Goal: Task Accomplishment & Management: Manage account settings

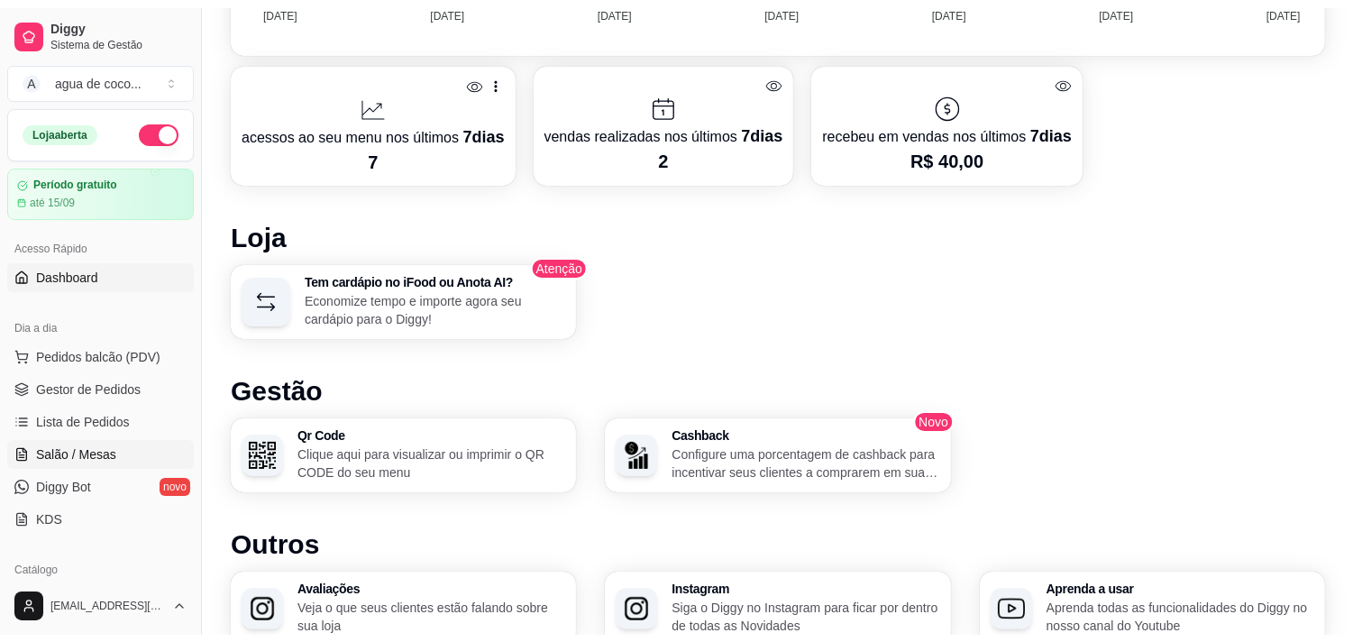
scroll to position [100, 0]
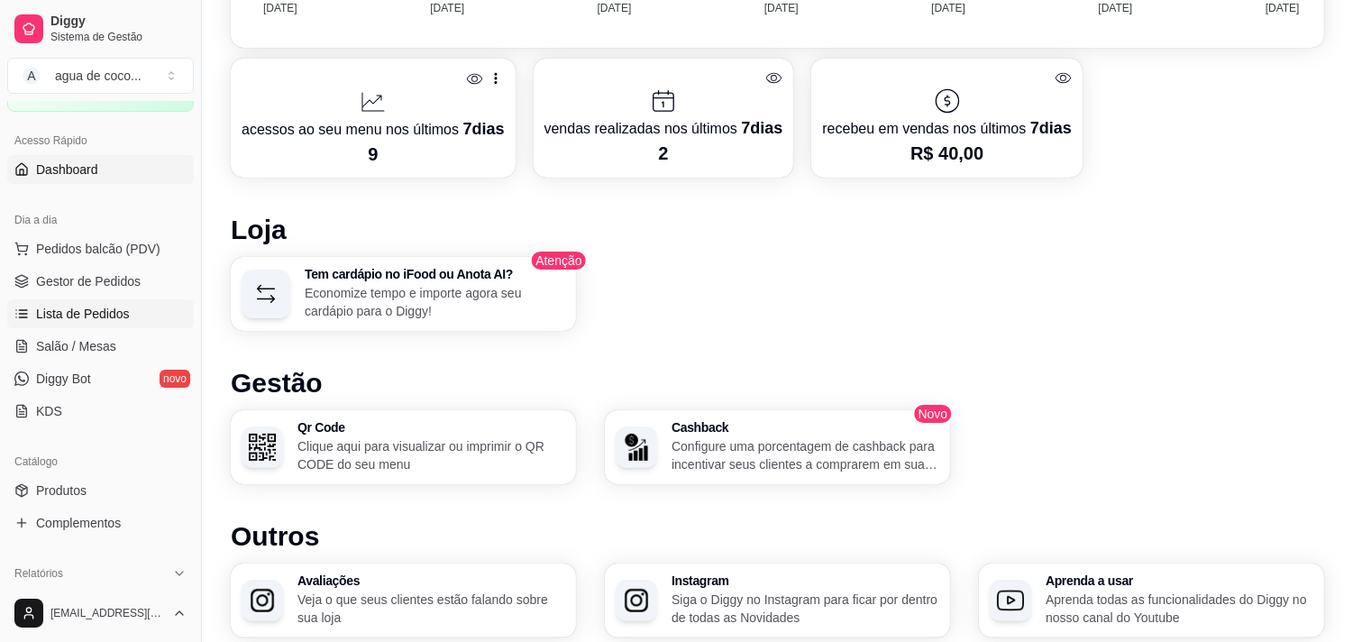
click at [138, 316] on link "Lista de Pedidos" at bounding box center [100, 313] width 187 height 29
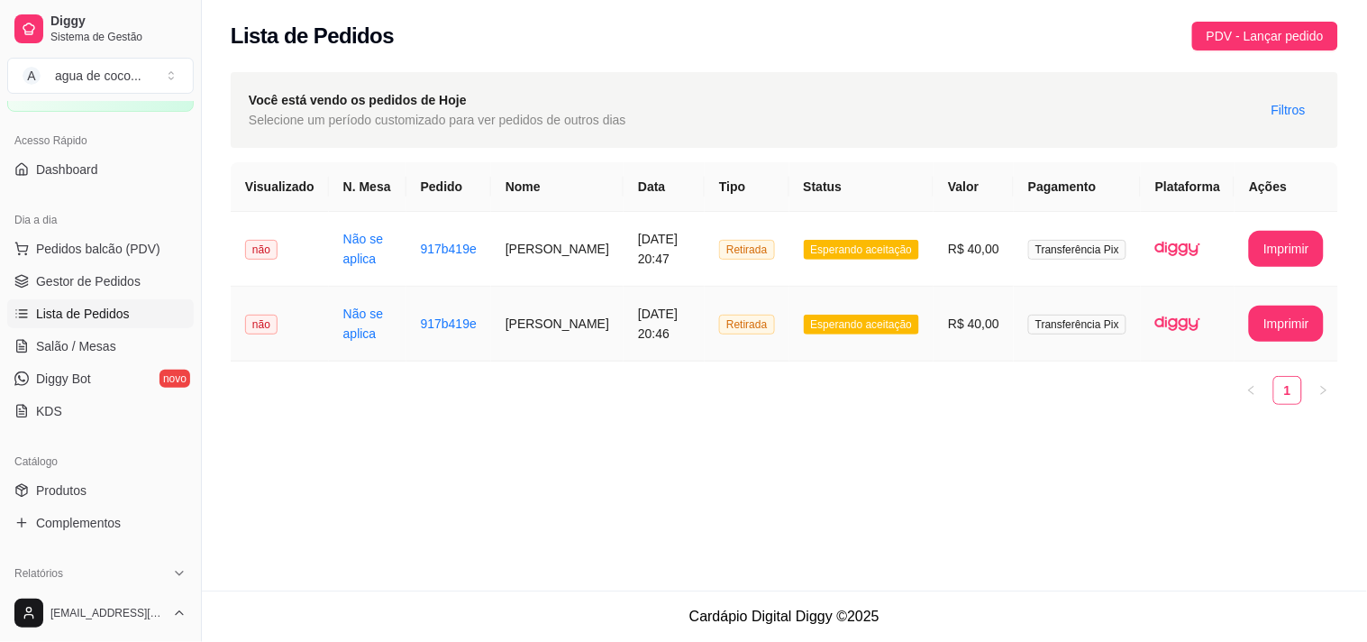
drag, startPoint x: 750, startPoint y: 330, endPoint x: 717, endPoint y: 329, distance: 32.5
click at [717, 329] on td "Retirada" at bounding box center [747, 324] width 84 height 75
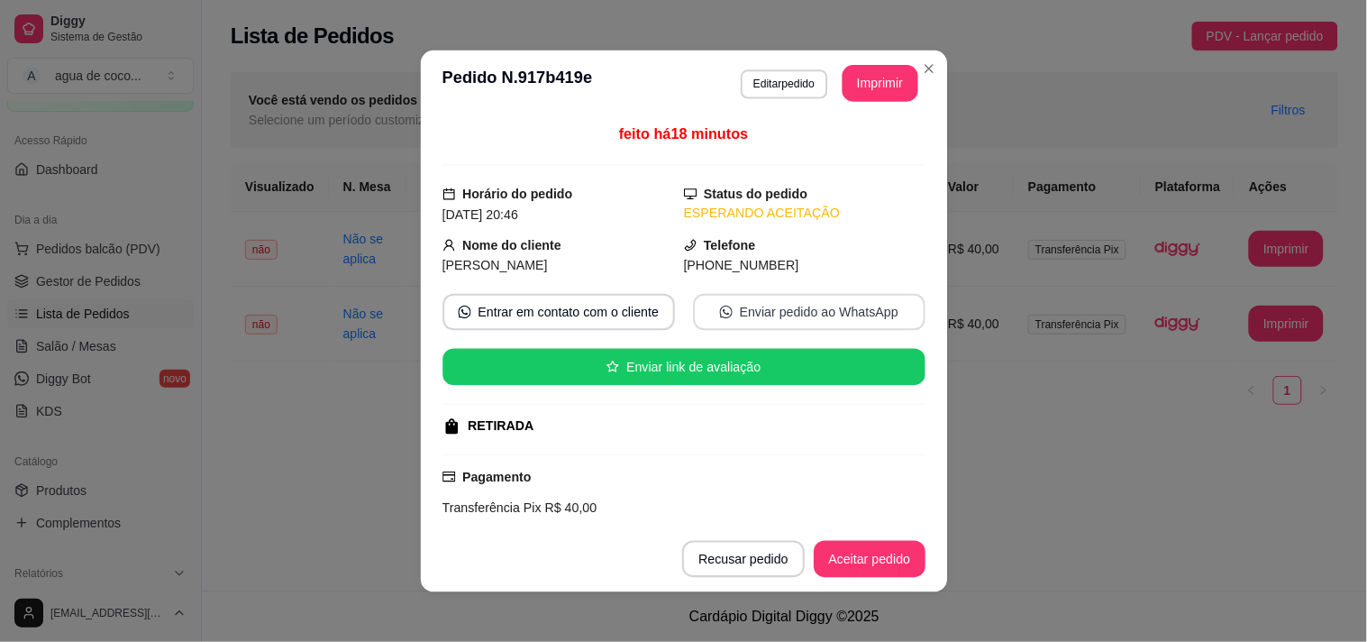
click at [726, 329] on button "Enviar pedido ao WhatsApp" at bounding box center [809, 312] width 233 height 37
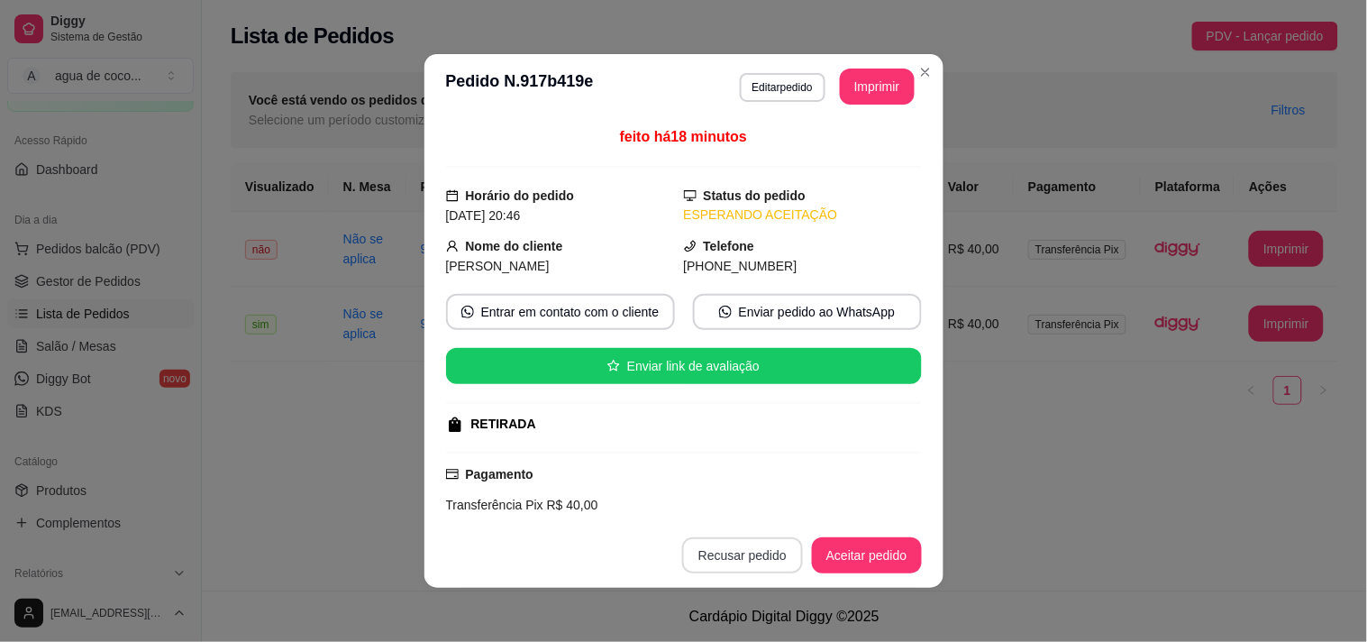
click at [780, 564] on button "Recusar pedido" at bounding box center [742, 555] width 121 height 36
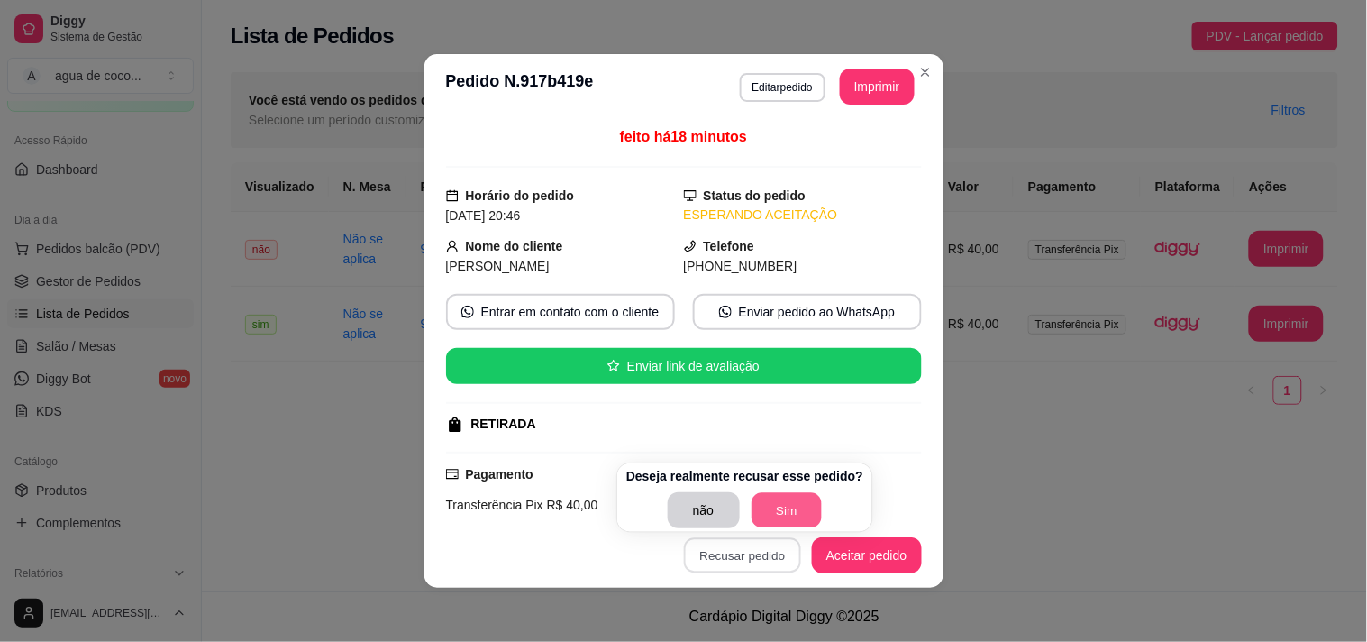
click at [785, 514] on button "Sim" at bounding box center [787, 510] width 70 height 35
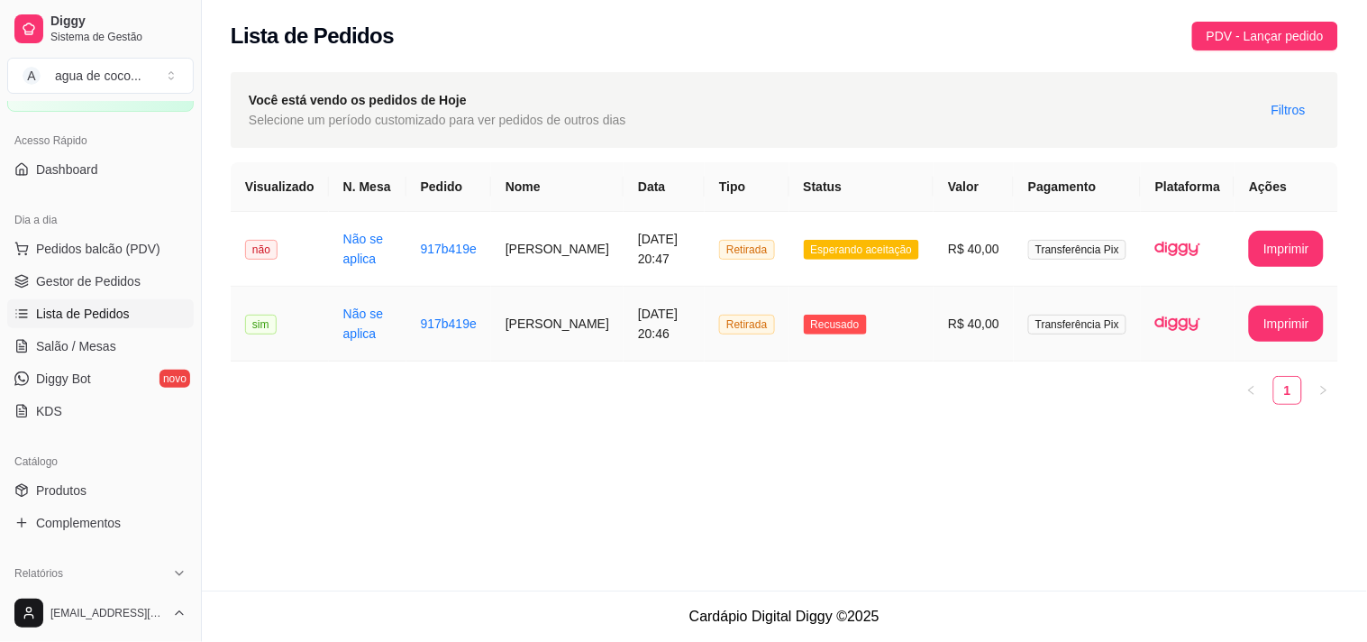
click at [811, 334] on td "Recusado" at bounding box center [862, 324] width 145 height 75
click at [907, 268] on td "Esperando aceitação" at bounding box center [862, 249] width 145 height 75
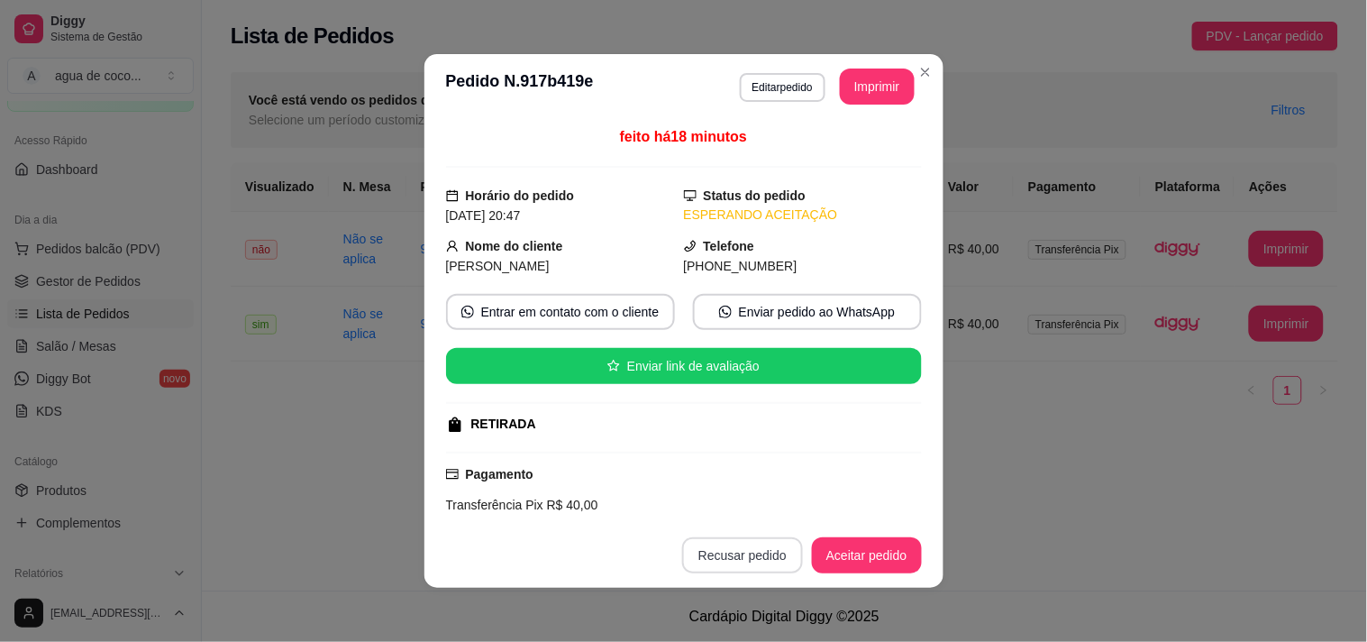
click at [763, 563] on button "Recusar pedido" at bounding box center [742, 555] width 121 height 36
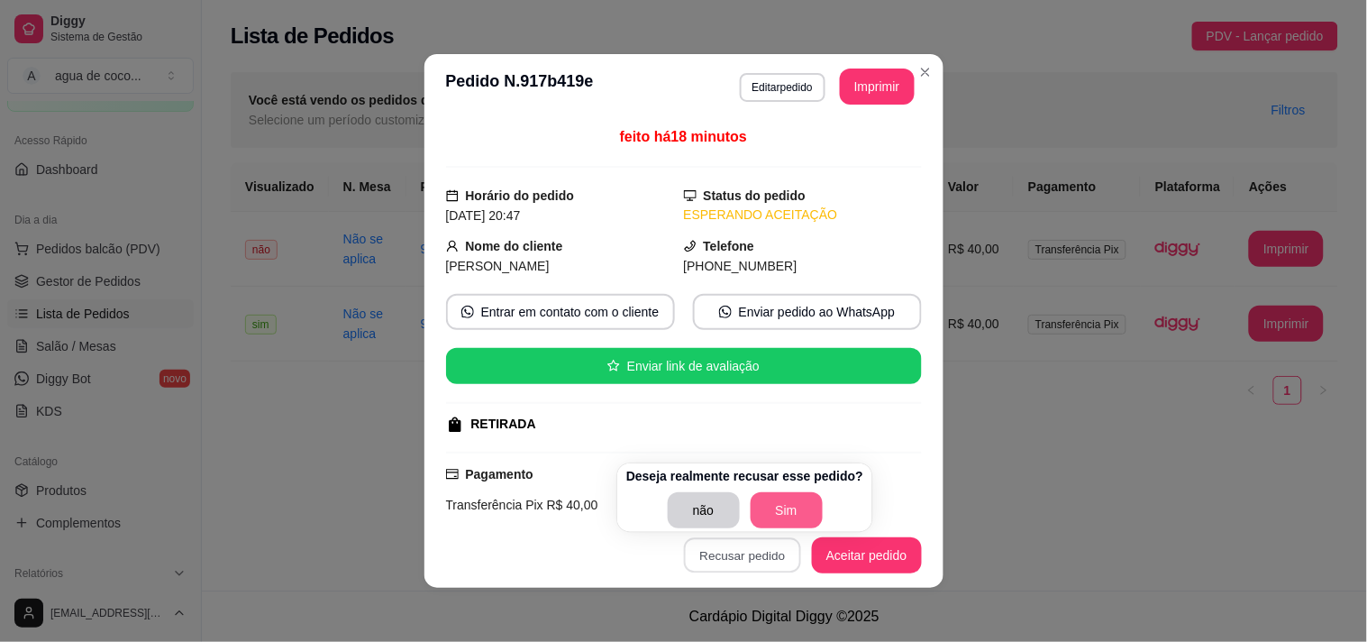
click at [771, 512] on button "Sim" at bounding box center [787, 510] width 72 height 36
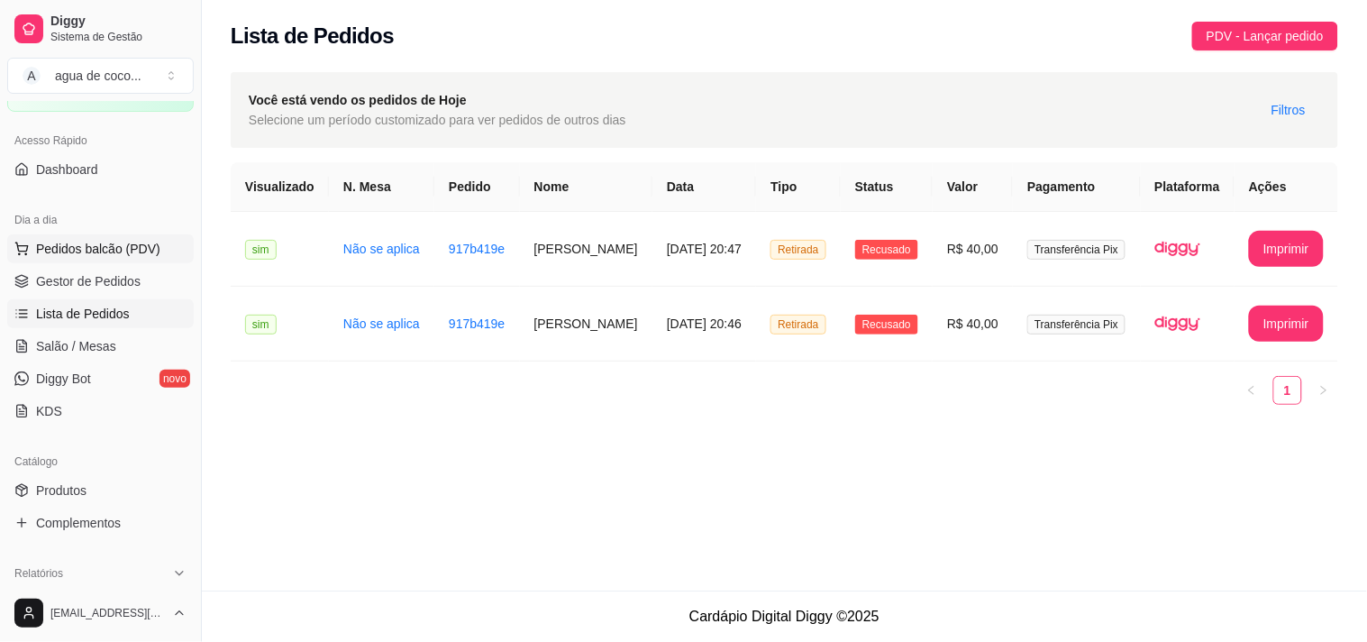
click at [142, 255] on span "Pedidos balcão (PDV)" at bounding box center [98, 249] width 124 height 18
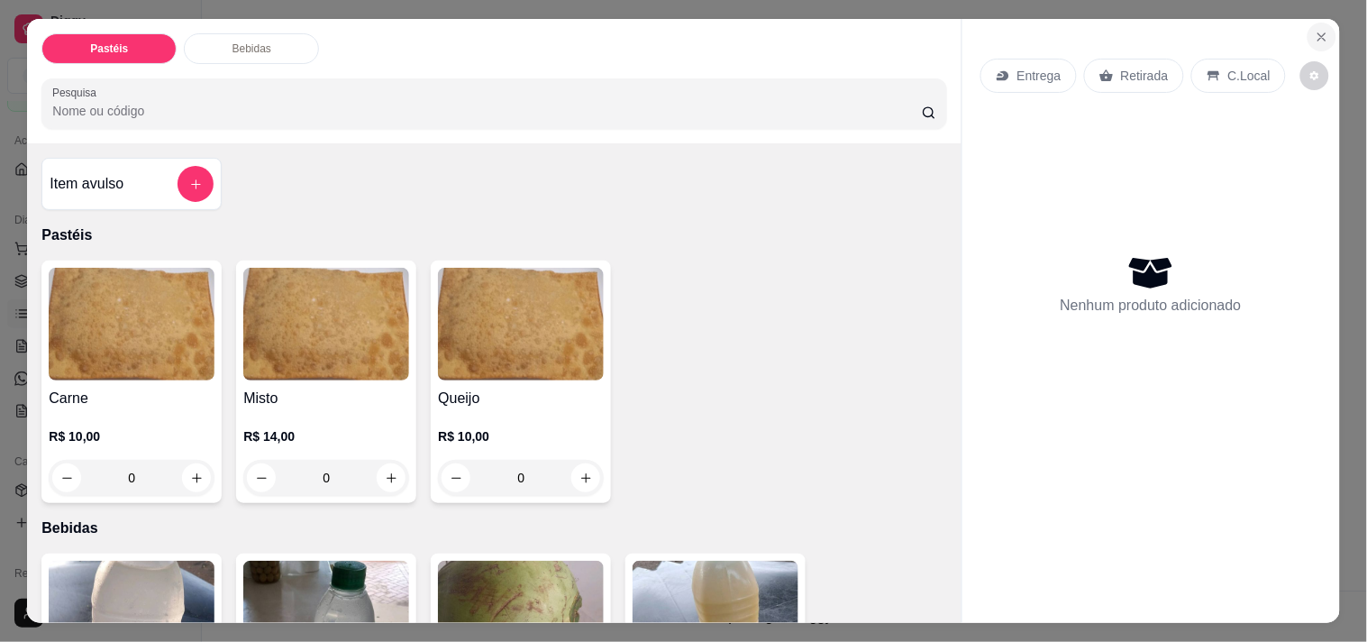
click at [1325, 33] on button "Close" at bounding box center [1322, 37] width 29 height 29
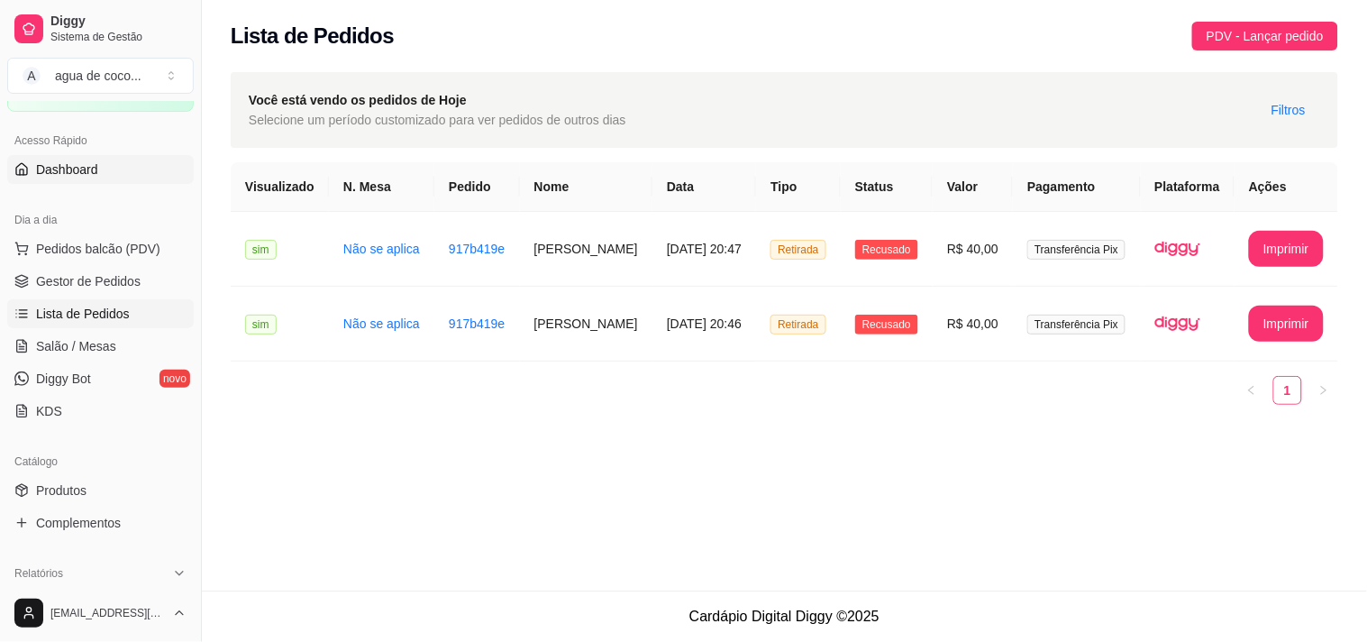
click at [110, 172] on link "Dashboard" at bounding box center [100, 169] width 187 height 29
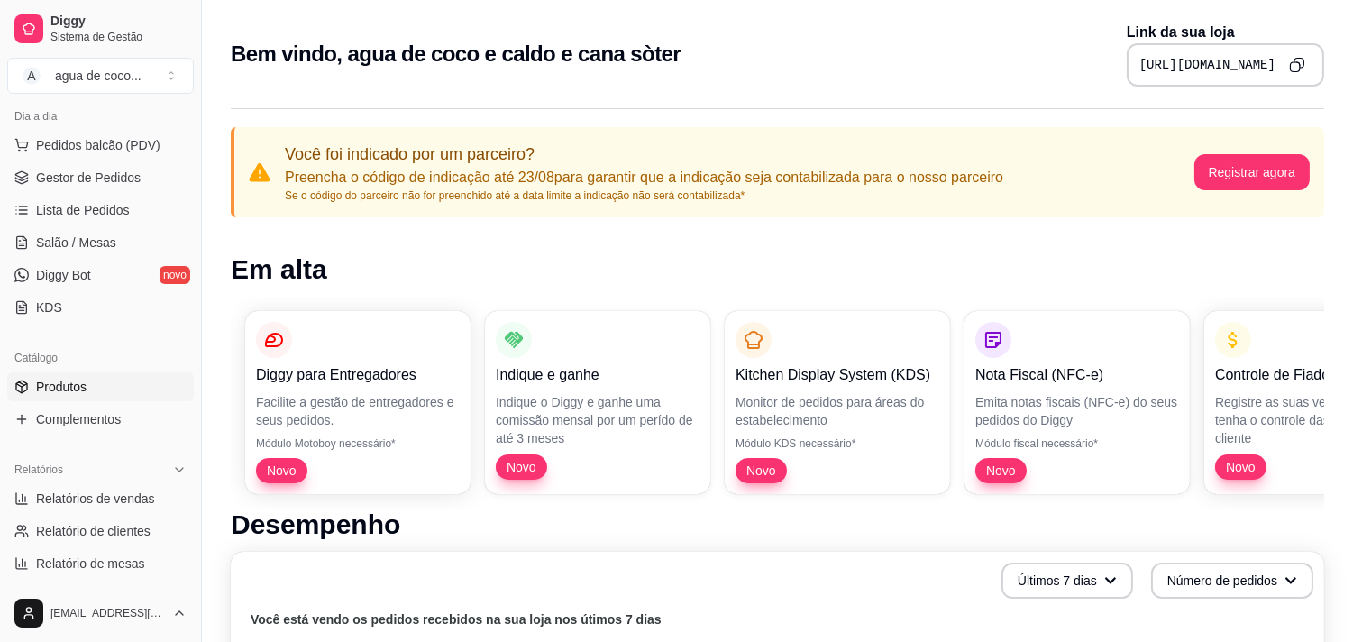
scroll to position [600, 0]
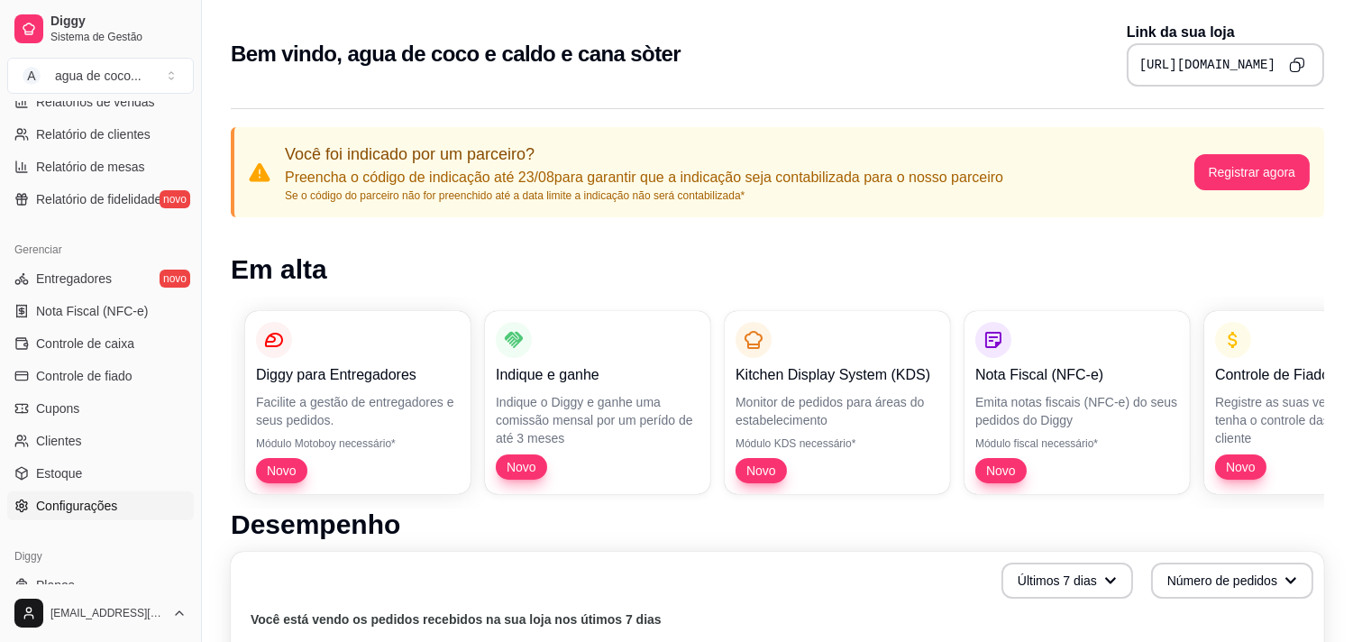
click at [113, 502] on span "Configurações" at bounding box center [76, 506] width 81 height 18
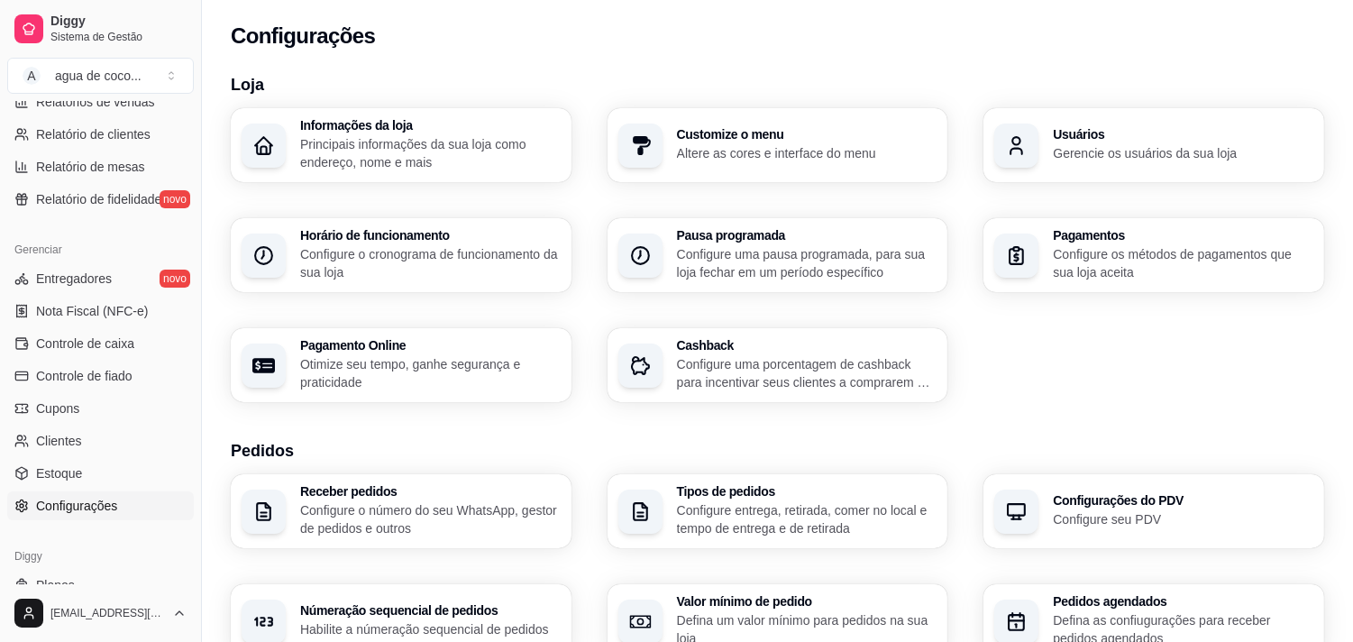
click at [113, 502] on span "Configurações" at bounding box center [76, 506] width 81 height 18
click at [726, 55] on div "Configurações" at bounding box center [777, 30] width 1151 height 61
drag, startPoint x: 743, startPoint y: 15, endPoint x: 698, endPoint y: 38, distance: 50.4
click at [1148, 521] on p "Configure seu PDV" at bounding box center [1182, 518] width 252 height 17
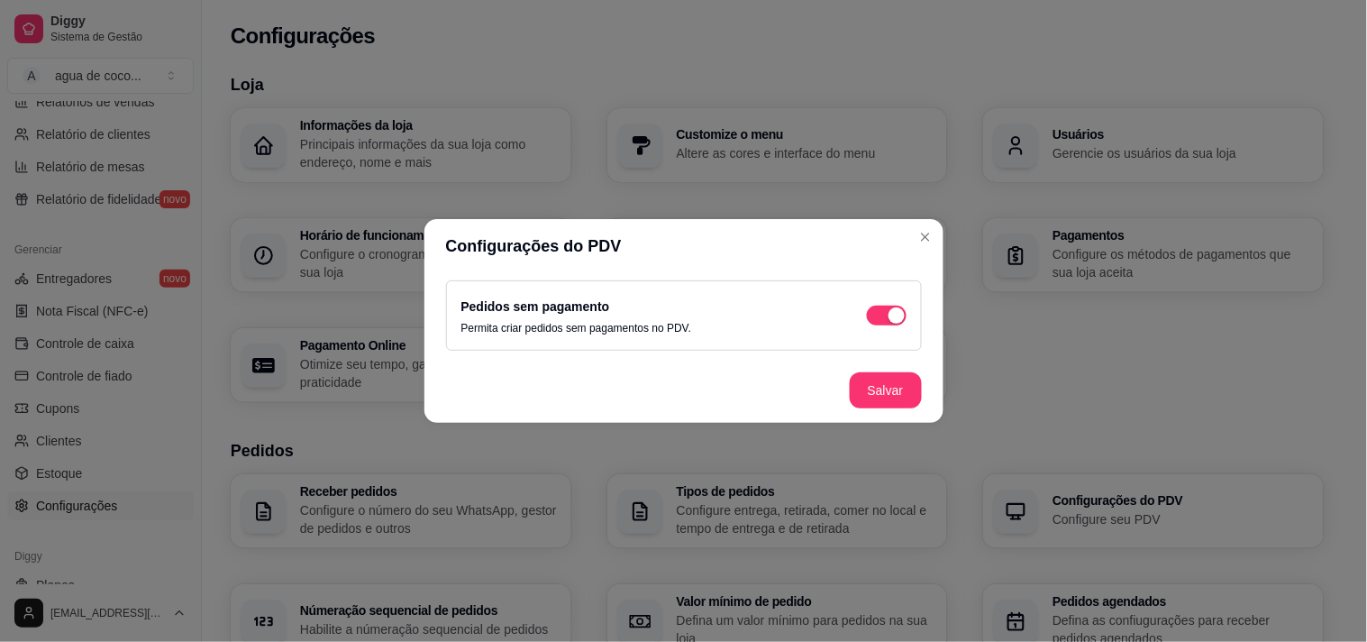
click at [884, 337] on div "Pedidos sem pagamento Permita criar pedidos sem pagamentos no PDV." at bounding box center [684, 315] width 476 height 70
click at [899, 309] on div "button" at bounding box center [897, 315] width 16 height 16
click at [878, 390] on button "Salvar" at bounding box center [886, 390] width 72 height 36
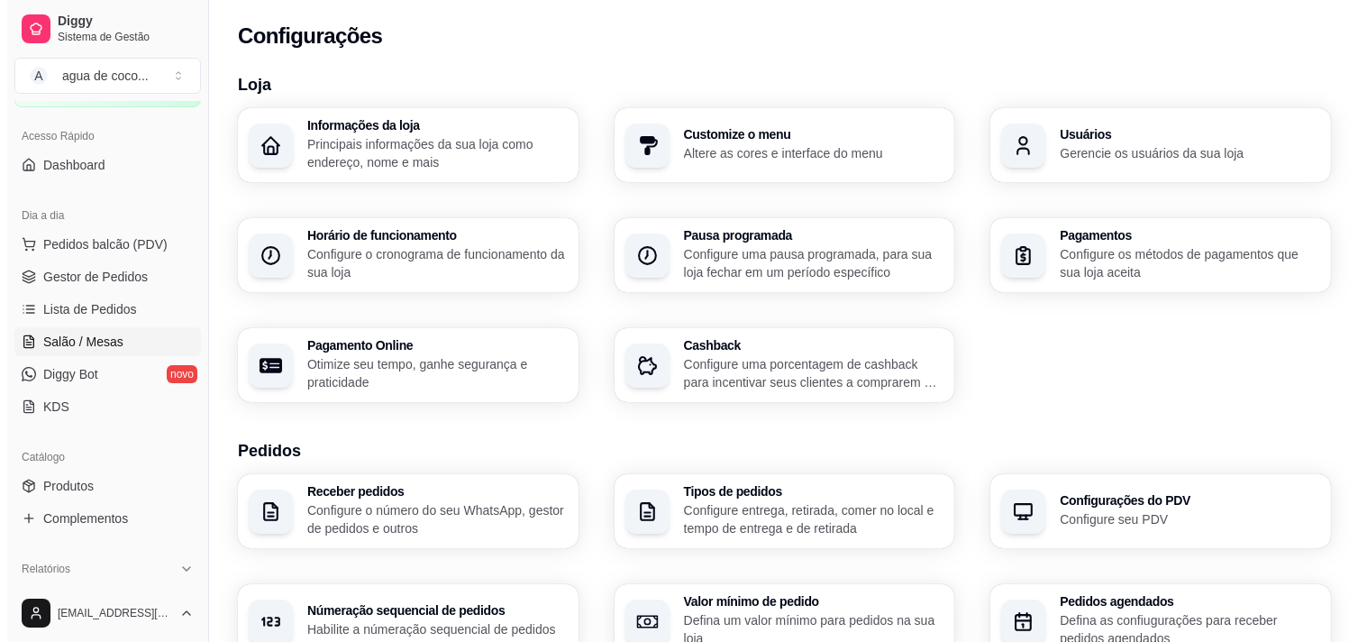
scroll to position [100, 0]
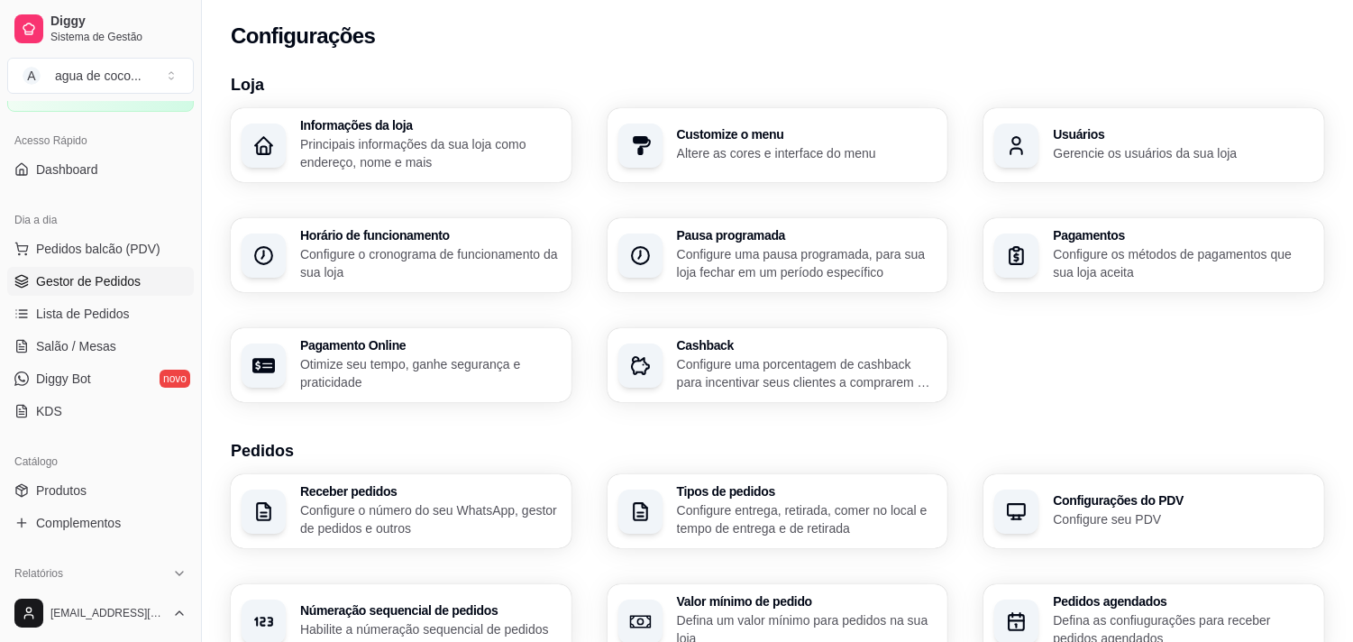
click at [120, 276] on span "Gestor de Pedidos" at bounding box center [88, 281] width 105 height 18
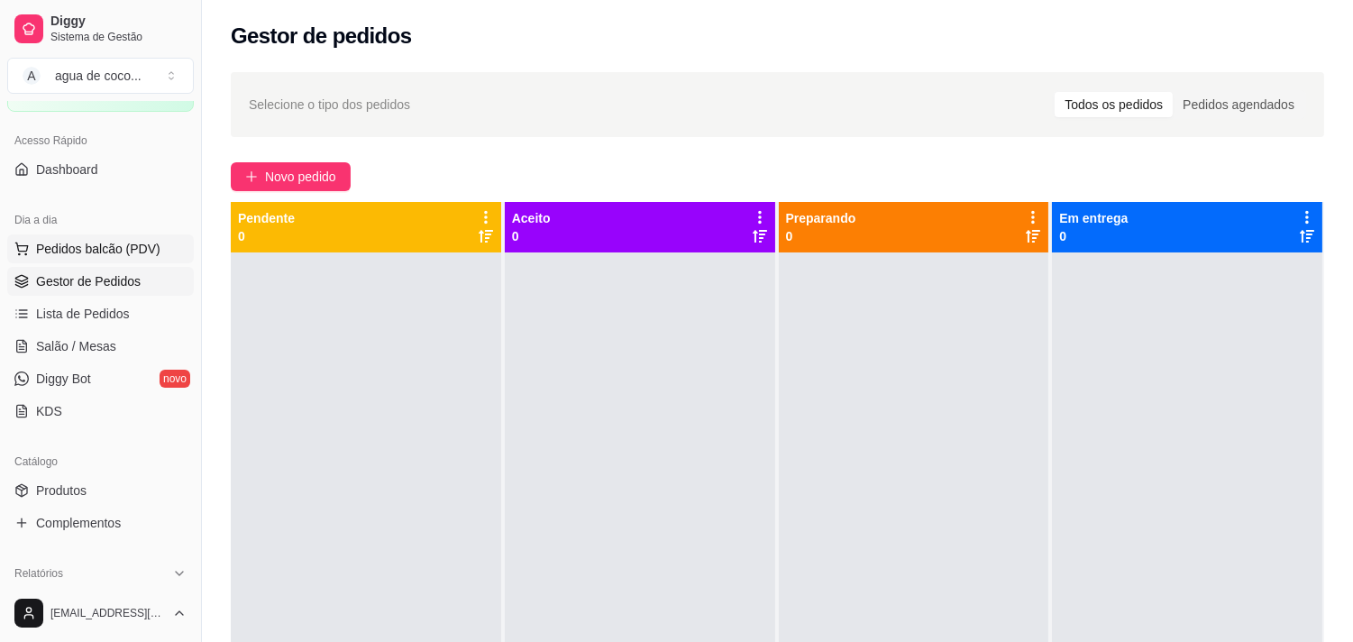
click at [59, 247] on span "Pedidos balcão (PDV)" at bounding box center [98, 249] width 124 height 18
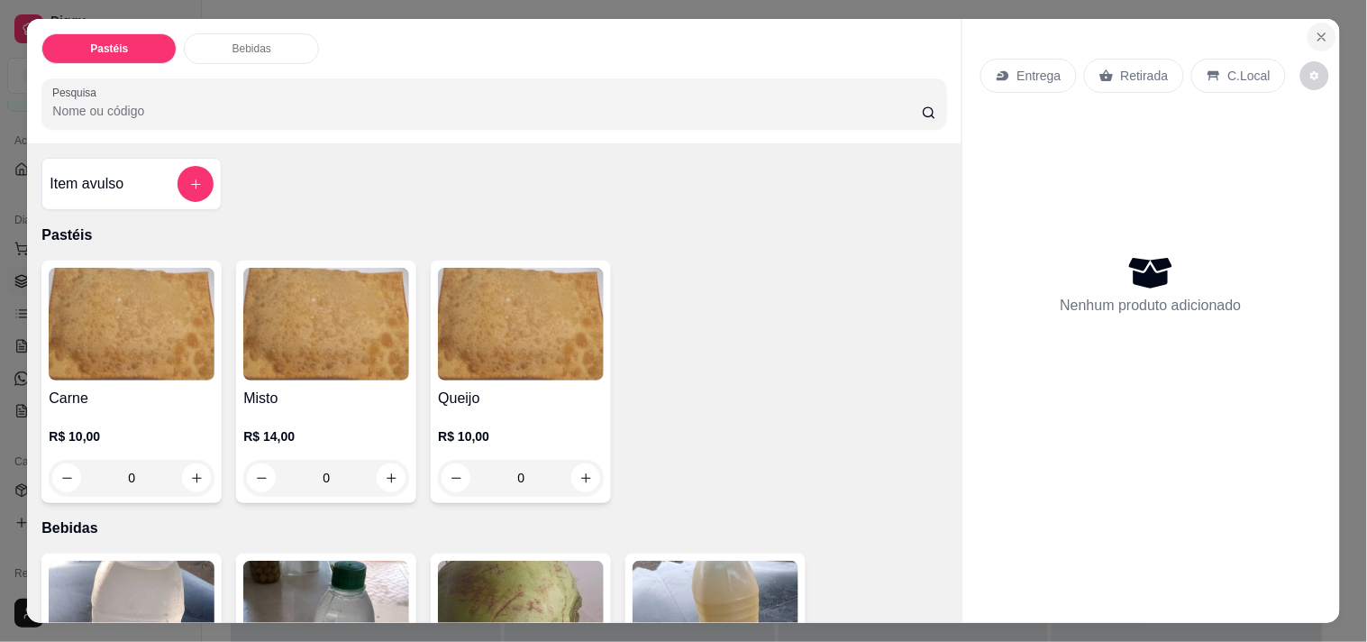
click at [1313, 23] on button "Close" at bounding box center [1322, 37] width 29 height 29
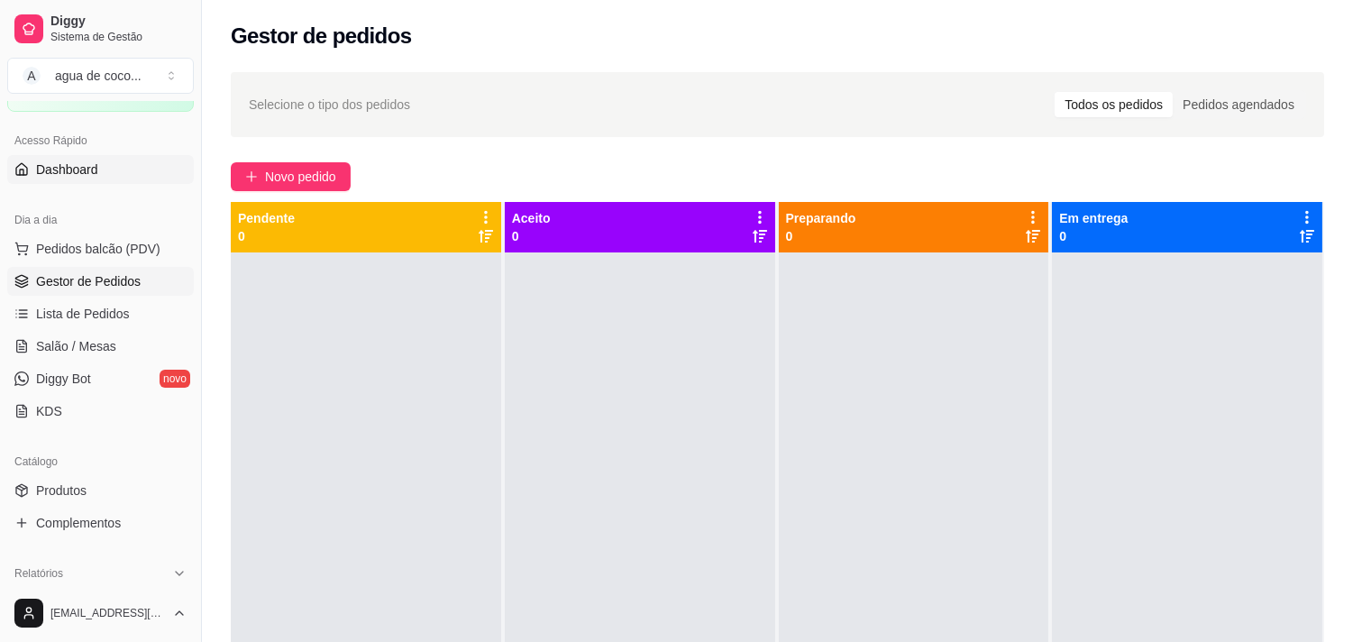
click at [123, 164] on link "Dashboard" at bounding box center [100, 169] width 187 height 29
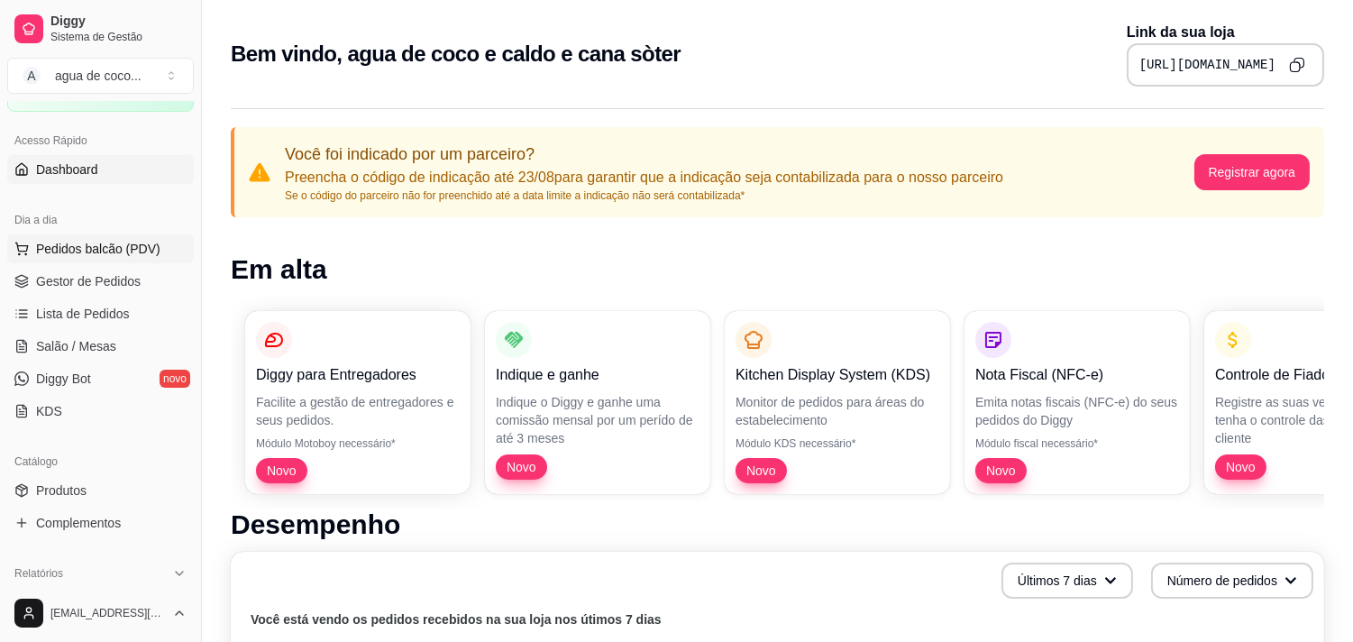
click at [112, 252] on span "Pedidos balcão (PDV)" at bounding box center [98, 249] width 124 height 18
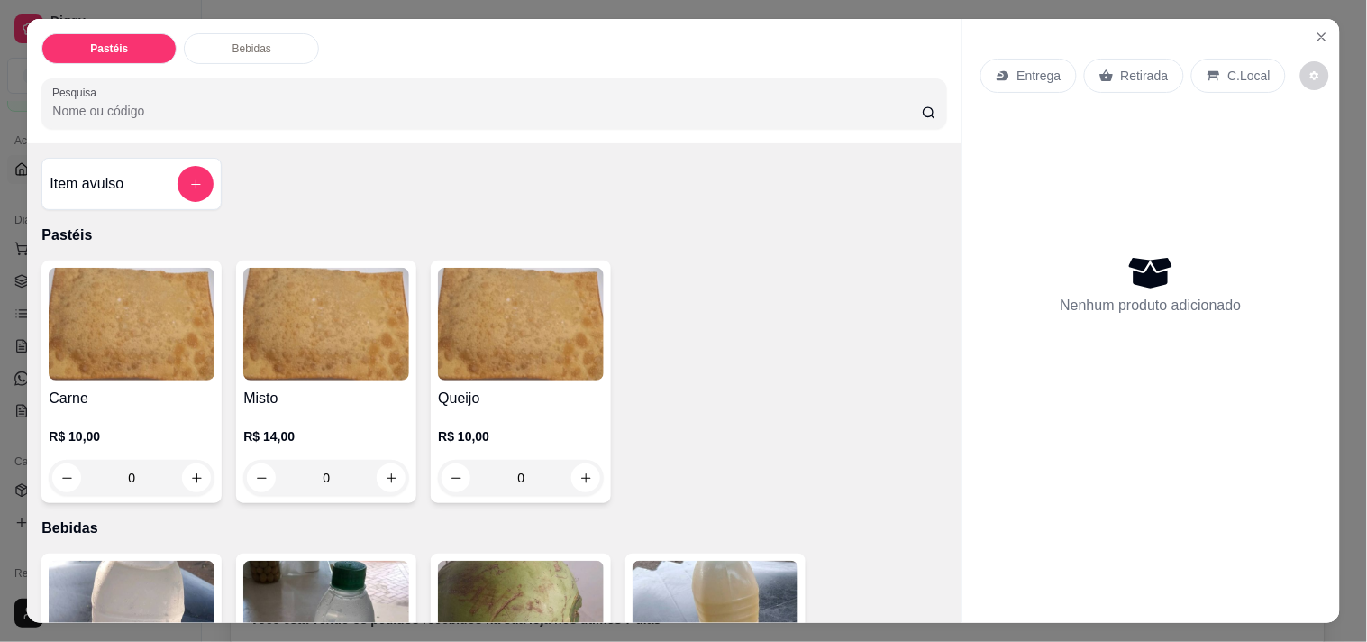
click at [0, 301] on div "Pastéis Bebidas Pesquisa Item avulso Pastéis Carne R$ 10,00 0 Misto R$ 14,00 0 …" at bounding box center [683, 321] width 1367 height 642
click at [1299, 32] on div "Entrega Retirada C.Local Nenhum produto adicionado" at bounding box center [1152, 306] width 378 height 574
click at [1308, 28] on button "Close" at bounding box center [1322, 37] width 29 height 29
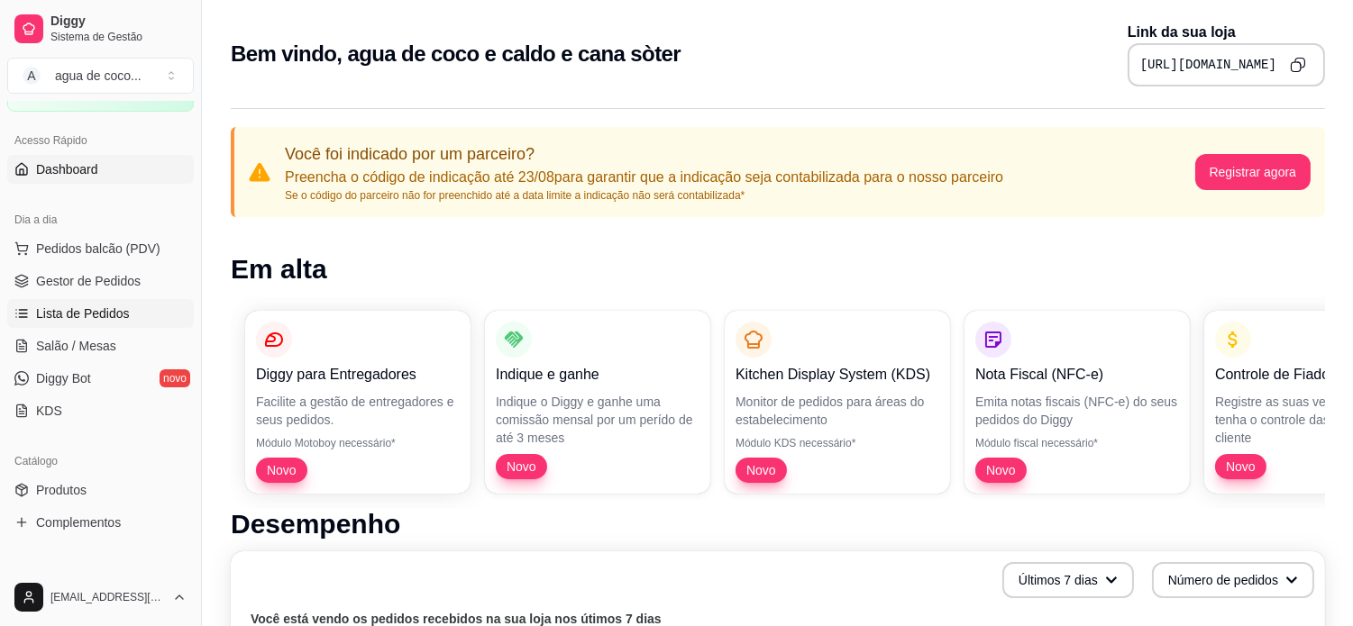
click at [94, 319] on span "Lista de Pedidos" at bounding box center [83, 314] width 94 height 18
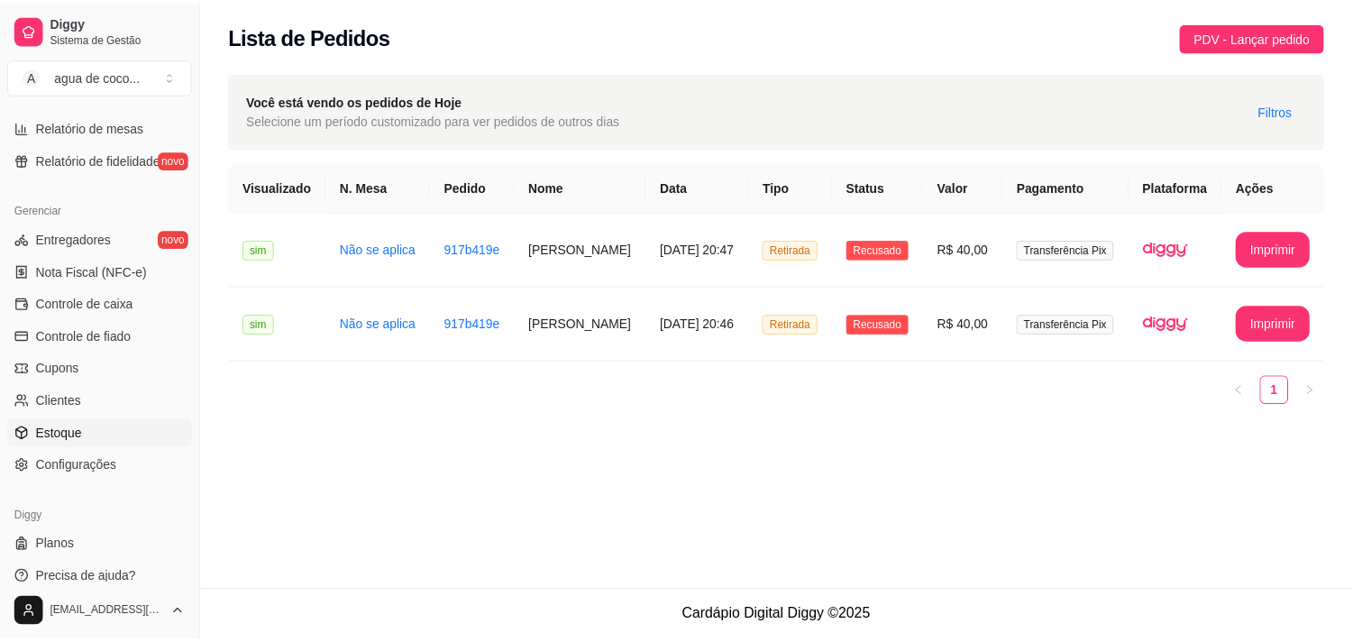
scroll to position [654, 0]
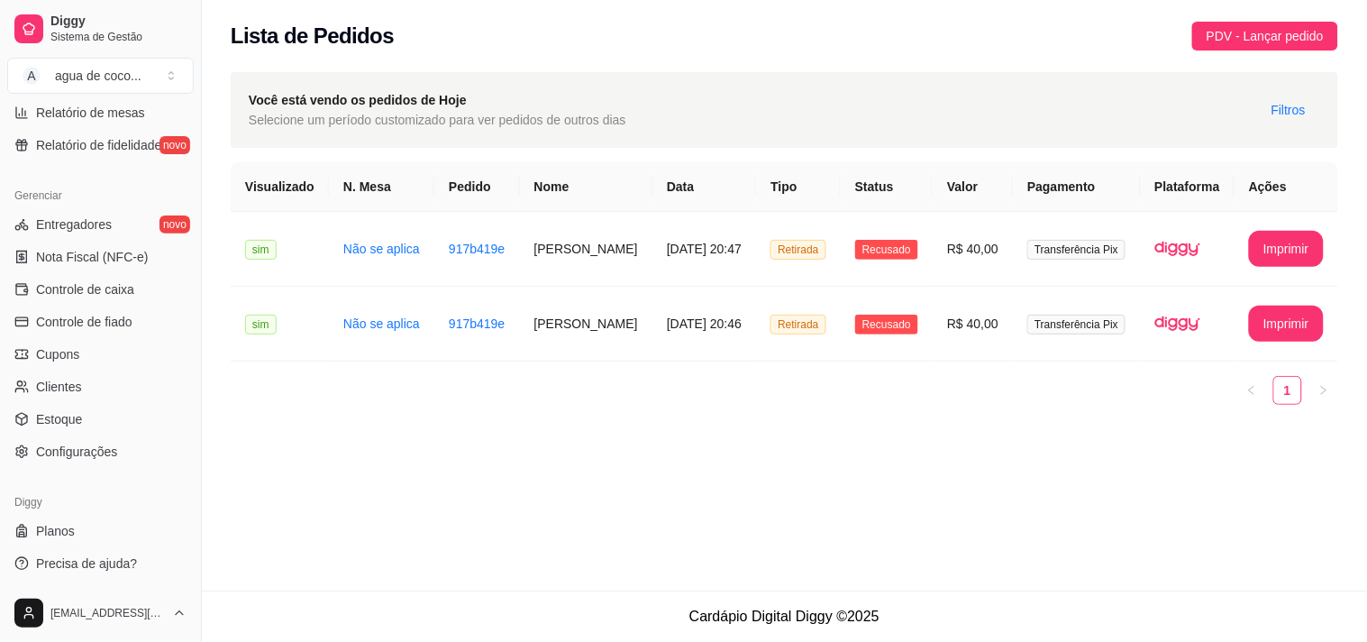
click at [103, 434] on ul "Entregadores novo Nota Fiscal (NFC-e) Controle de caixa Controle de fiado Cupon…" at bounding box center [100, 338] width 187 height 256
click at [101, 445] on span "Configurações" at bounding box center [76, 452] width 81 height 18
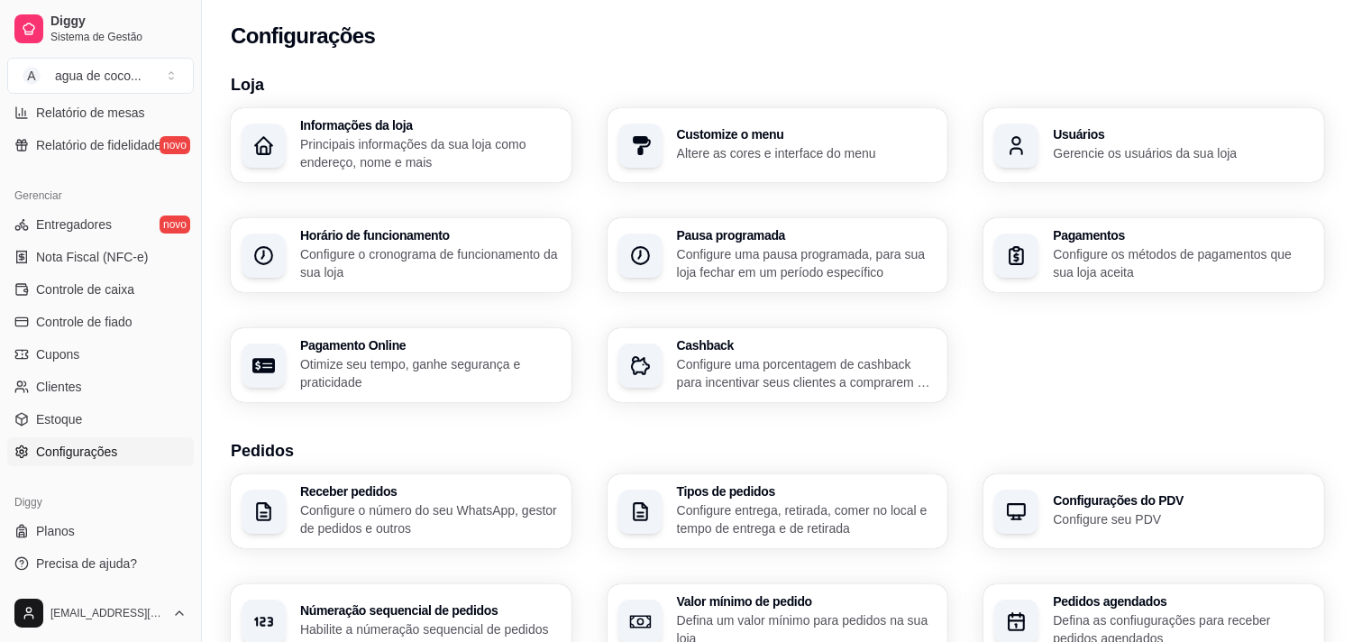
click at [1076, 253] on p "Configure os métodos de pagamentos que sua loja aceita" at bounding box center [1183, 263] width 260 height 36
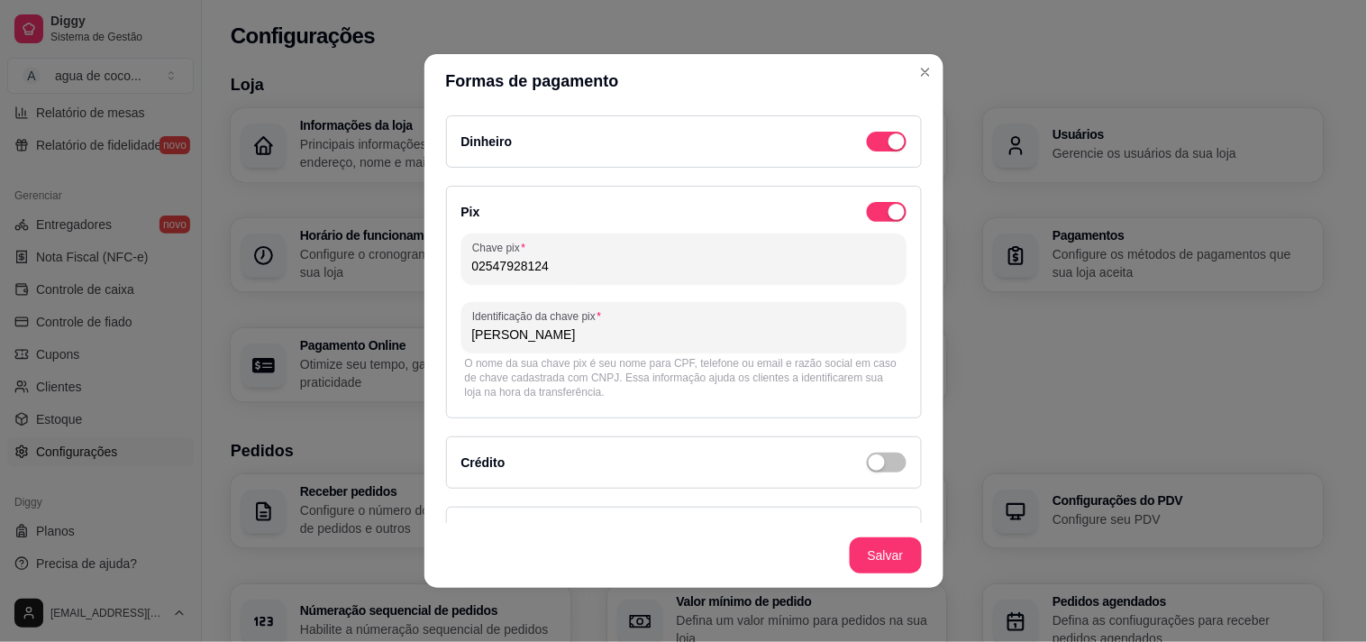
click at [889, 141] on div "button" at bounding box center [897, 141] width 16 height 16
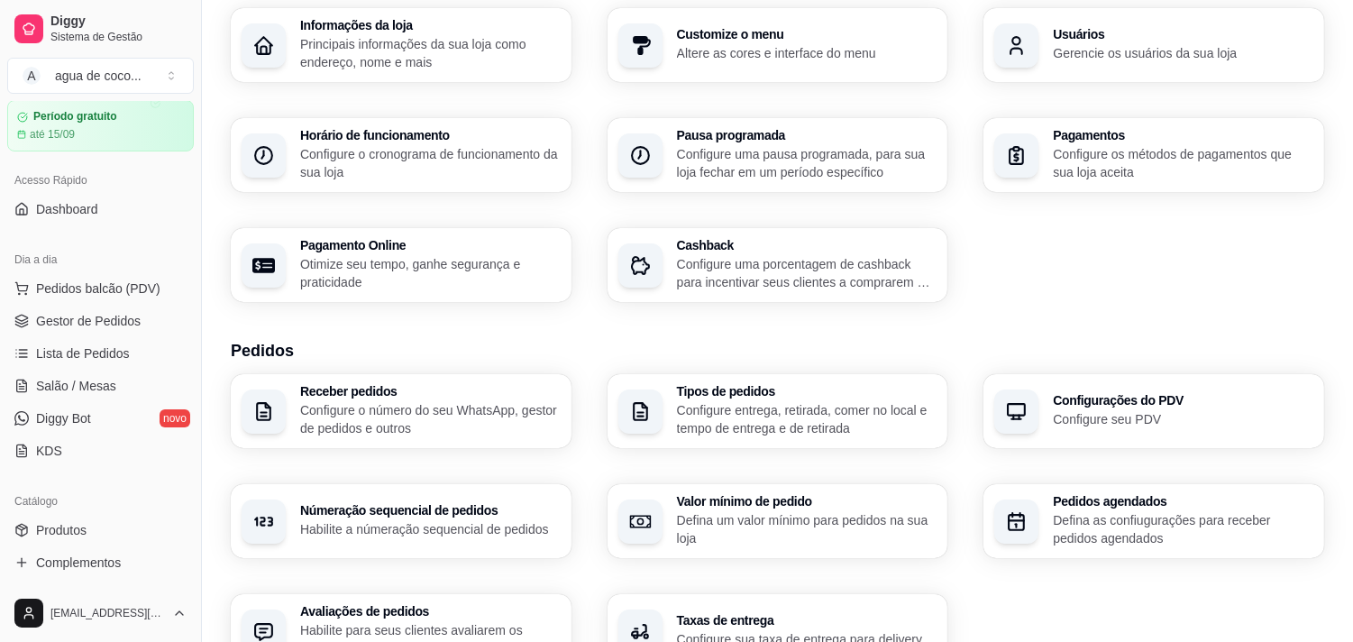
scroll to position [54, 0]
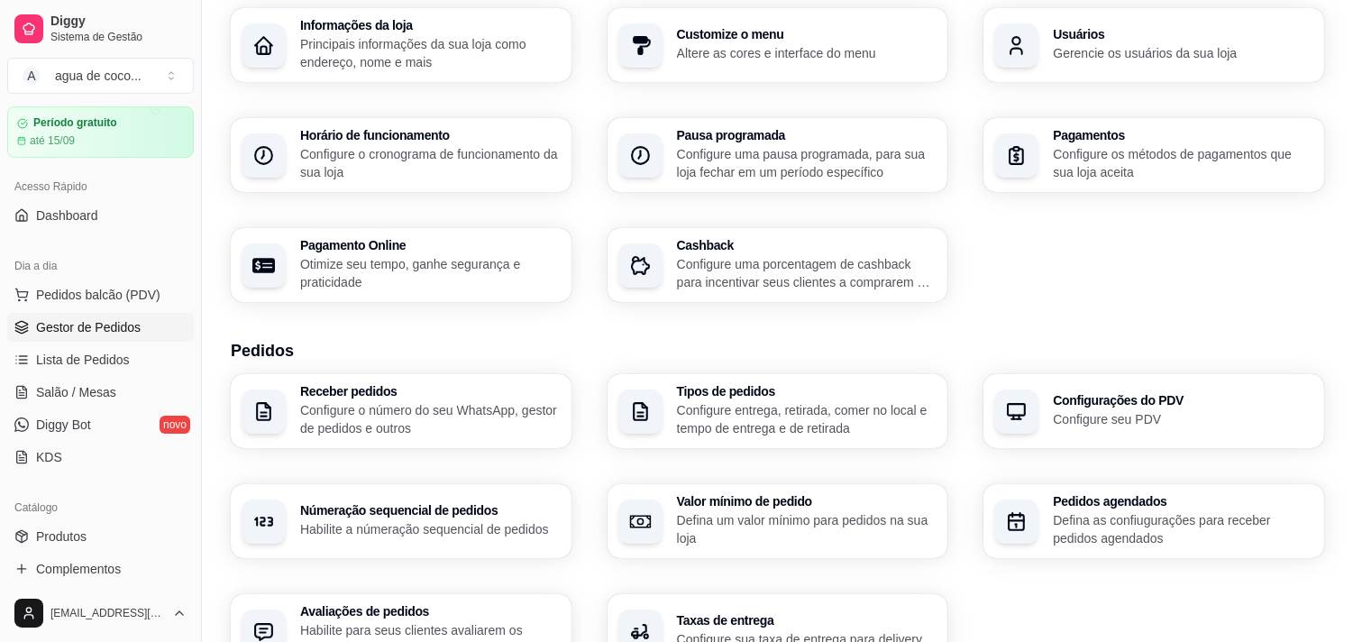
click at [105, 329] on span "Gestor de Pedidos" at bounding box center [88, 327] width 105 height 18
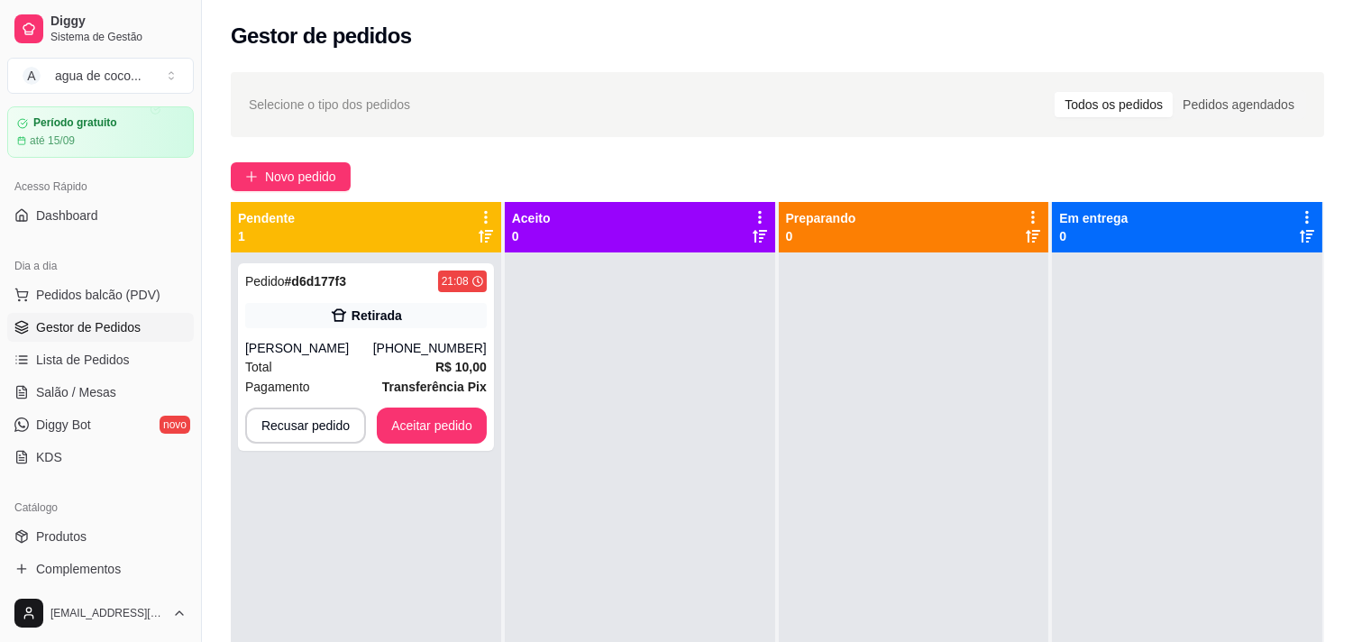
click at [286, 231] on p "1" at bounding box center [266, 236] width 57 height 18
click at [335, 422] on button "Recusar pedido" at bounding box center [305, 425] width 117 height 35
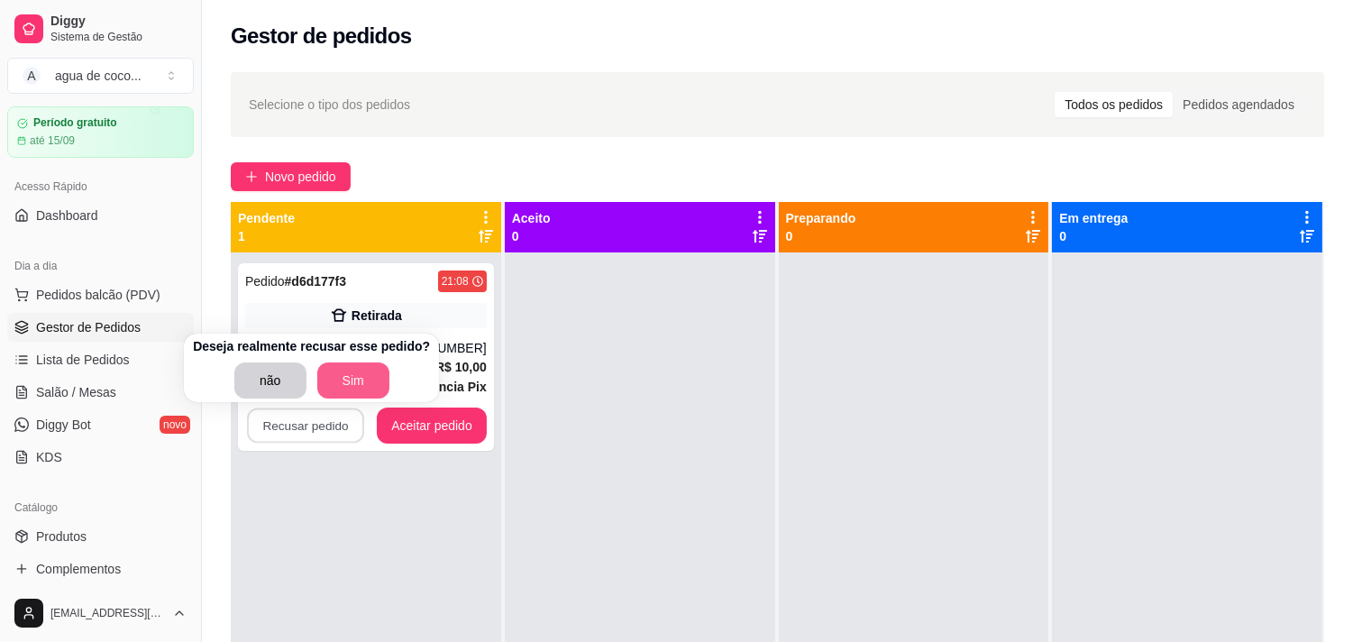
click at [345, 393] on button "Sim" at bounding box center [353, 380] width 72 height 36
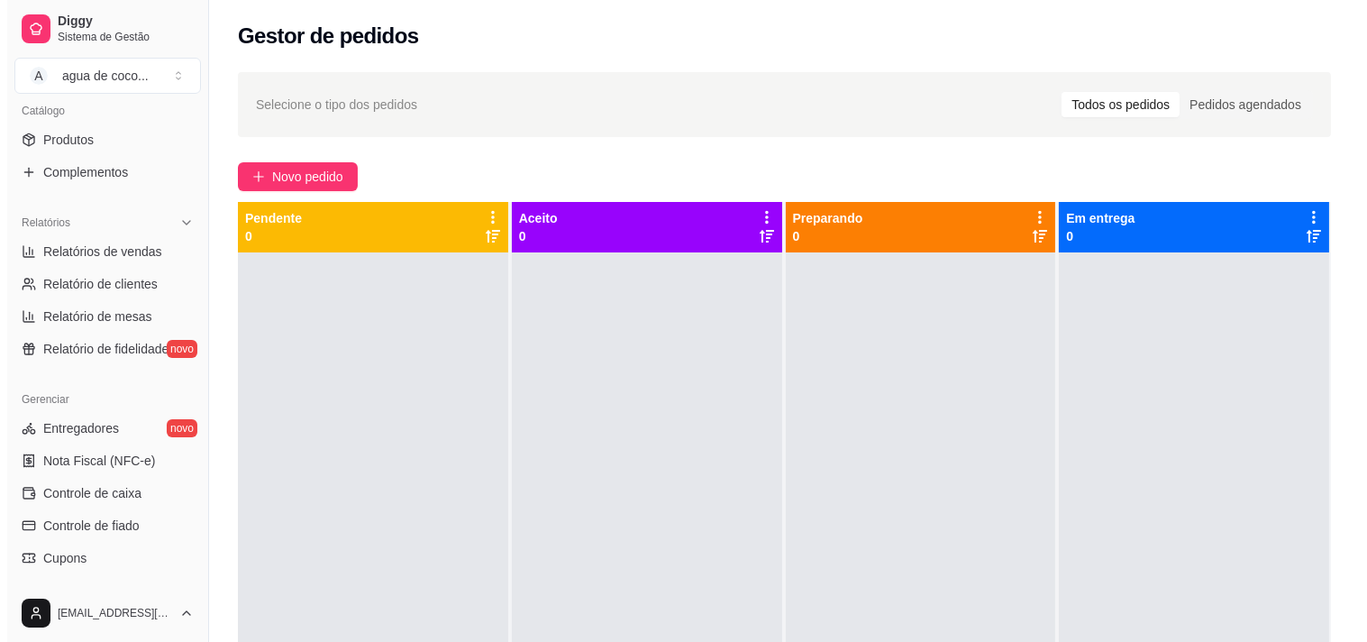
scroll to position [654, 0]
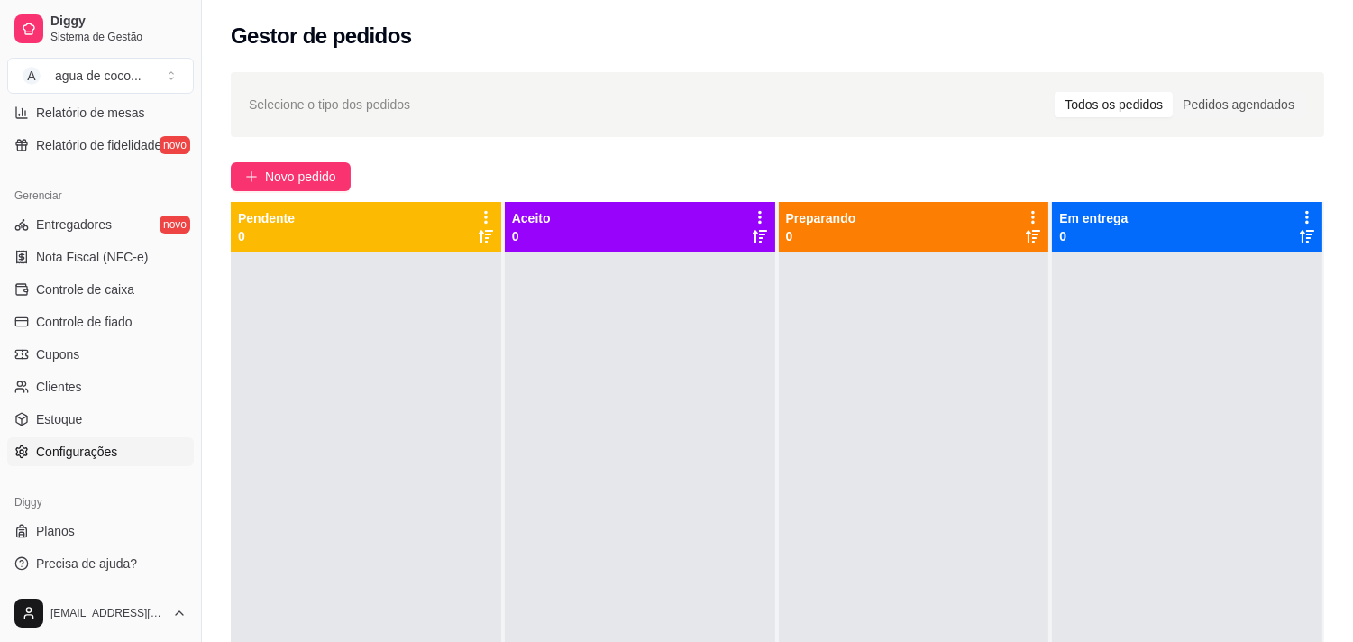
click at [115, 461] on link "Configurações" at bounding box center [100, 451] width 187 height 29
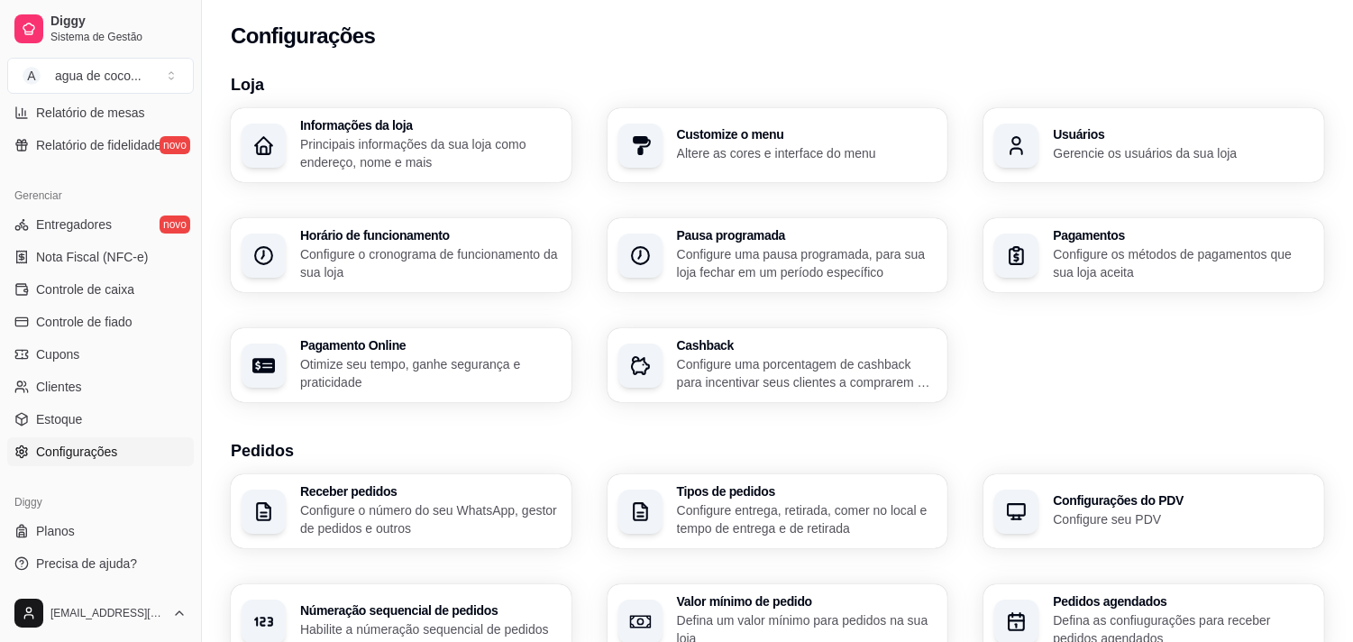
click at [1185, 263] on p "Configure os métodos de pagamentos que sua loja aceita" at bounding box center [1183, 263] width 260 height 36
click at [411, 388] on div "Pagamento Online Otimize seu tempo, ganhe segurança e praticidade" at bounding box center [401, 365] width 341 height 74
select select "4.98"
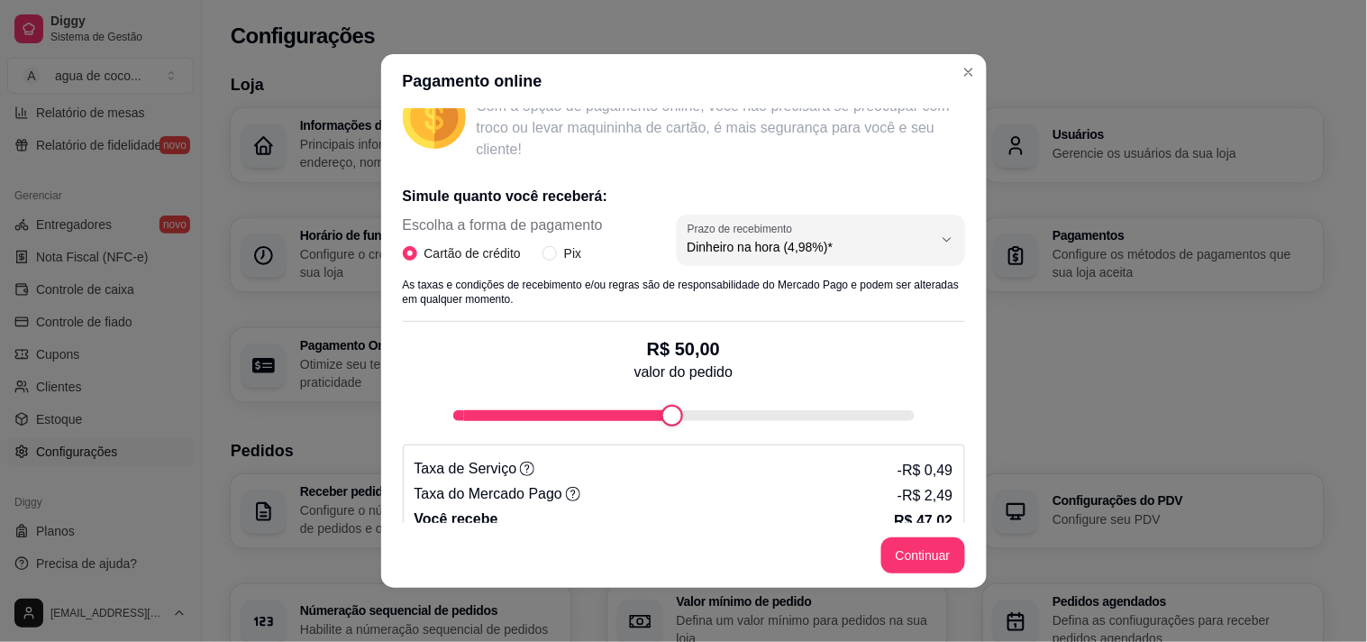
scroll to position [311, 0]
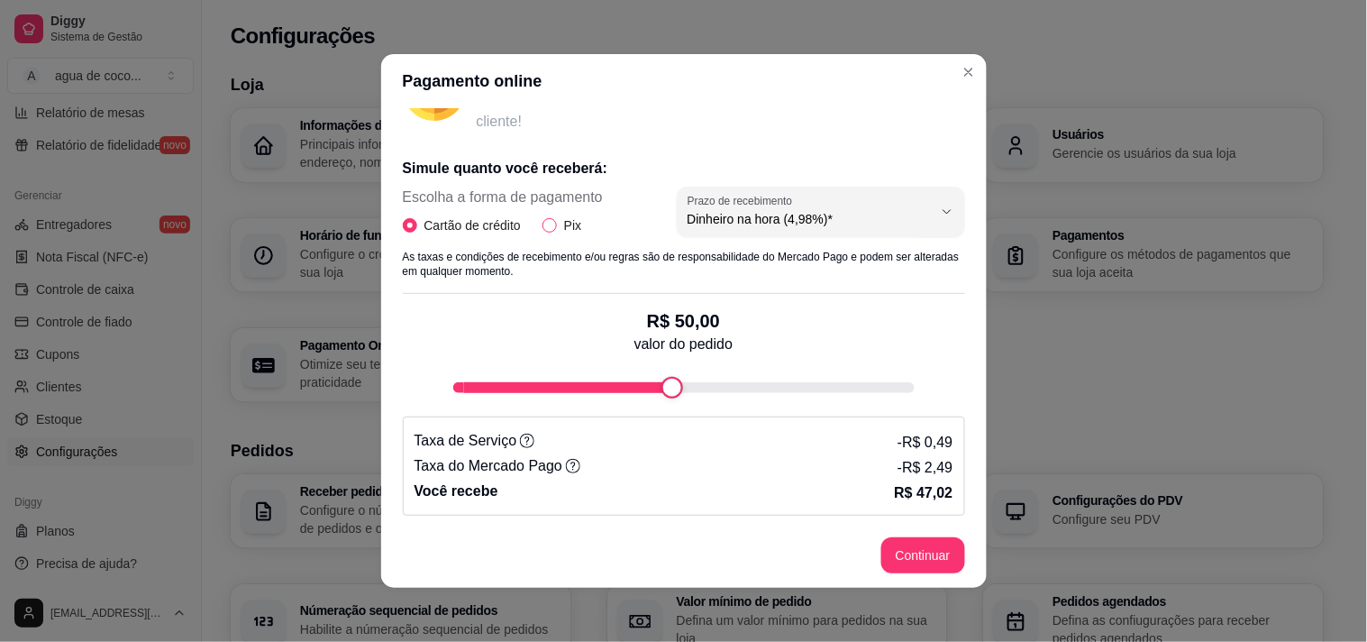
click at [557, 225] on span "Pix" at bounding box center [573, 225] width 32 height 20
click at [553, 225] on input "Pix" at bounding box center [550, 225] width 14 height 14
radio input "true"
radio input "false"
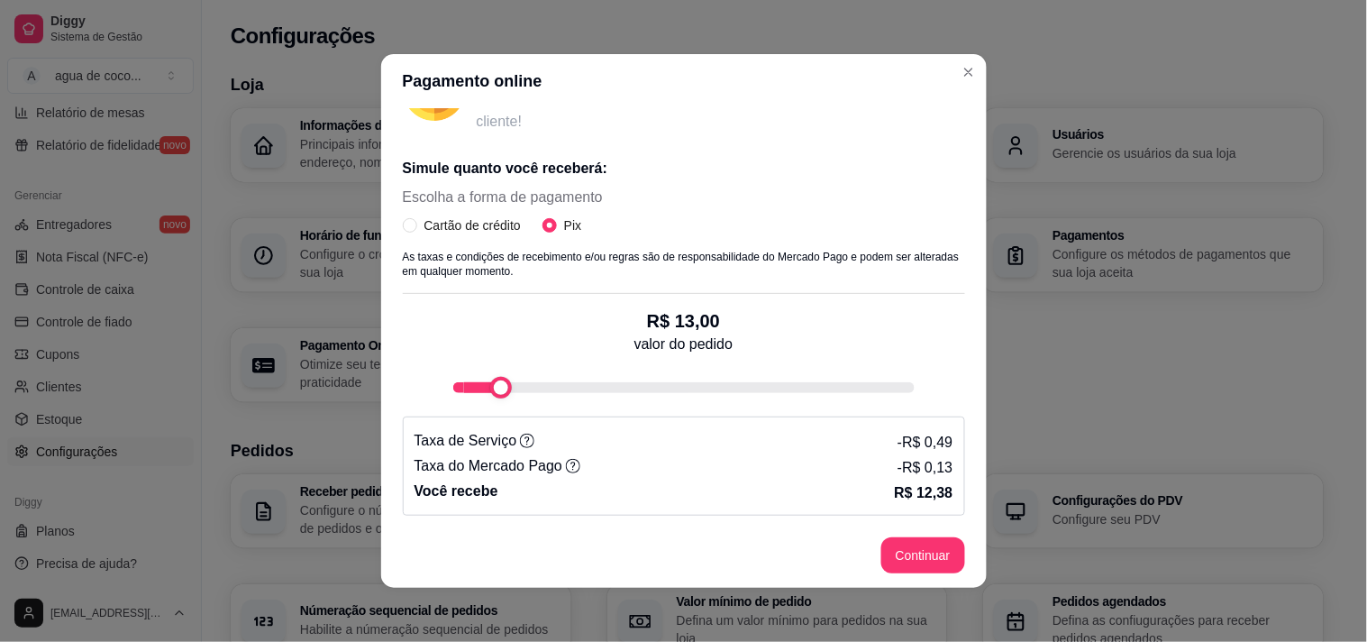
click at [472, 406] on div "Simule quanto você receberá: Escolha a forma de pagamento Cartão de crédito Pix…" at bounding box center [684, 329] width 562 height 372
click at [476, 398] on div "fee-calculator" at bounding box center [487, 388] width 22 height 22
type input "11"
click at [482, 398] on div "fee-calculator" at bounding box center [491, 388] width 22 height 22
click at [913, 574] on footer "Continuar" at bounding box center [684, 555] width 606 height 65
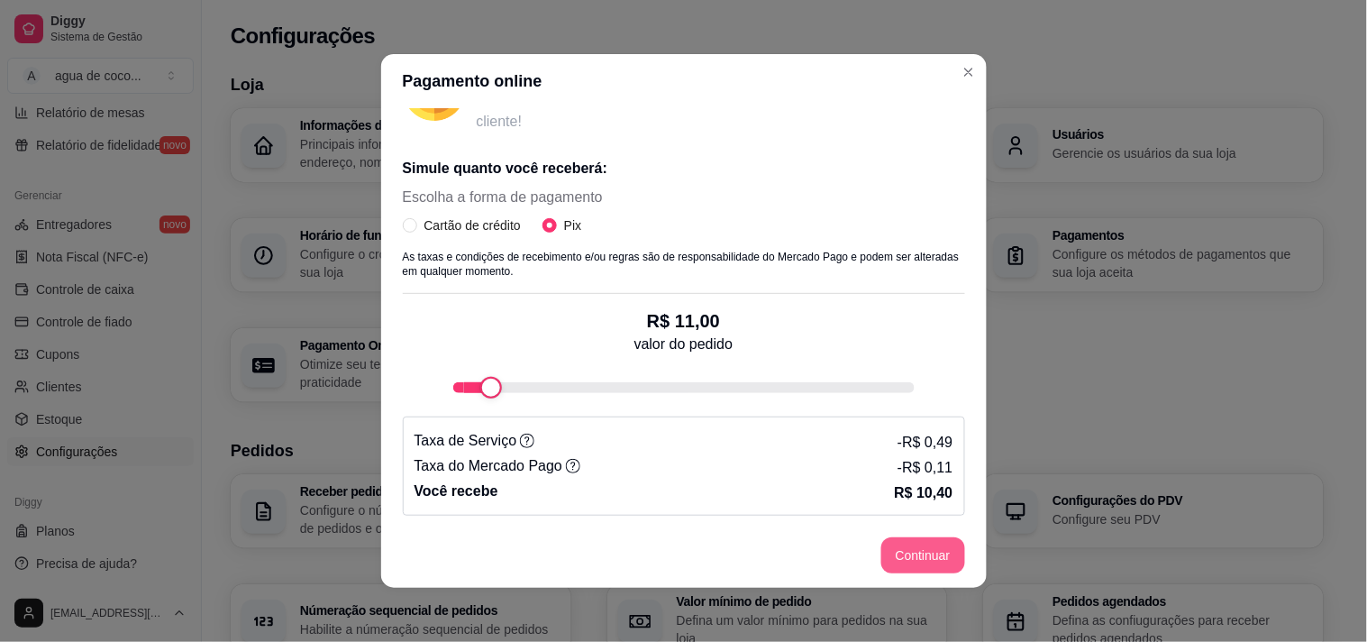
click at [913, 569] on button "Continuar" at bounding box center [923, 555] width 84 height 36
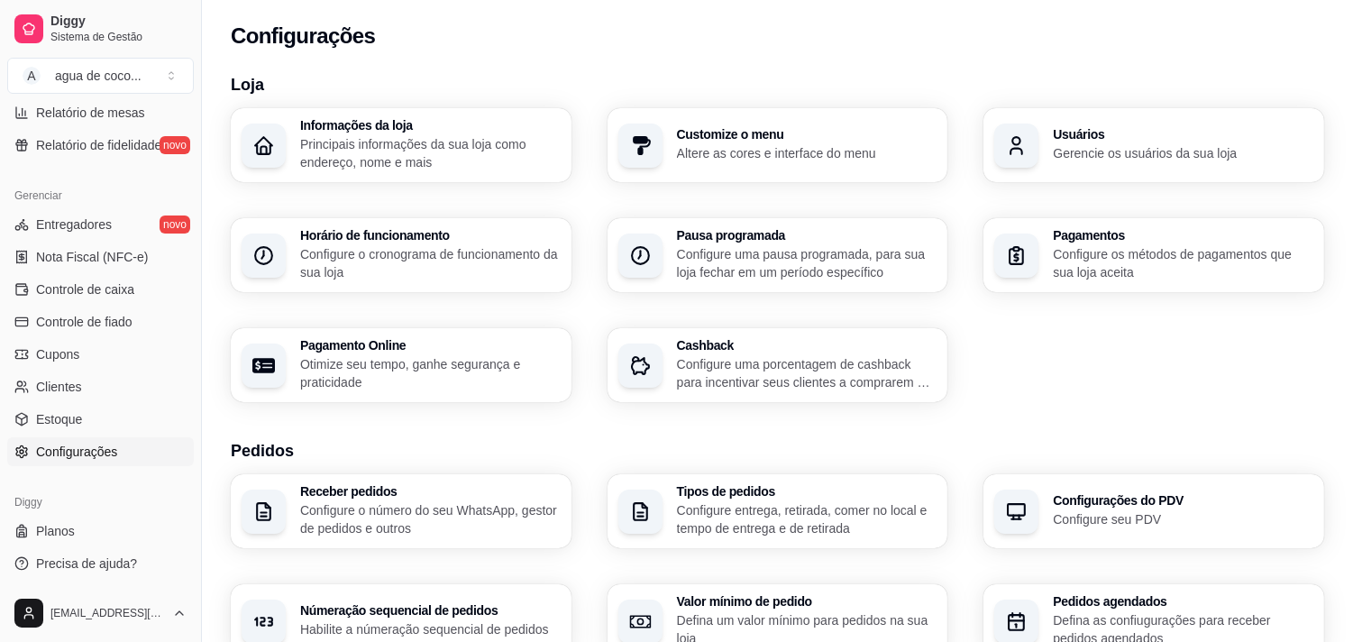
click at [391, 345] on h3 "Pagamento Online" at bounding box center [430, 345] width 260 height 13
select select "4.98"
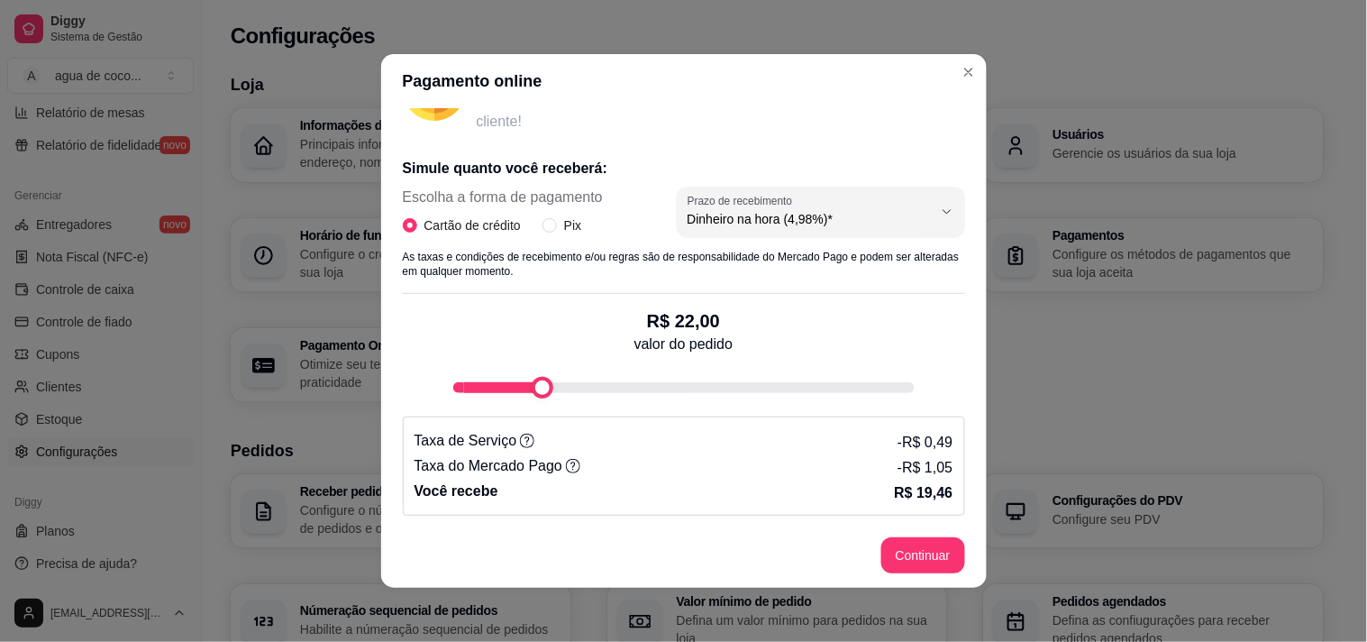
type input "100"
click at [1251, 373] on div "Pagamento online Receba na hora em sua conta do Mercado Pago! Agora você poderá…" at bounding box center [683, 321] width 1367 height 642
click at [566, 470] on icon at bounding box center [573, 466] width 14 height 14
click at [520, 434] on icon at bounding box center [527, 441] width 14 height 14
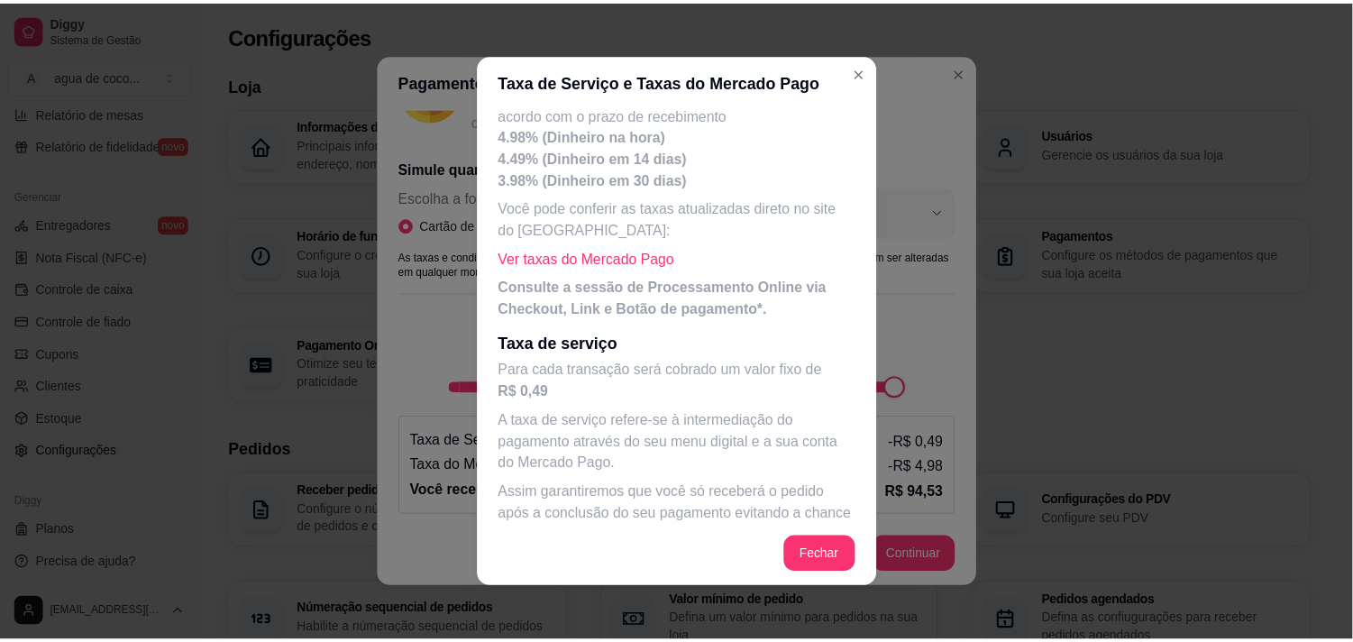
scroll to position [194, 0]
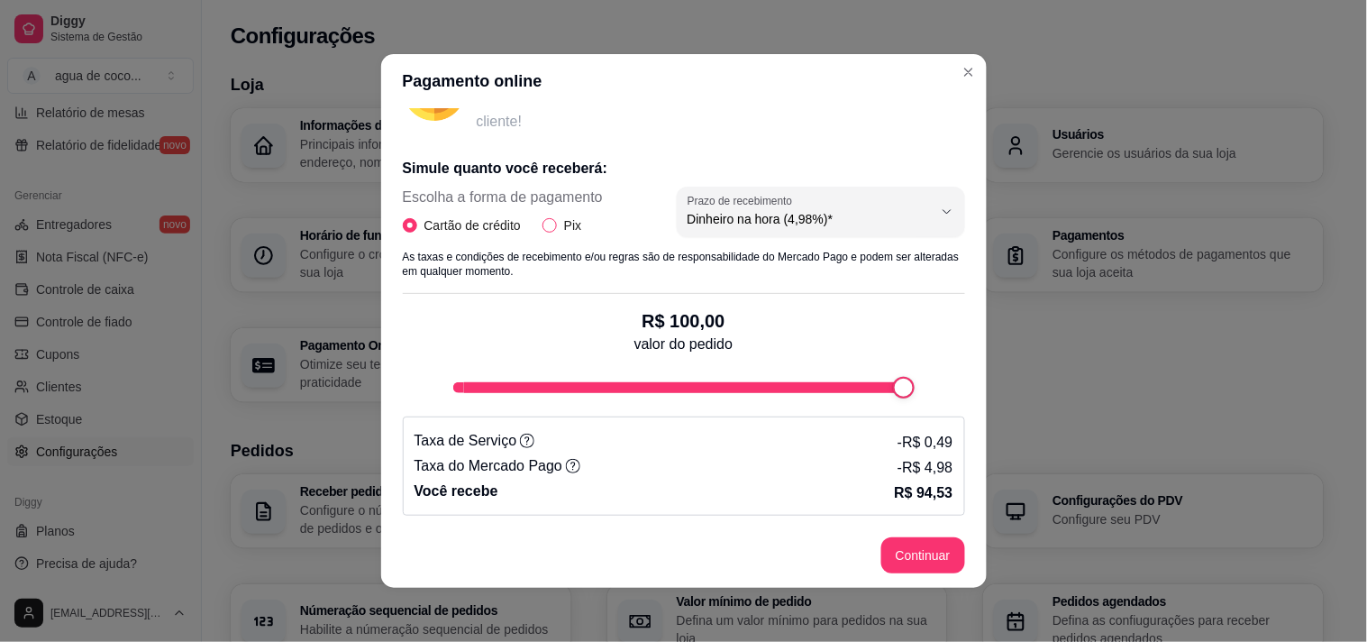
click at [543, 227] on input "Pix" at bounding box center [550, 225] width 14 height 14
radio input "true"
radio input "false"
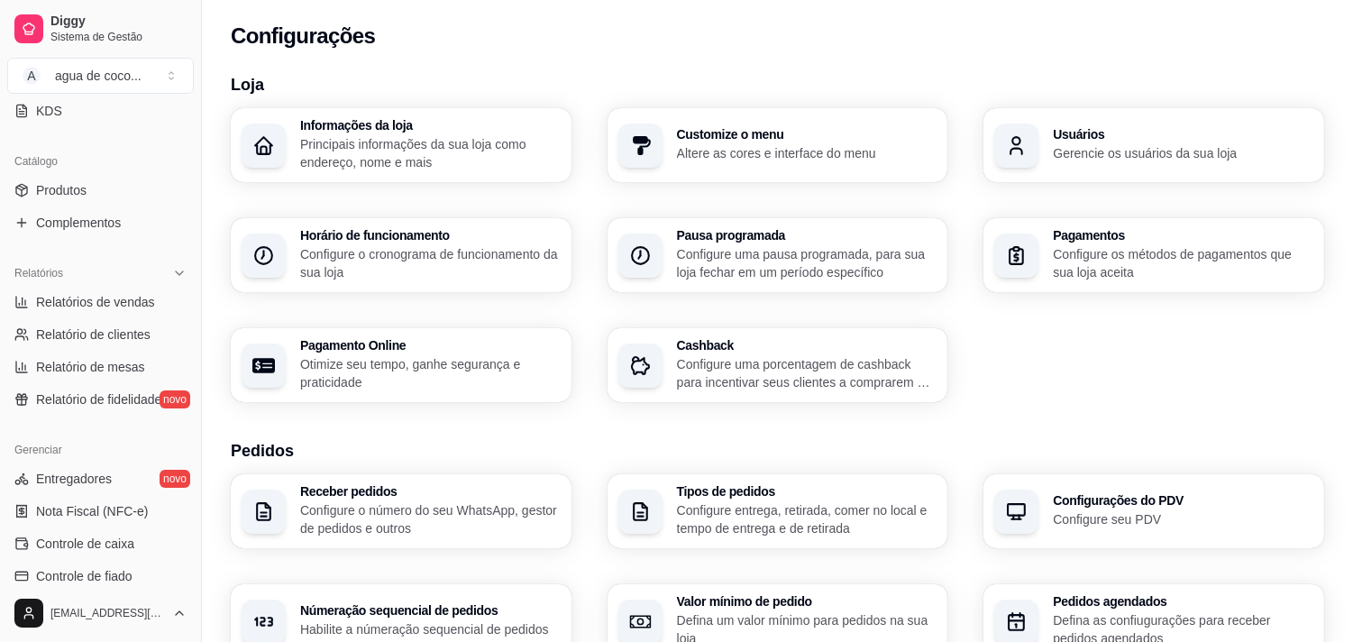
click at [524, 135] on p "Principais informações da sua loja como endereço, nome e mais" at bounding box center [430, 153] width 260 height 36
click at [552, 129] on h3 "Informações da loja" at bounding box center [430, 125] width 260 height 13
click at [695, 144] on p "Altere as cores e interface do menu" at bounding box center [807, 153] width 260 height 18
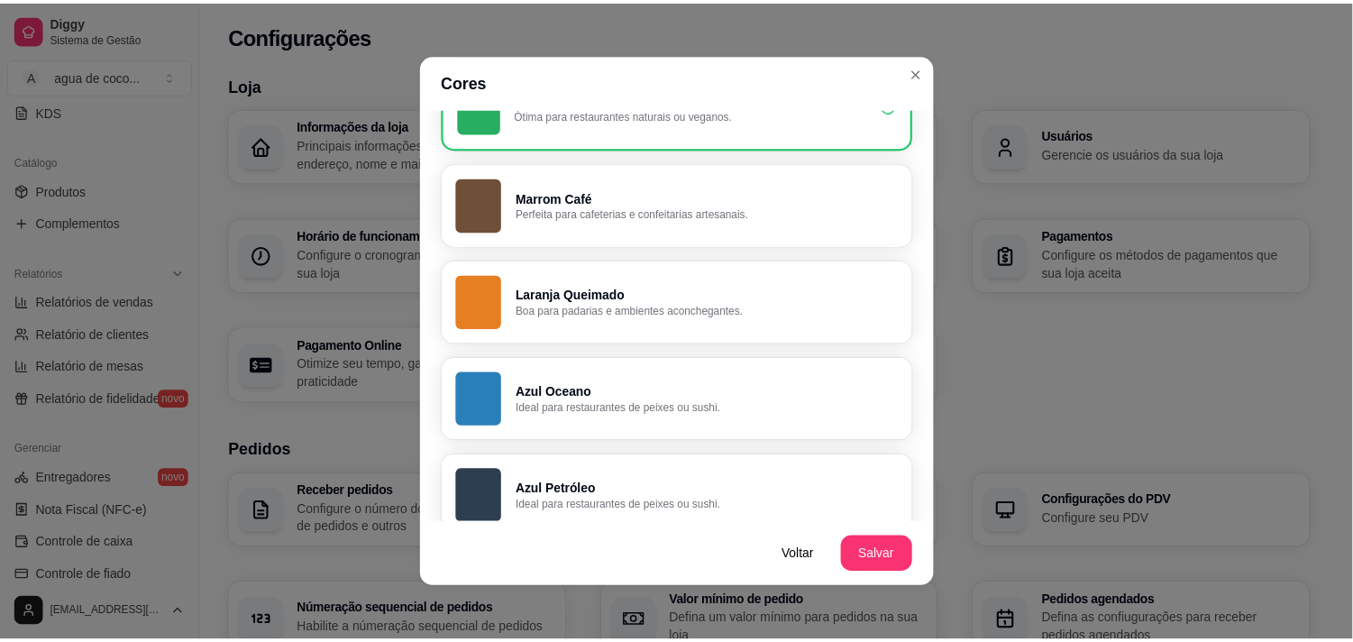
scroll to position [1, 0]
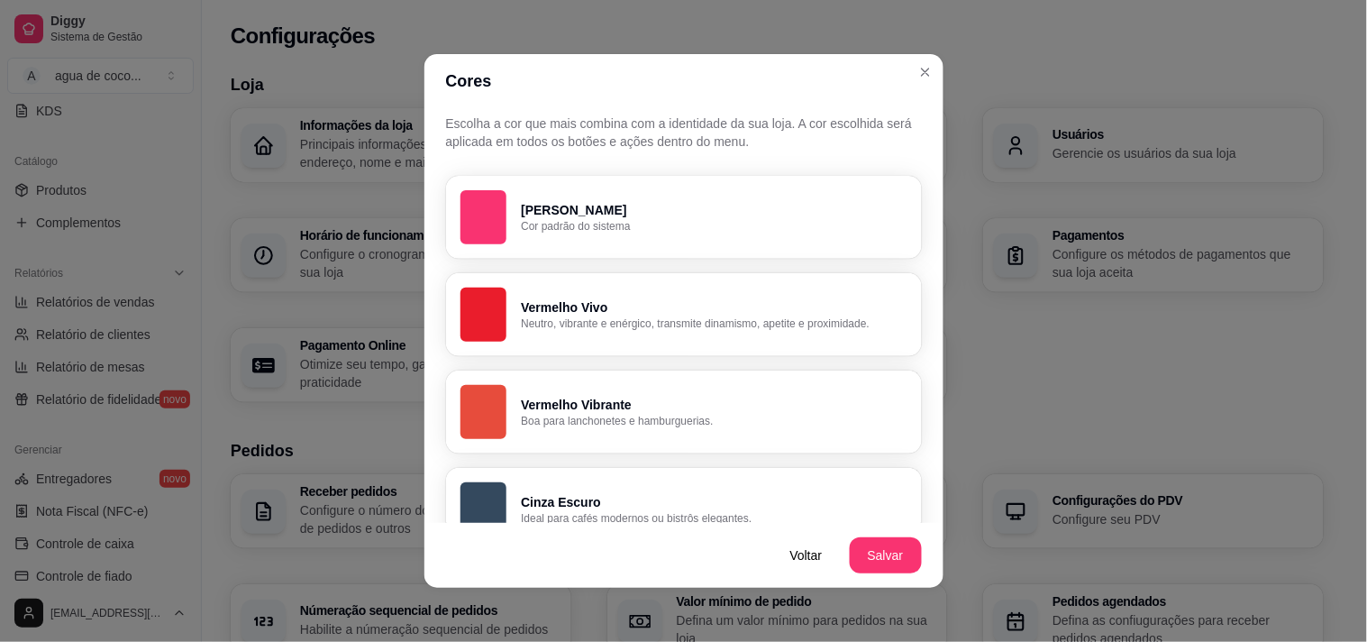
click at [933, 82] on header "Cores" at bounding box center [683, 81] width 519 height 54
click at [933, 81] on header "Cores" at bounding box center [683, 81] width 519 height 54
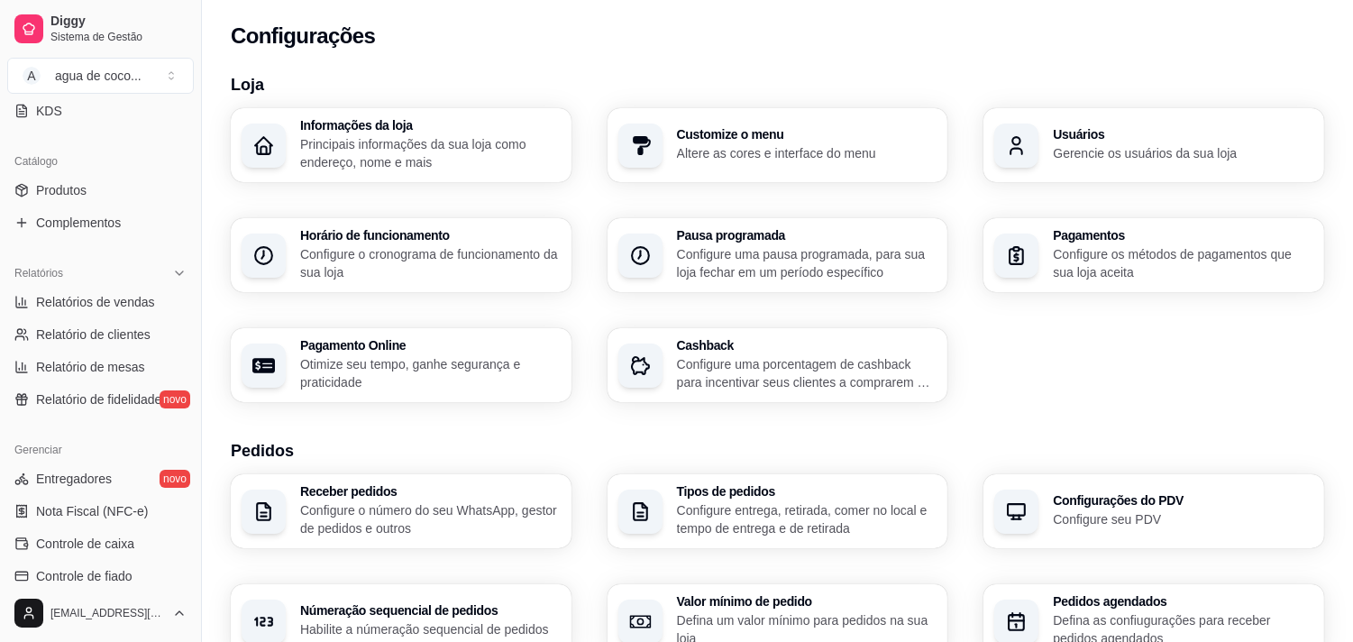
click at [983, 130] on div "Informações da loja Principais informações da sua loja como endereço, nome e ma…" at bounding box center [777, 255] width 1093 height 294
click at [1007, 131] on div "button" at bounding box center [1021, 144] width 43 height 43
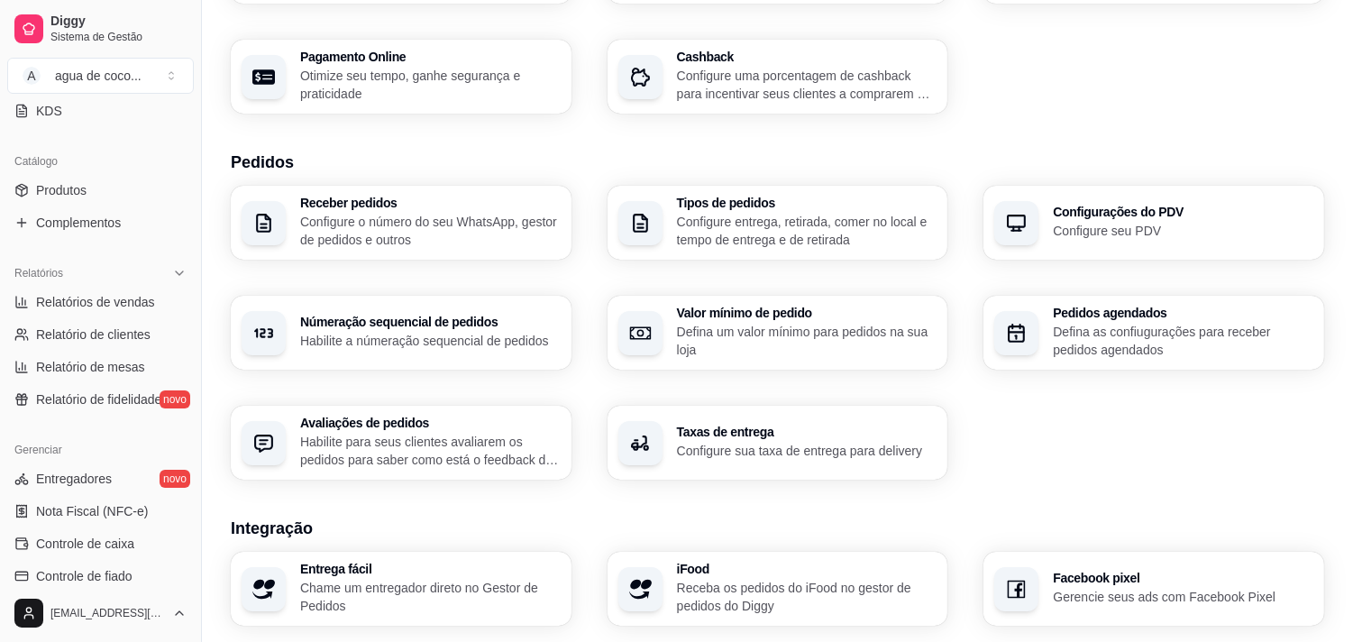
scroll to position [300, 0]
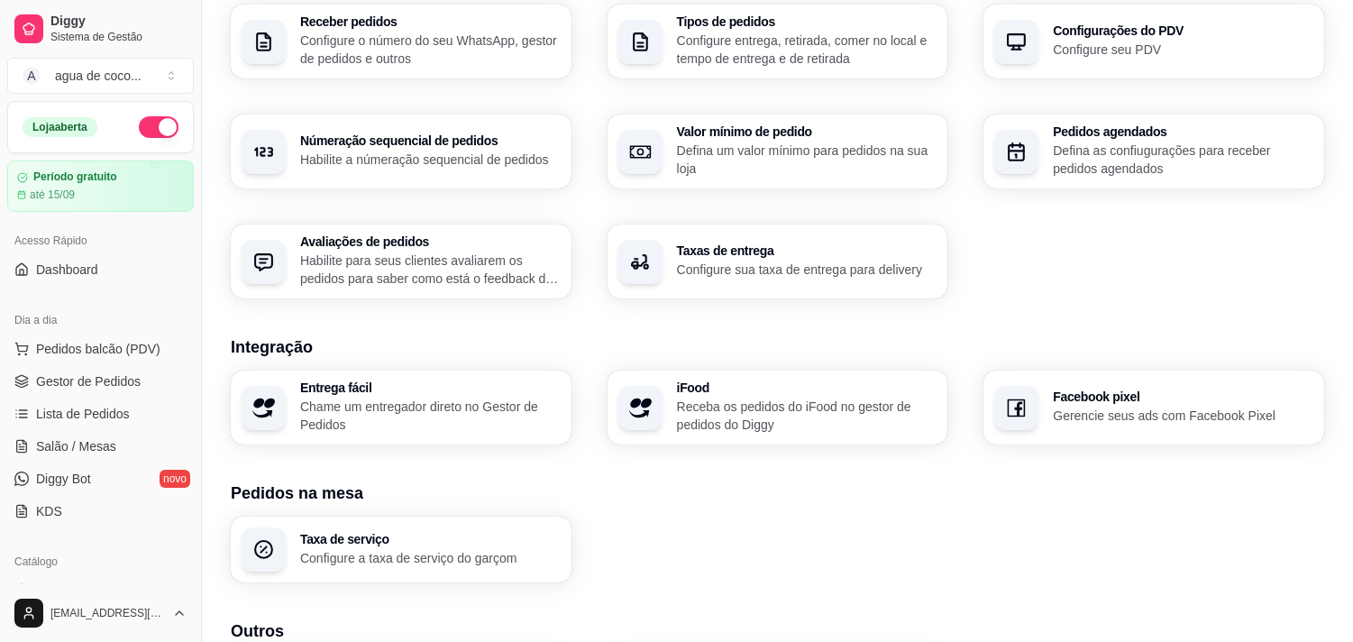
scroll to position [500, 0]
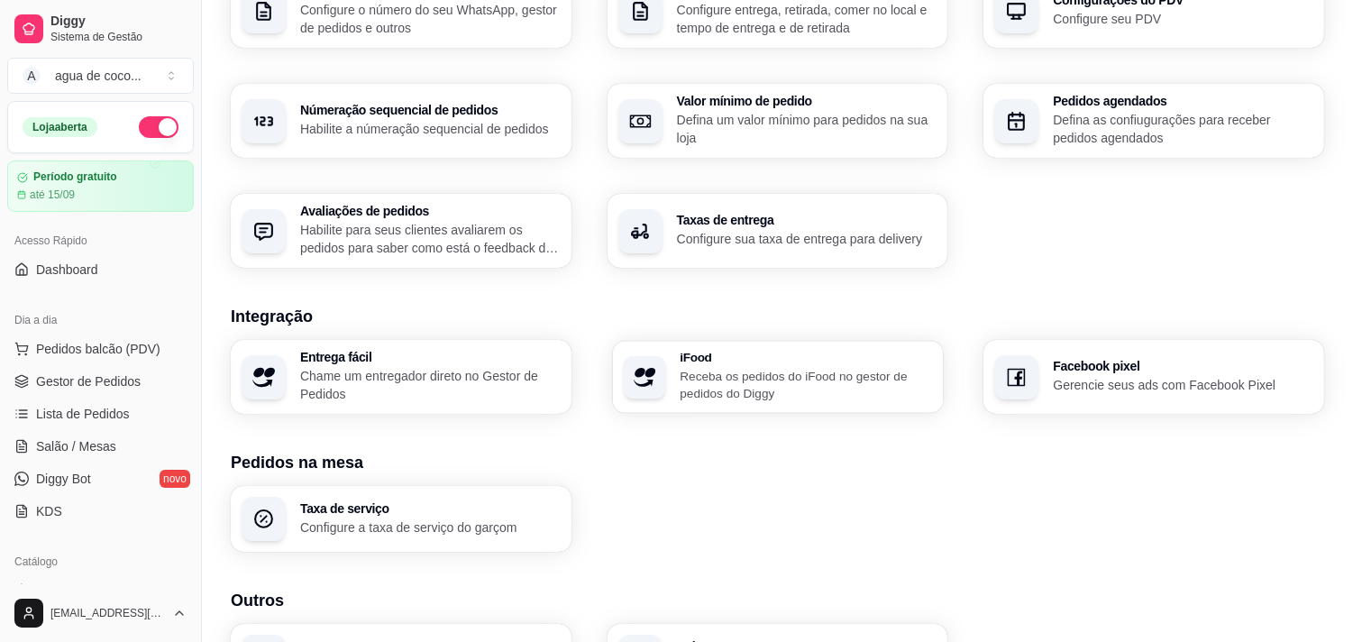
click at [746, 406] on div "iFood Receba os pedidos do iFood no gestor de pedidos do Diggy" at bounding box center [777, 377] width 330 height 72
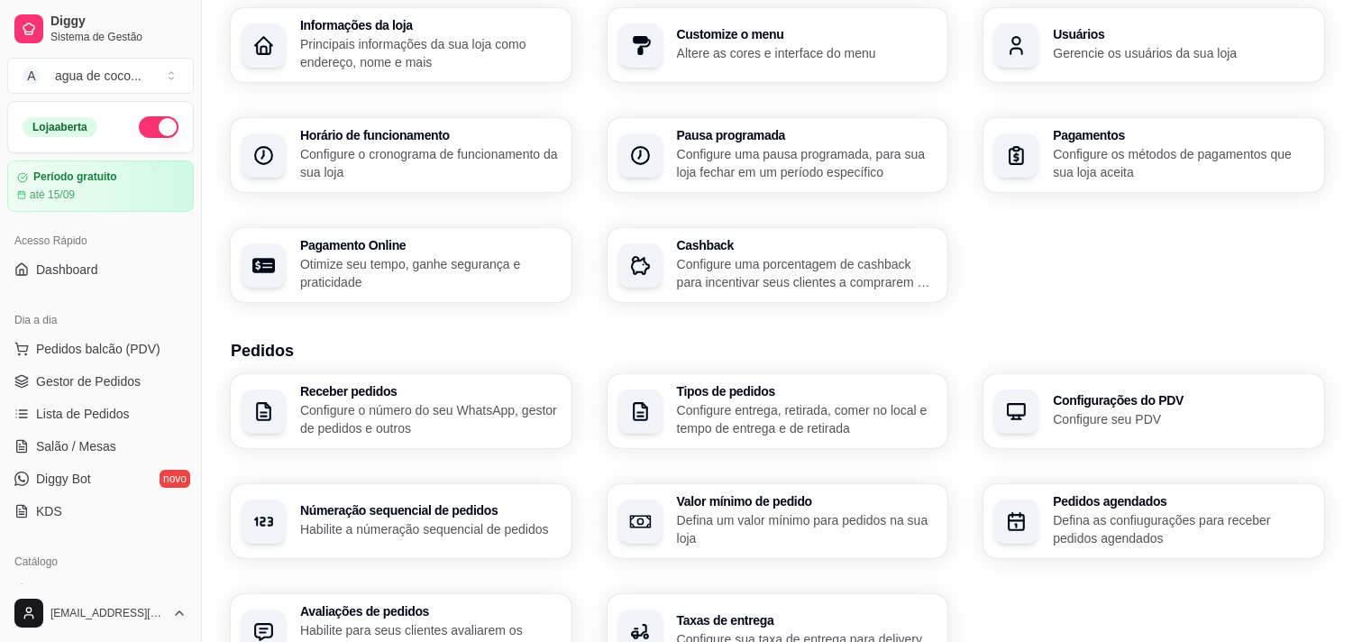
scroll to position [0, 0]
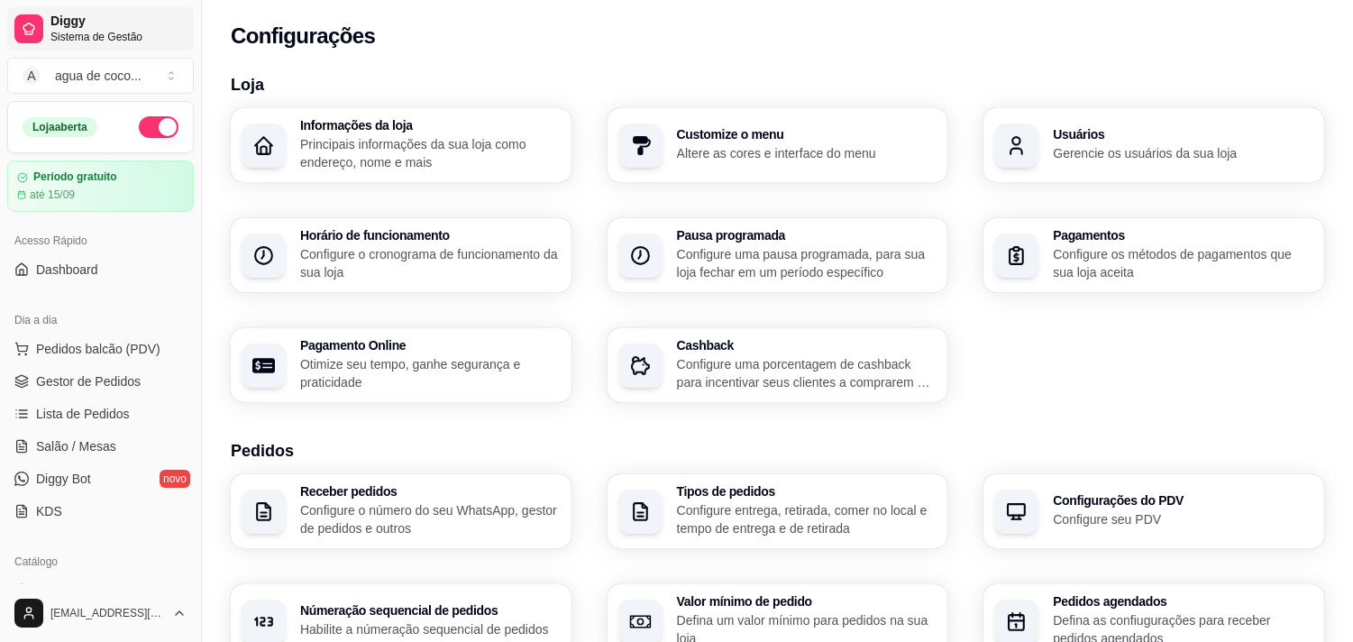
click at [138, 32] on span "Sistema de Gestão" at bounding box center [118, 37] width 136 height 14
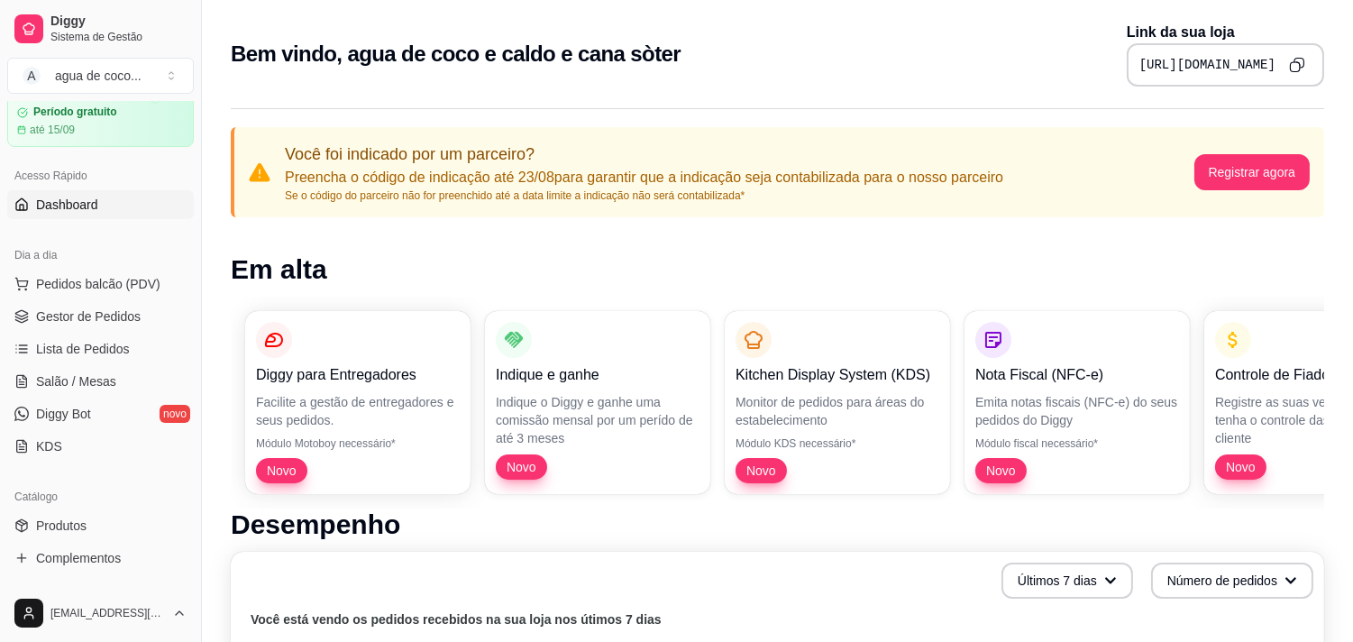
scroll to position [100, 0]
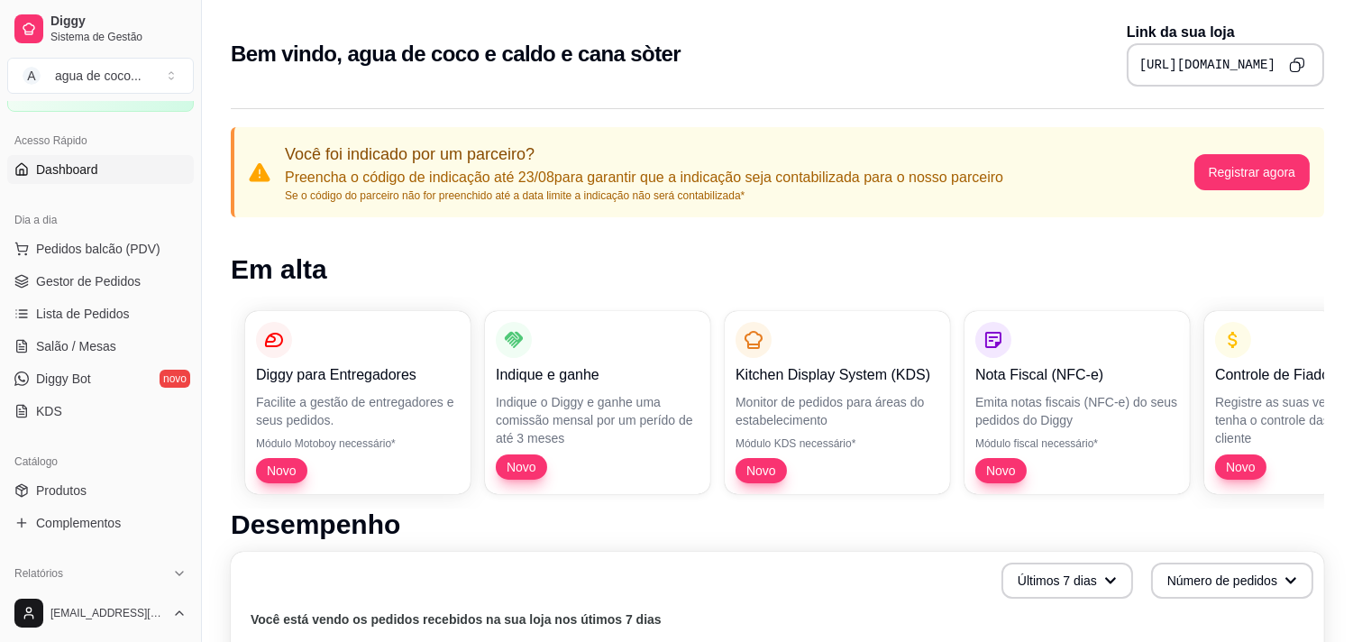
drag, startPoint x: 187, startPoint y: 492, endPoint x: 72, endPoint y: 461, distance: 118.5
click at [72, 461] on div "Catálogo" at bounding box center [100, 461] width 187 height 29
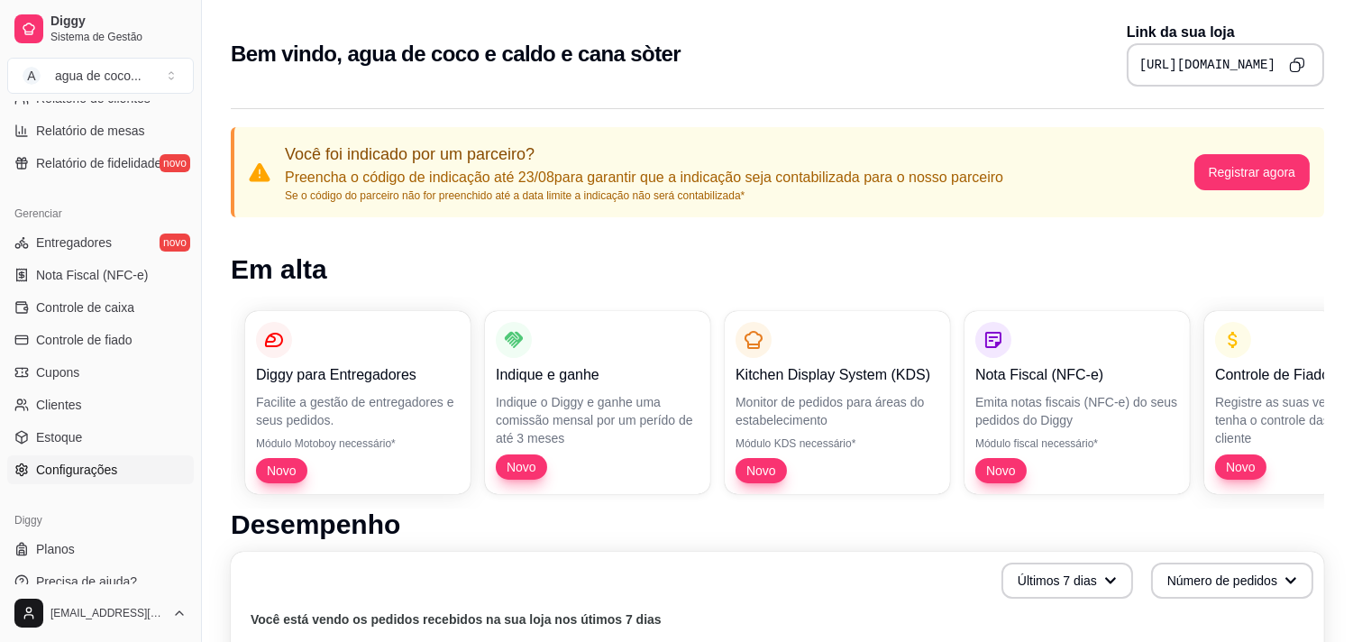
scroll to position [654, 0]
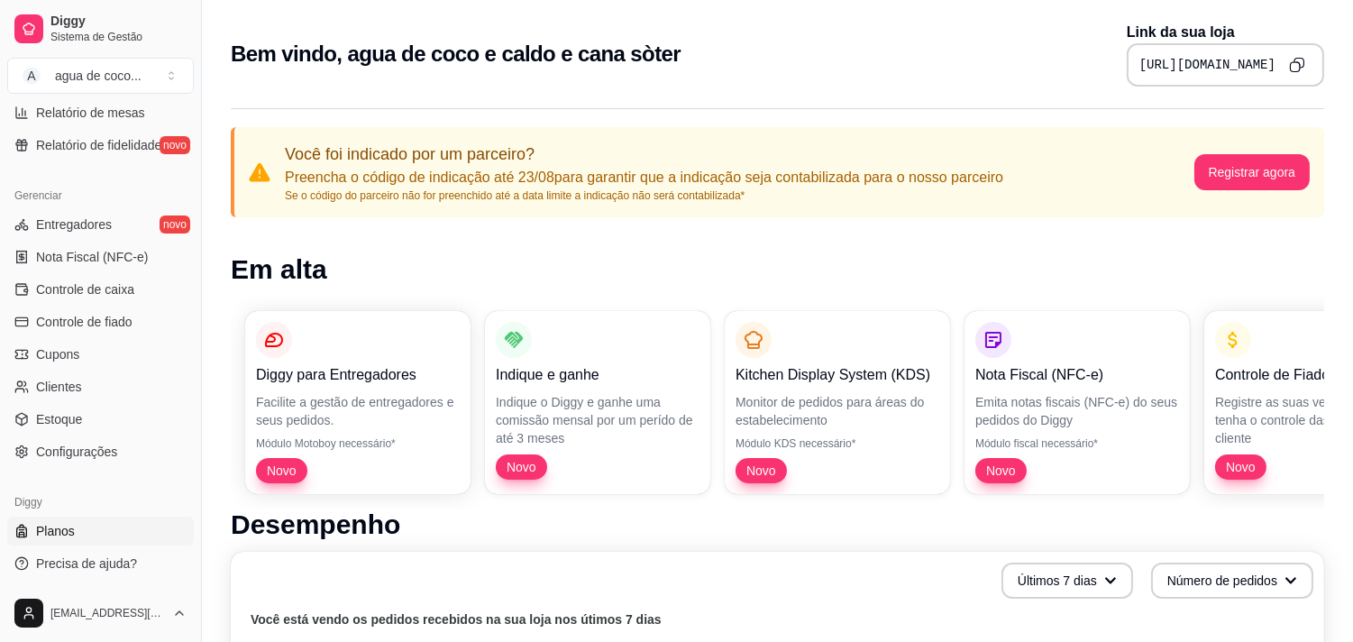
click at [90, 536] on link "Planos" at bounding box center [100, 530] width 187 height 29
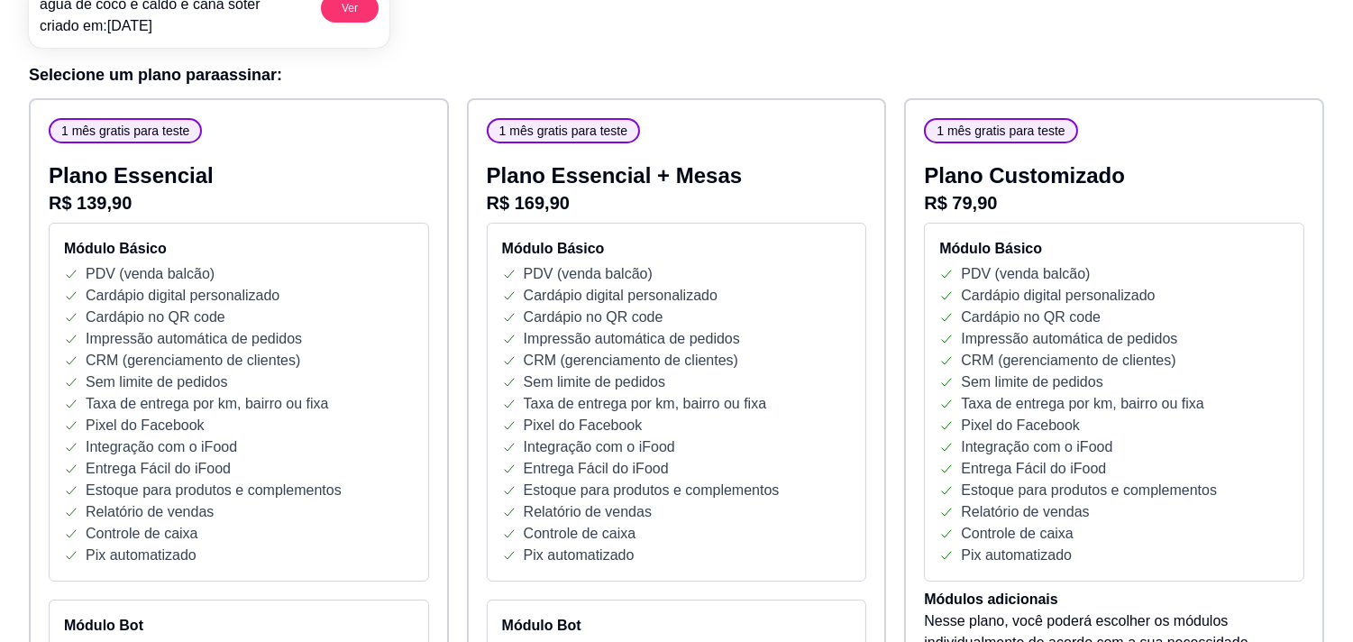
scroll to position [100, 0]
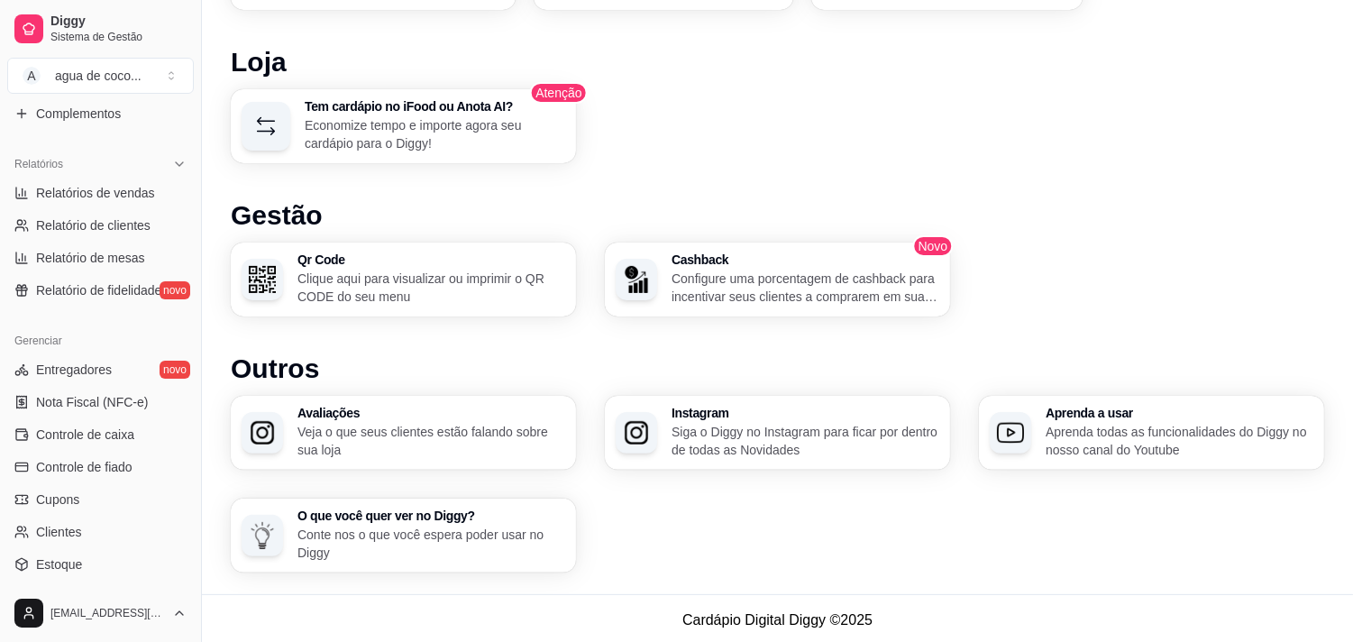
scroll to position [600, 0]
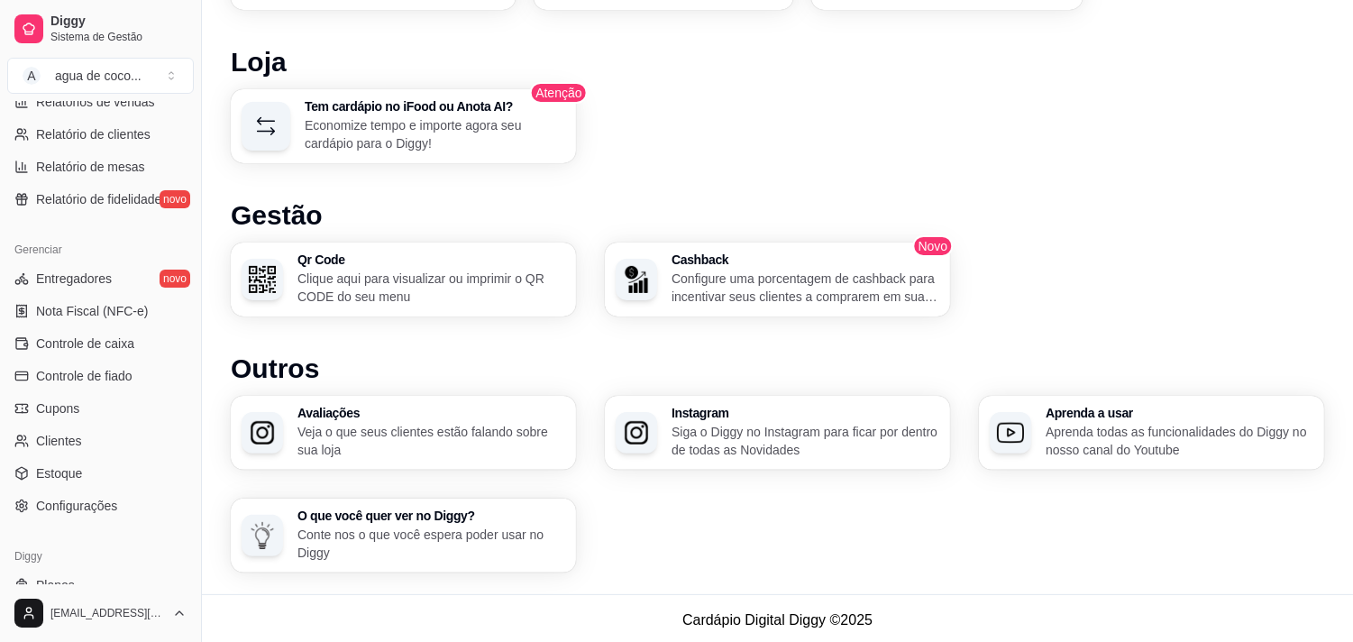
click at [67, 281] on span "Entregadores" at bounding box center [74, 278] width 76 height 18
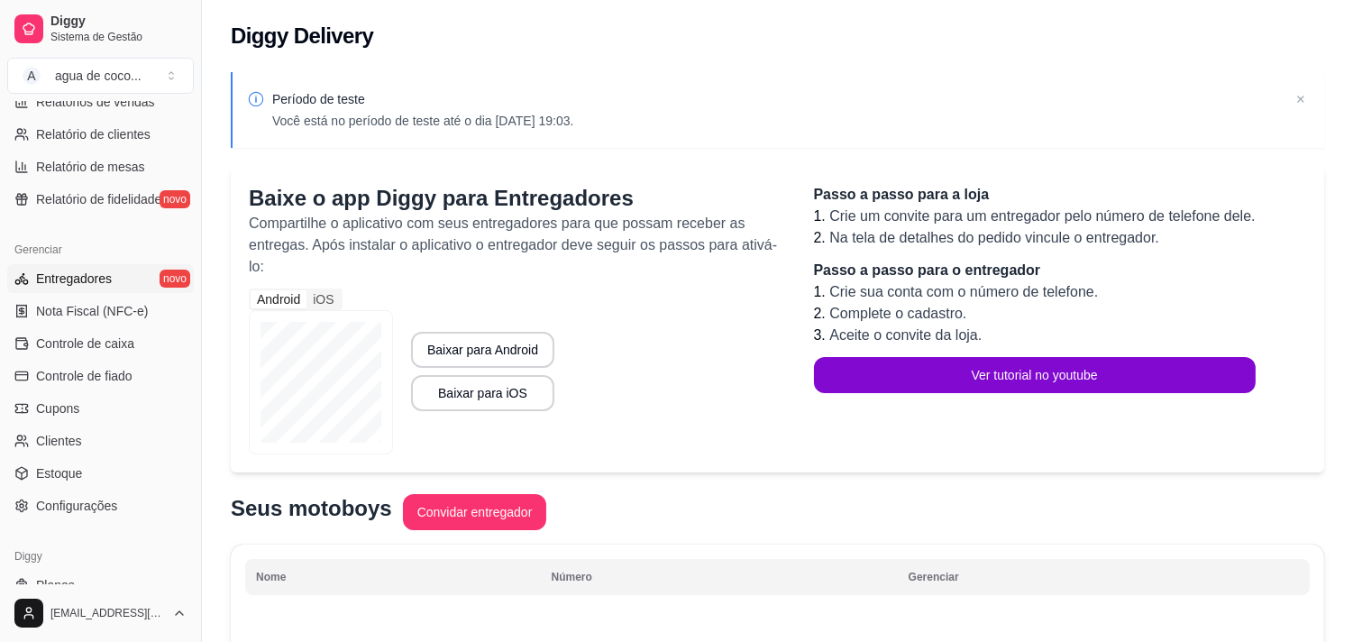
click at [180, 215] on div "Relatórios Relatórios de vendas Relatório de clientes Relatório de mesas Relató…" at bounding box center [100, 135] width 201 height 169
click at [145, 213] on div "Relatórios Relatórios de vendas Relatório de clientes Relatório de mesas Relató…" at bounding box center [100, 135] width 201 height 169
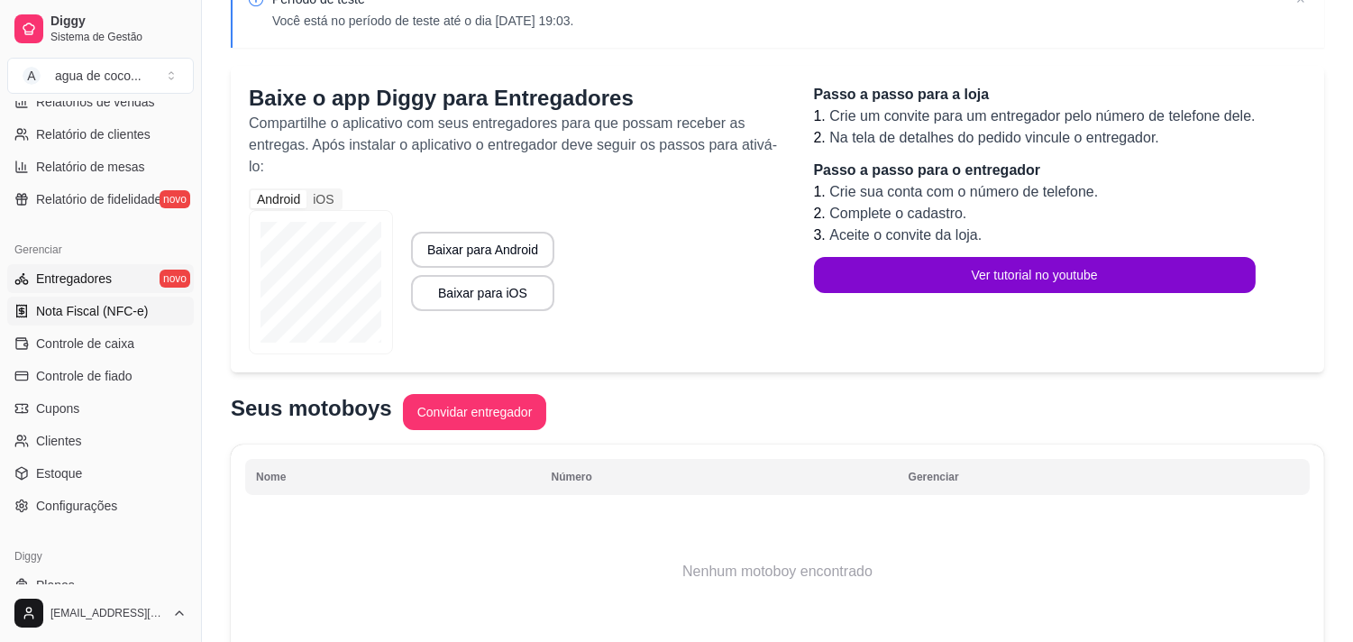
click at [82, 302] on span "Nota Fiscal (NFC-e)" at bounding box center [92, 311] width 112 height 18
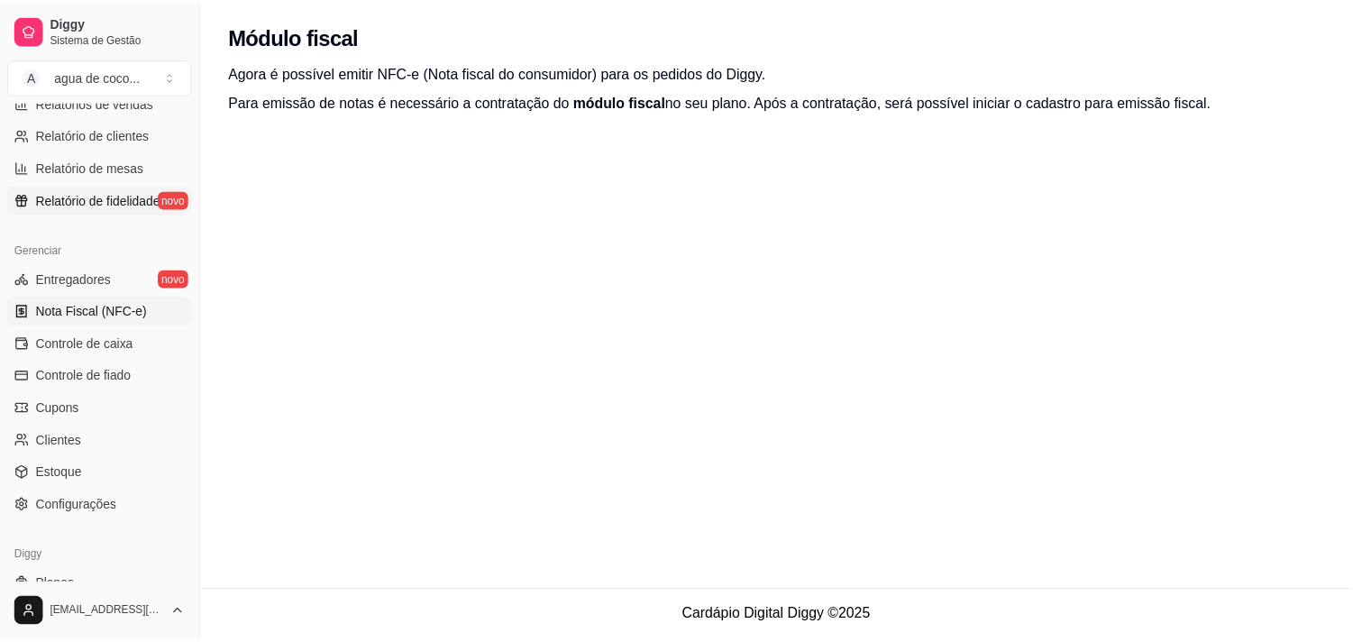
scroll to position [654, 0]
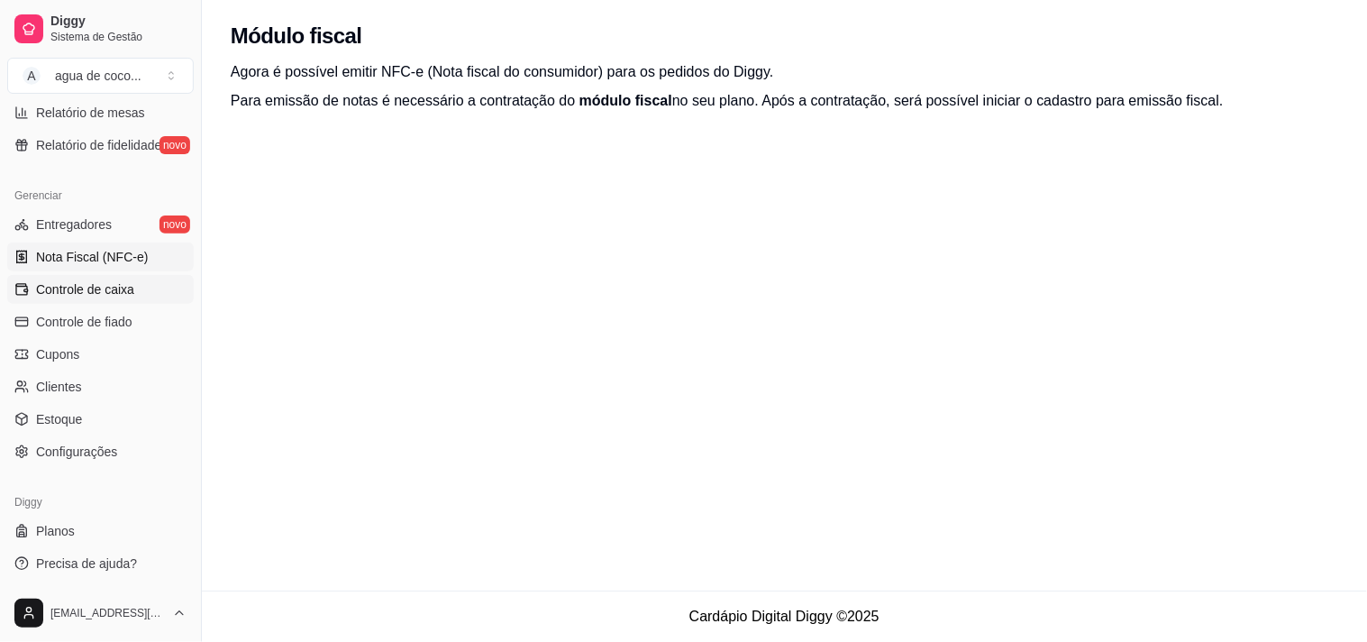
click at [104, 280] on span "Controle de caixa" at bounding box center [85, 289] width 98 height 18
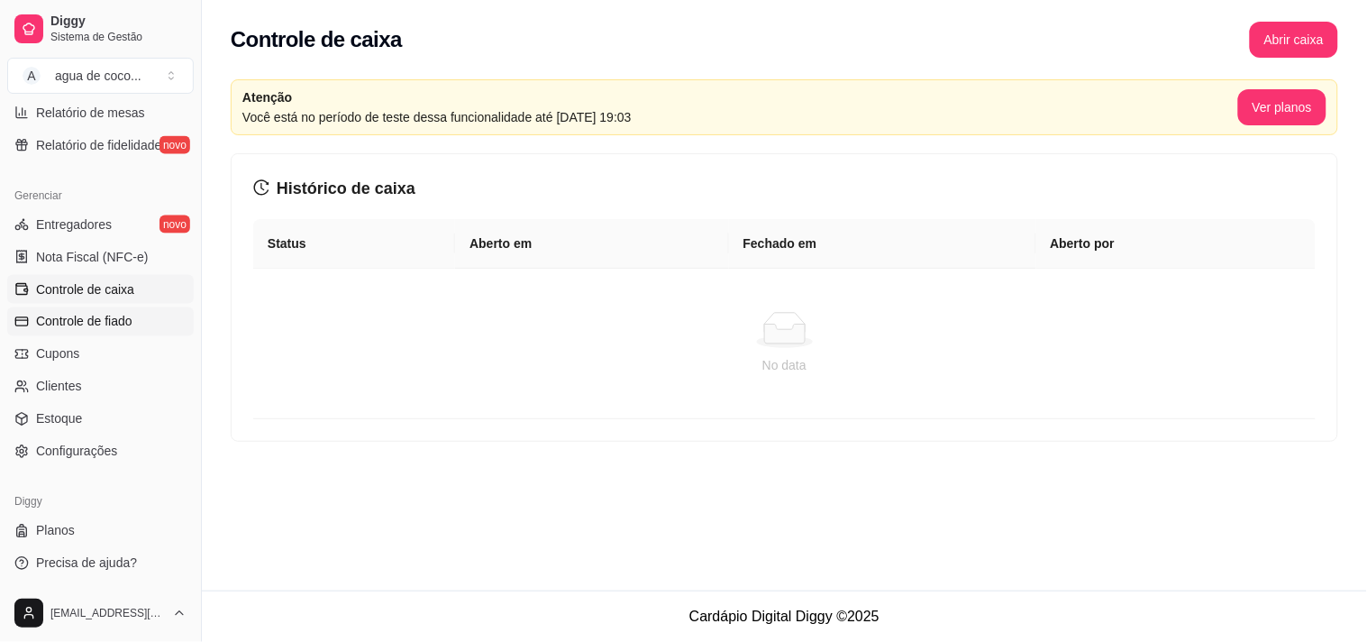
click at [99, 328] on span "Controle de fiado" at bounding box center [84, 322] width 96 height 18
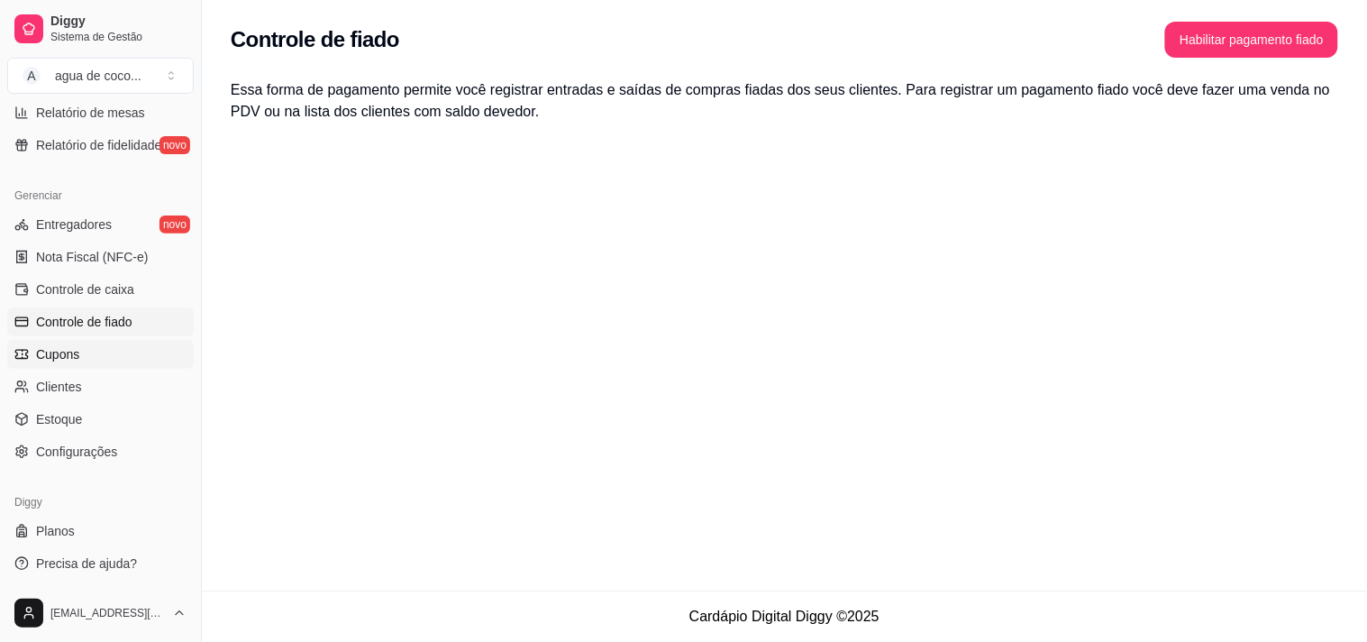
click at [96, 356] on link "Cupons" at bounding box center [100, 354] width 187 height 29
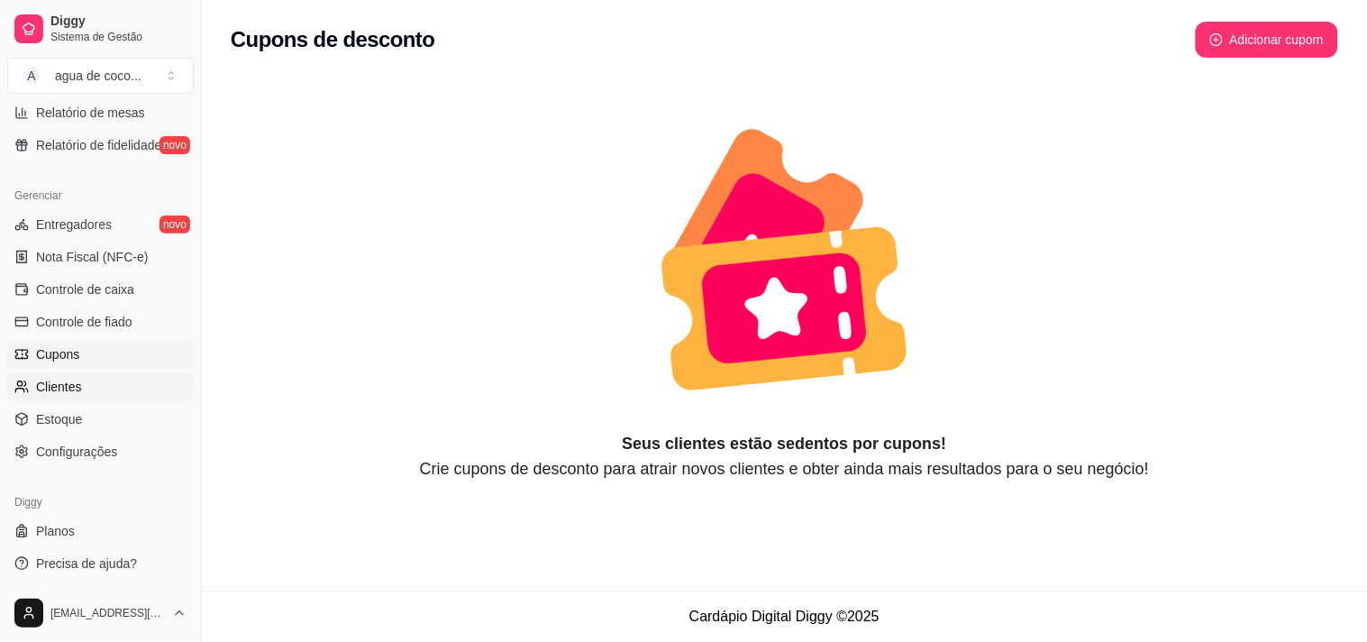
click at [93, 372] on link "Clientes" at bounding box center [100, 386] width 187 height 29
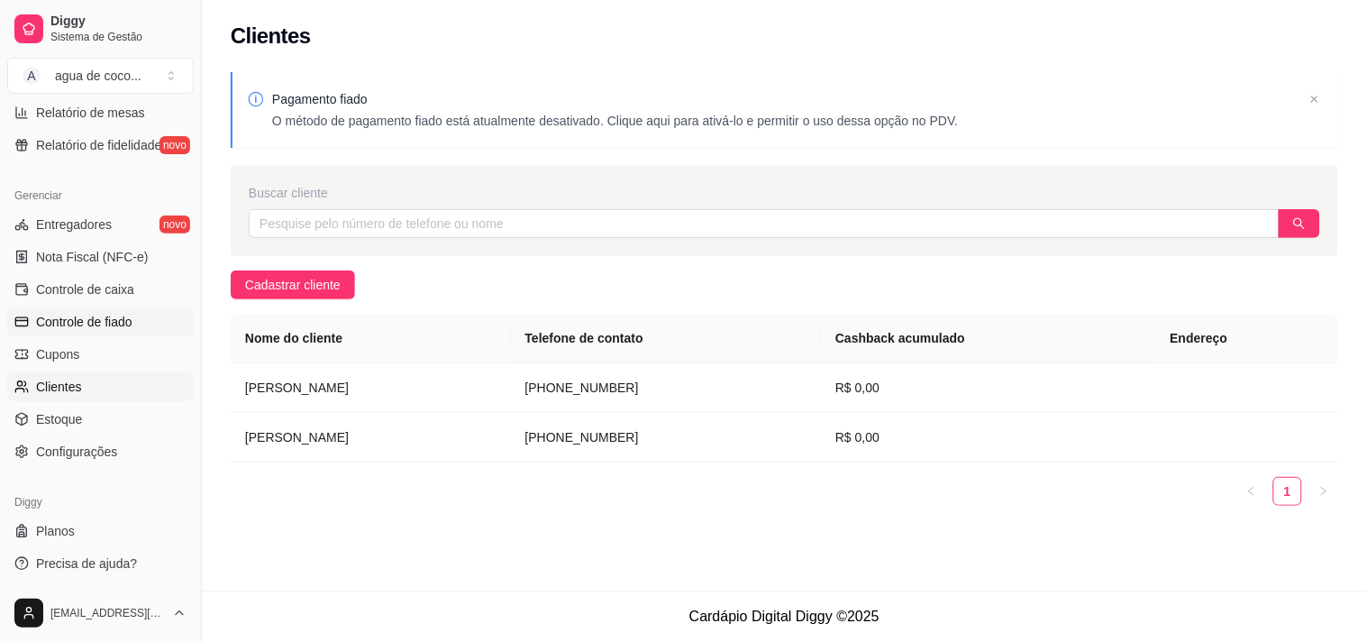
click at [93, 330] on link "Controle de fiado" at bounding box center [100, 321] width 187 height 29
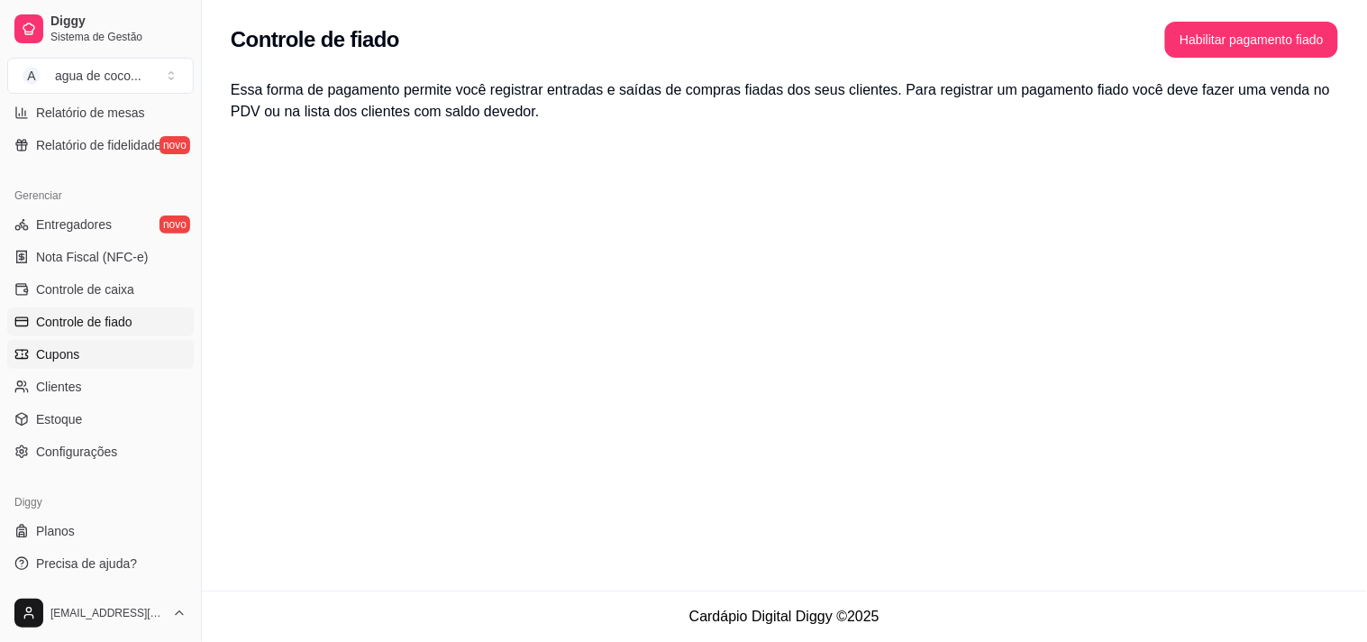
click at [60, 349] on span "Cupons" at bounding box center [57, 354] width 43 height 18
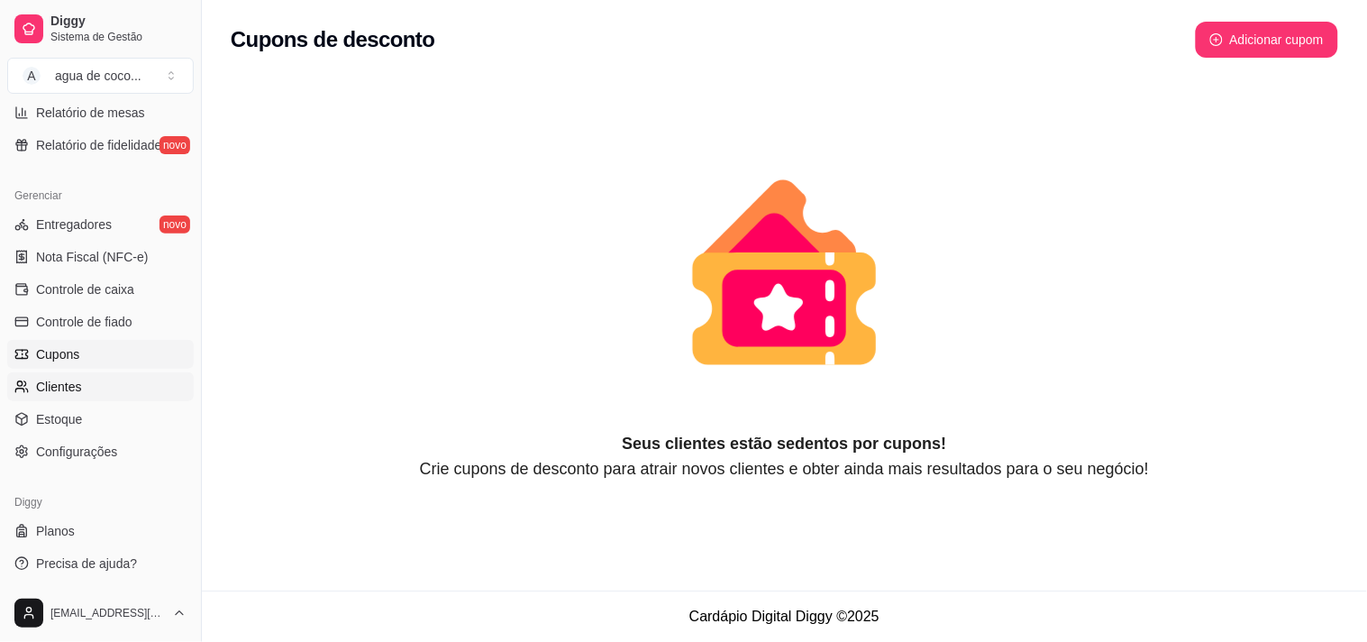
click at [60, 390] on span "Clientes" at bounding box center [59, 387] width 46 height 18
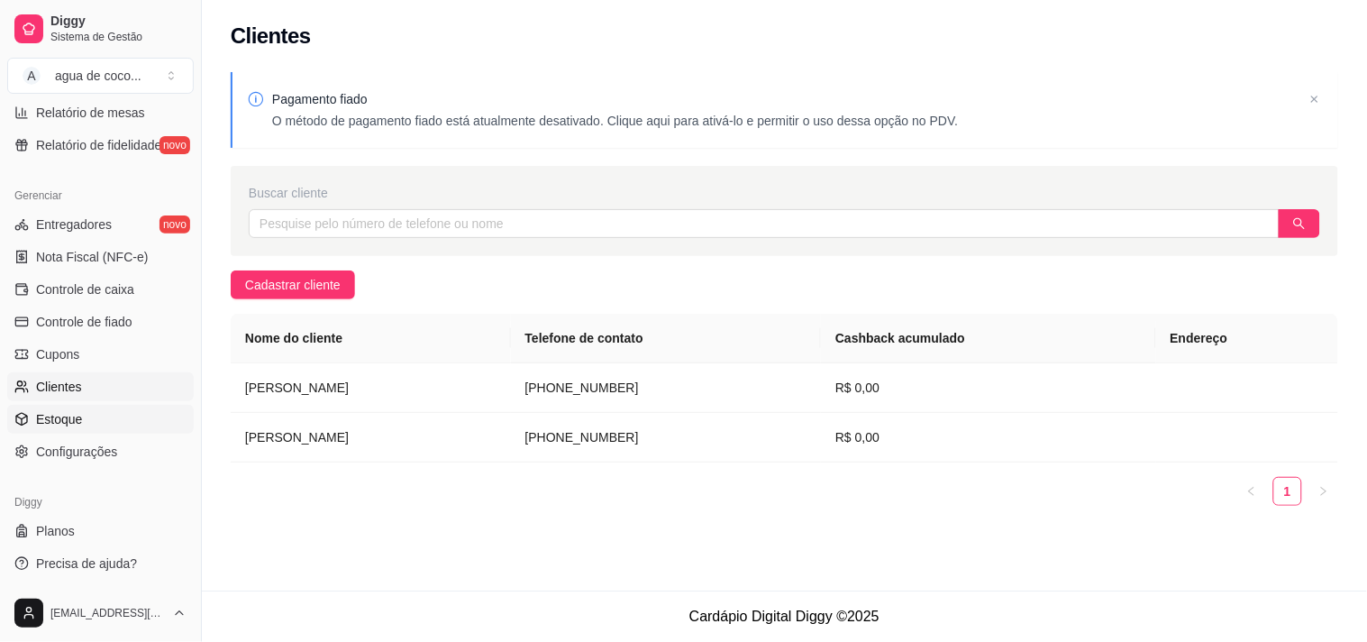
click at [12, 410] on link "Estoque" at bounding box center [100, 419] width 187 height 29
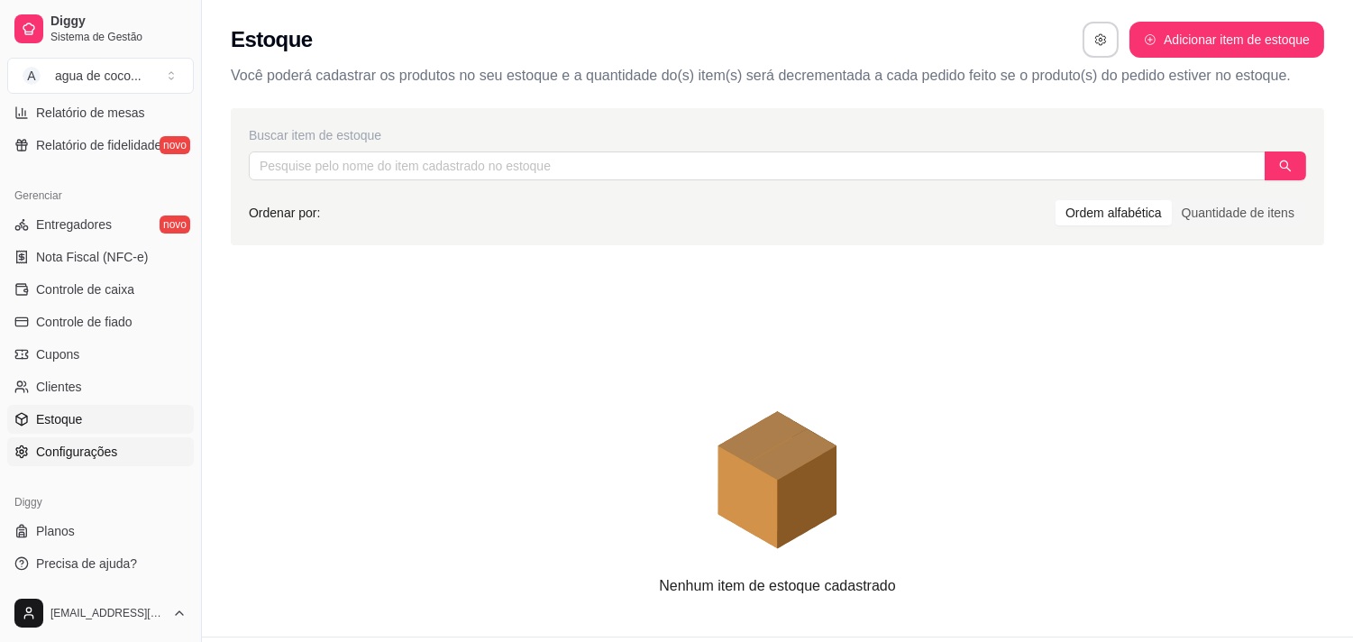
drag, startPoint x: 87, startPoint y: 444, endPoint x: 67, endPoint y: 472, distance: 34.3
click at [87, 447] on span "Configurações" at bounding box center [76, 452] width 81 height 18
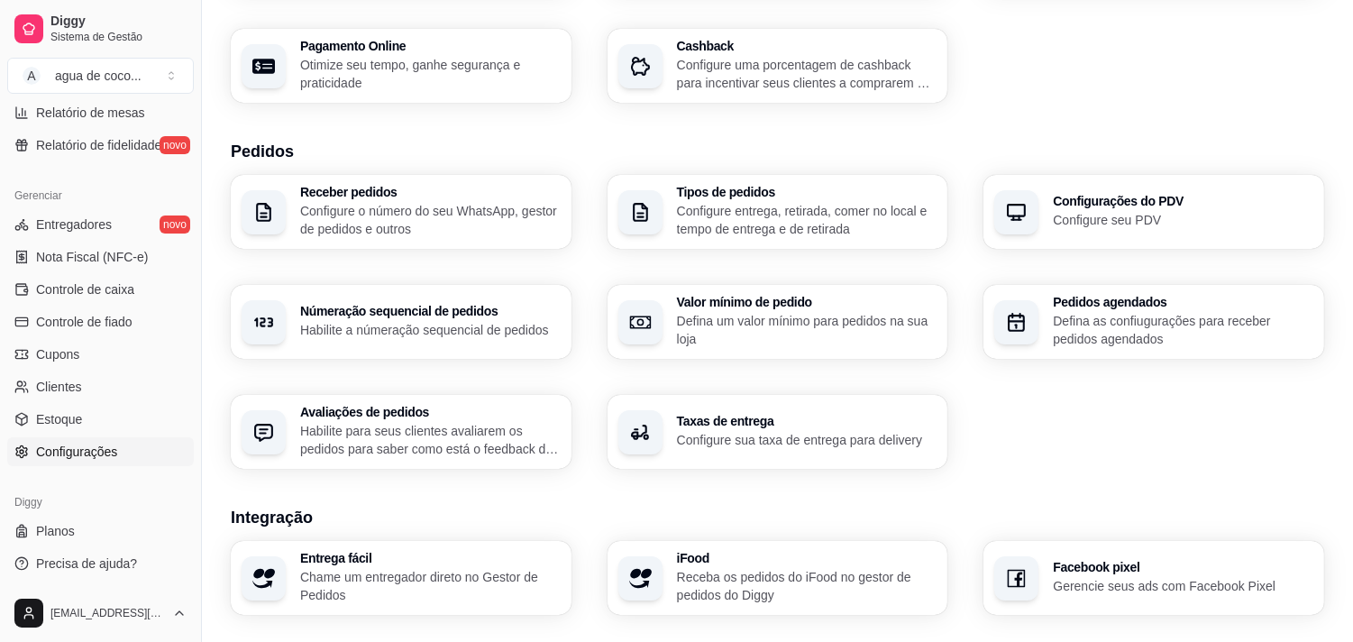
scroll to position [300, 0]
click at [826, 49] on h3 "Cashback" at bounding box center [807, 45] width 260 height 13
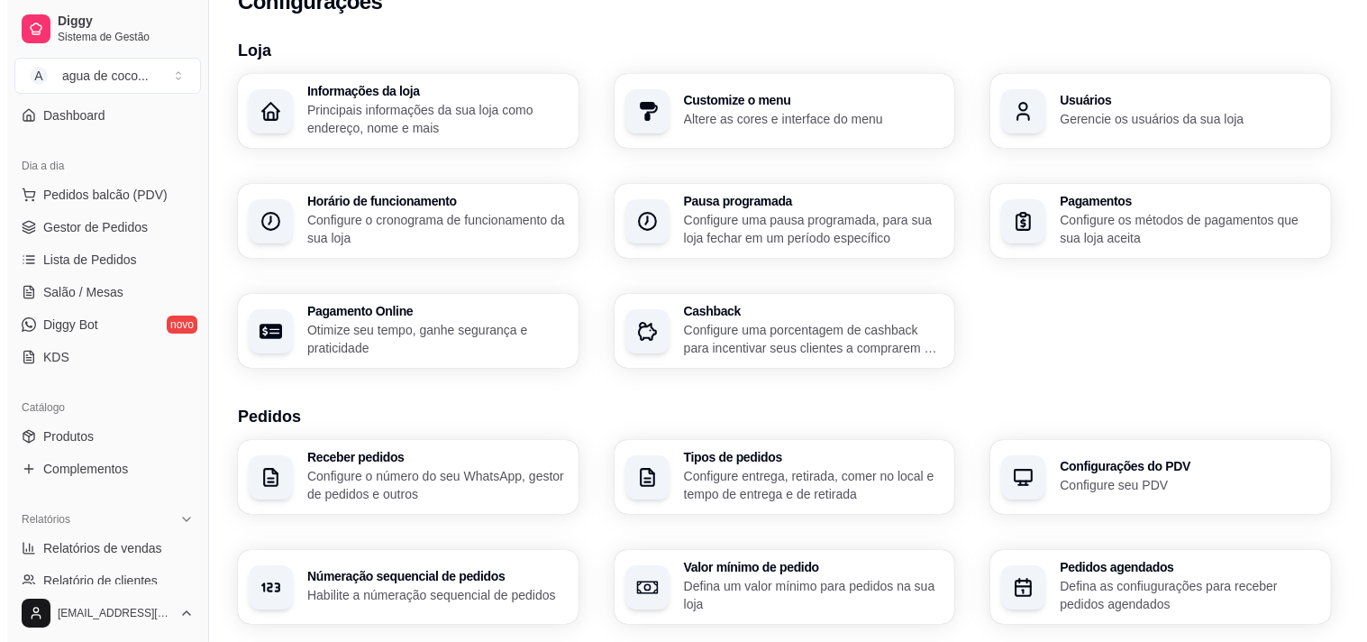
scroll to position [0, 0]
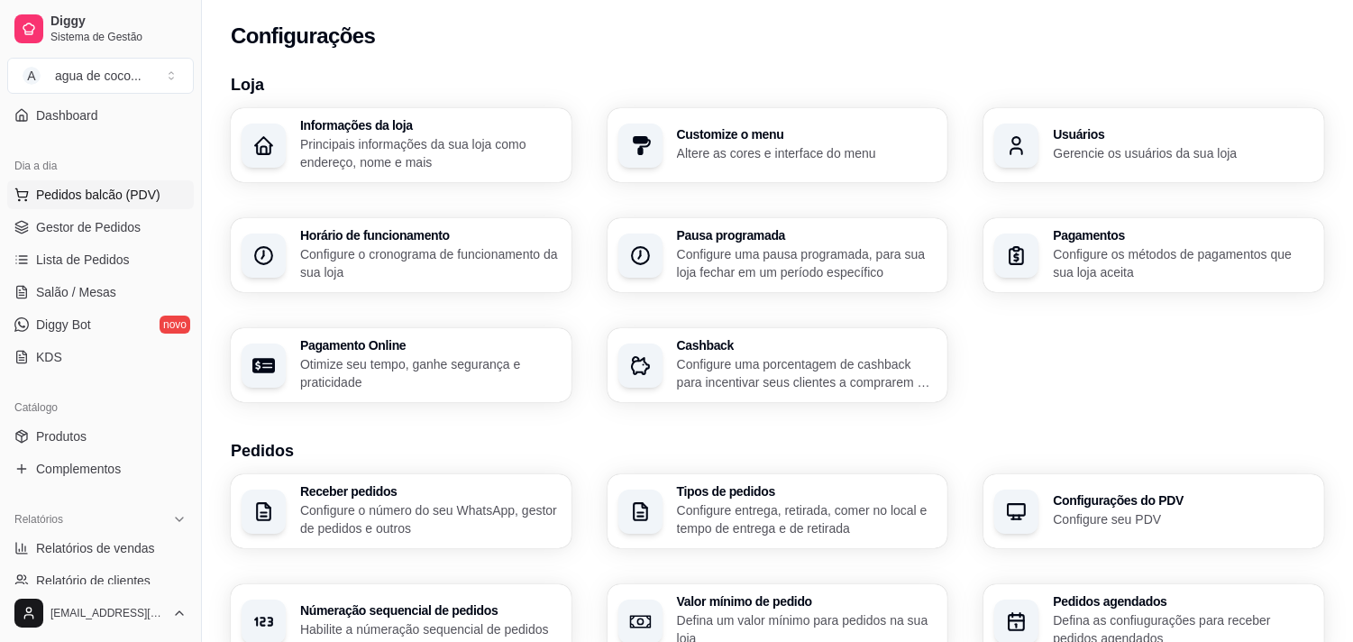
click at [87, 205] on button "Pedidos balcão (PDV)" at bounding box center [100, 194] width 187 height 29
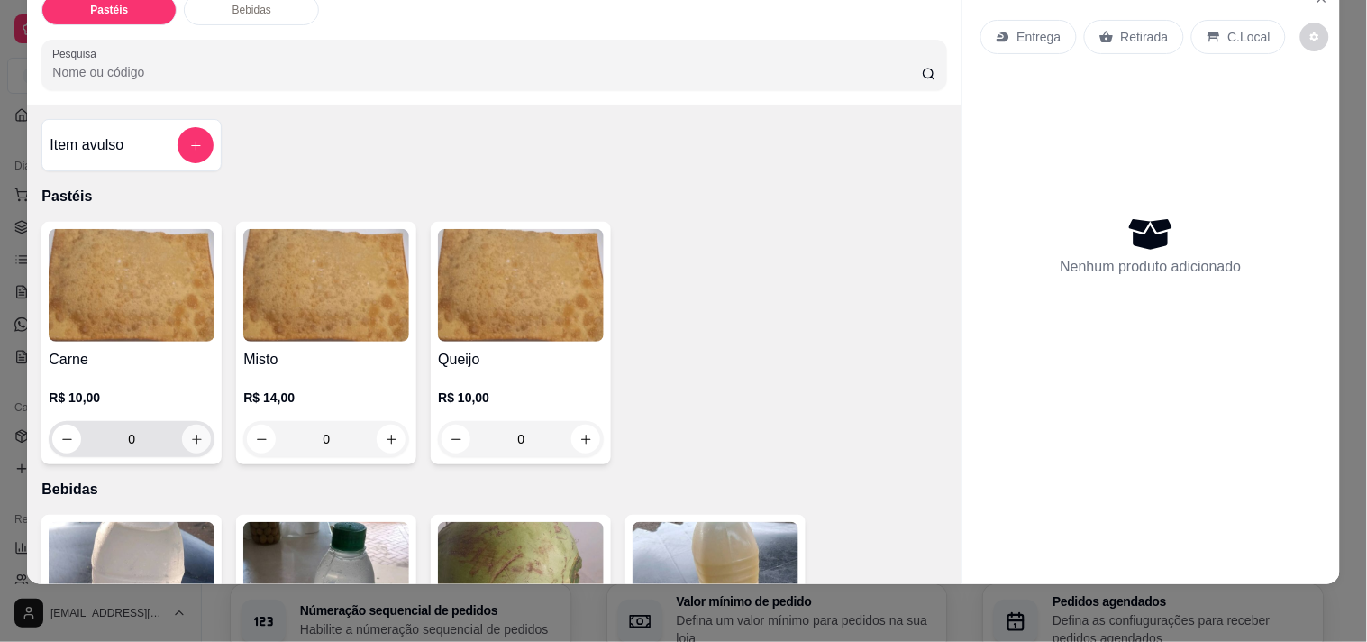
click at [187, 434] on button "increase-product-quantity" at bounding box center [196, 438] width 29 height 29
type input "1"
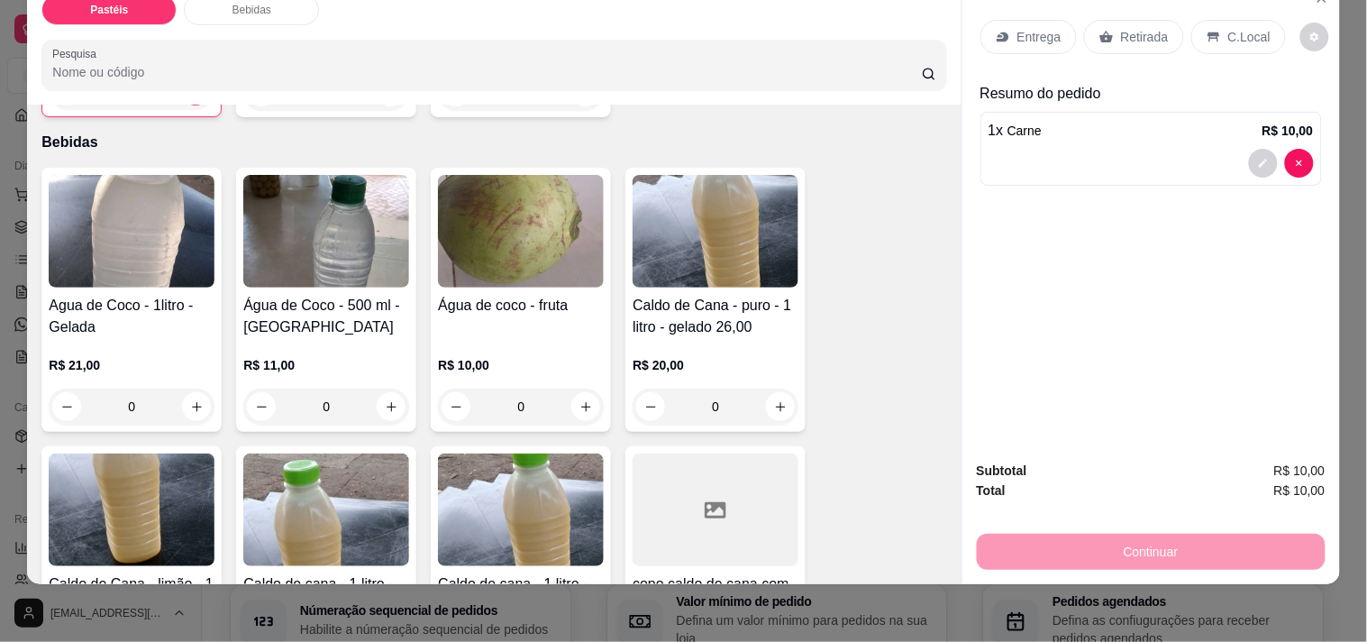
scroll to position [400, 0]
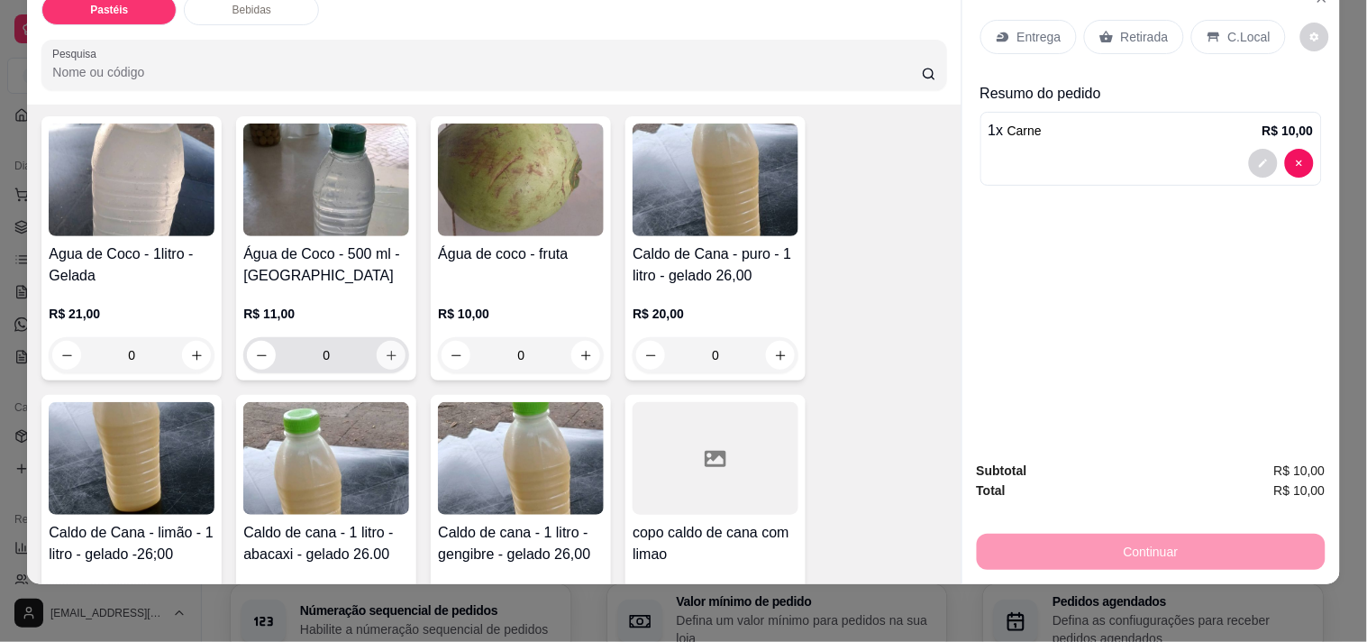
click at [391, 344] on button "increase-product-quantity" at bounding box center [391, 355] width 29 height 29
type input "1"
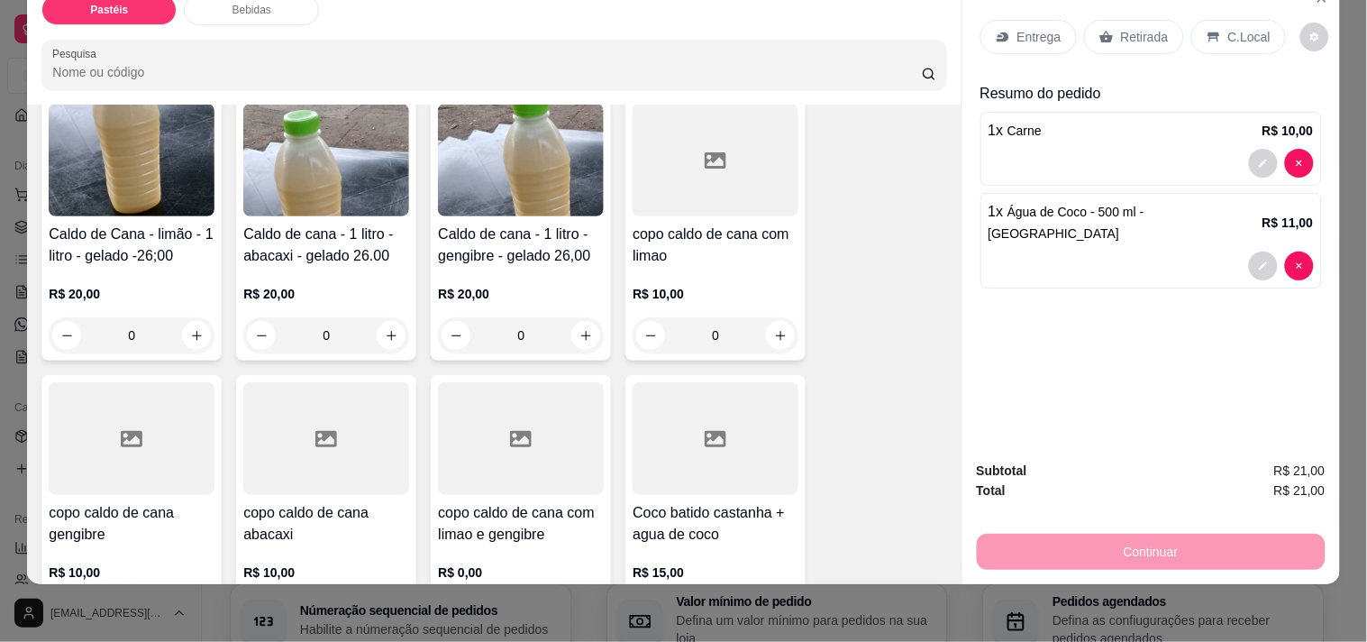
scroll to position [771, 0]
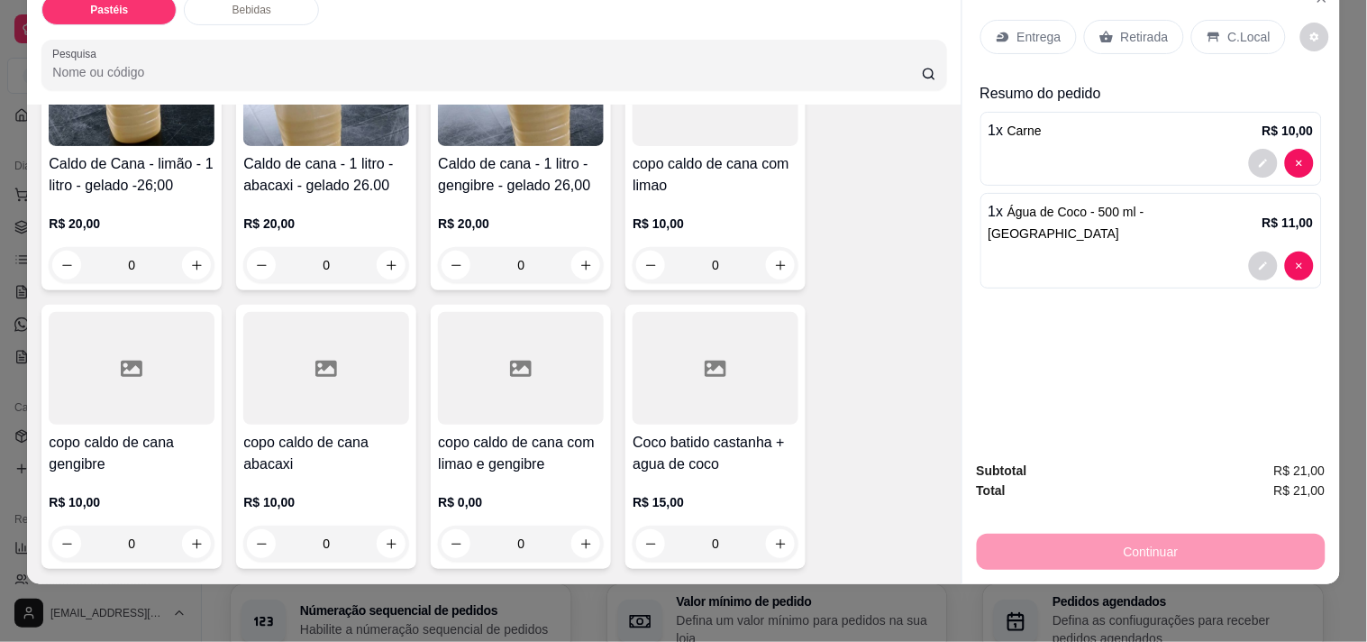
click at [402, 527] on div "copo caldo de cana abacaxi R$ 10,00 0" at bounding box center [326, 437] width 180 height 264
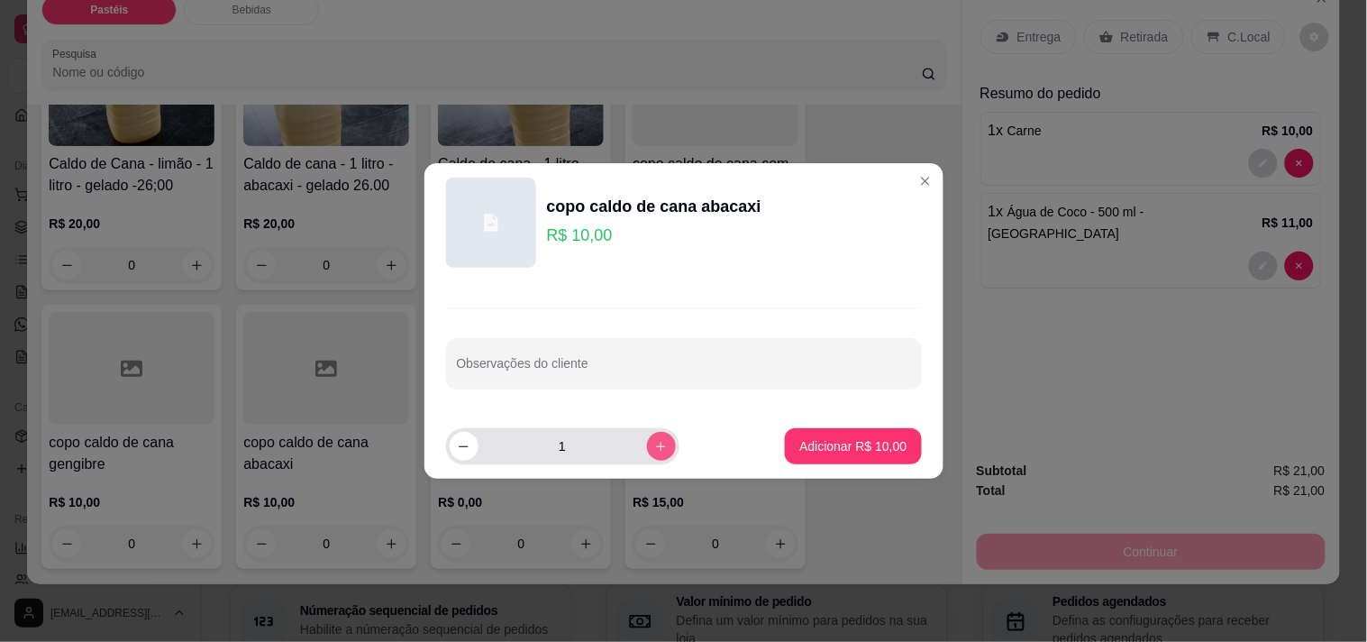
click at [653, 454] on button "increase-product-quantity" at bounding box center [661, 446] width 29 height 29
type input "2"
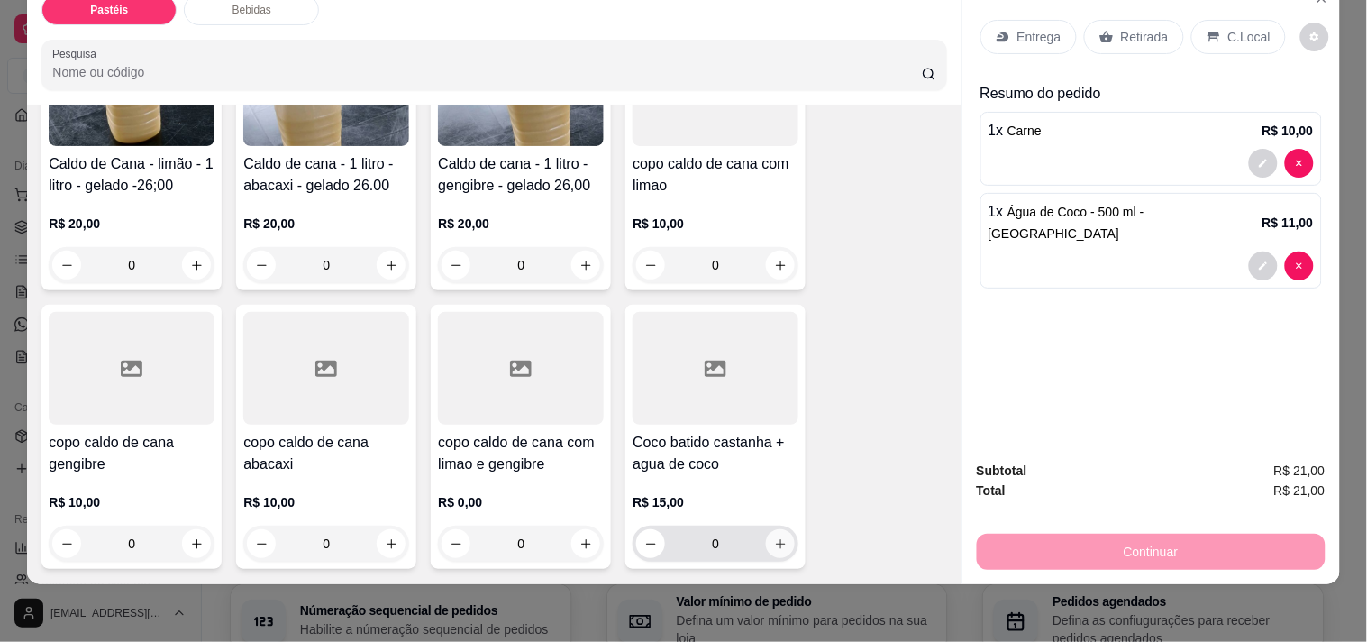
click at [774, 537] on icon "increase-product-quantity" at bounding box center [781, 544] width 14 height 14
type input "1"
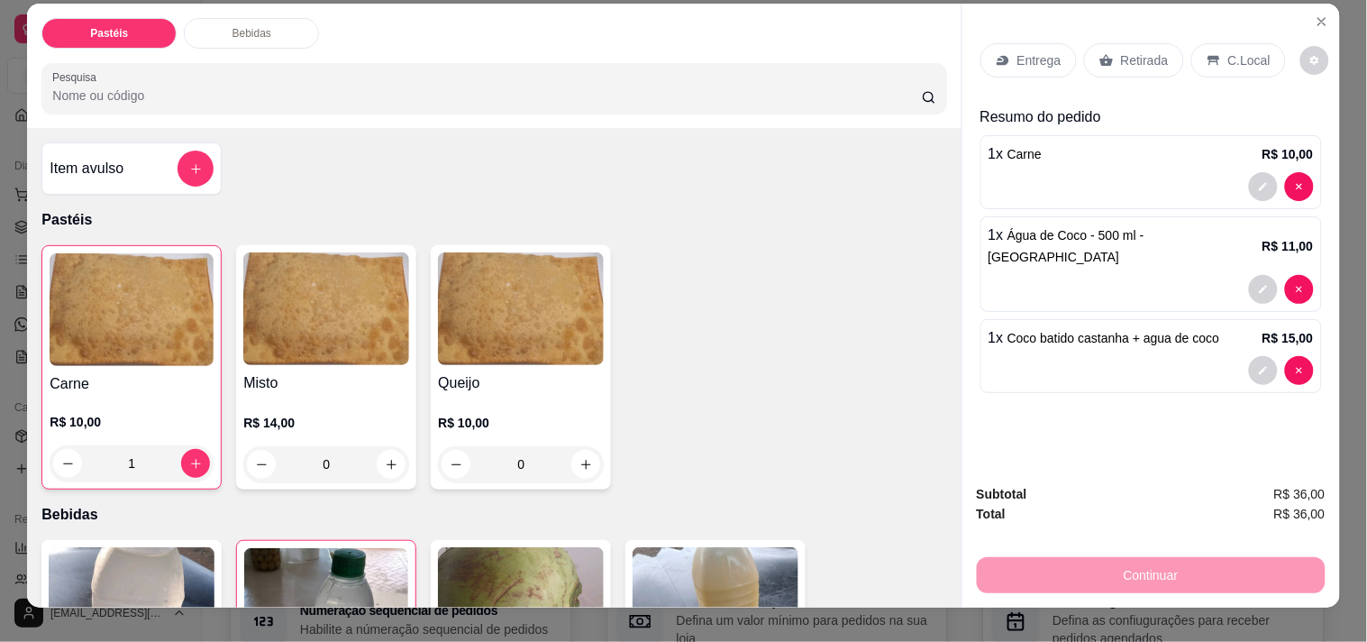
scroll to position [0, 0]
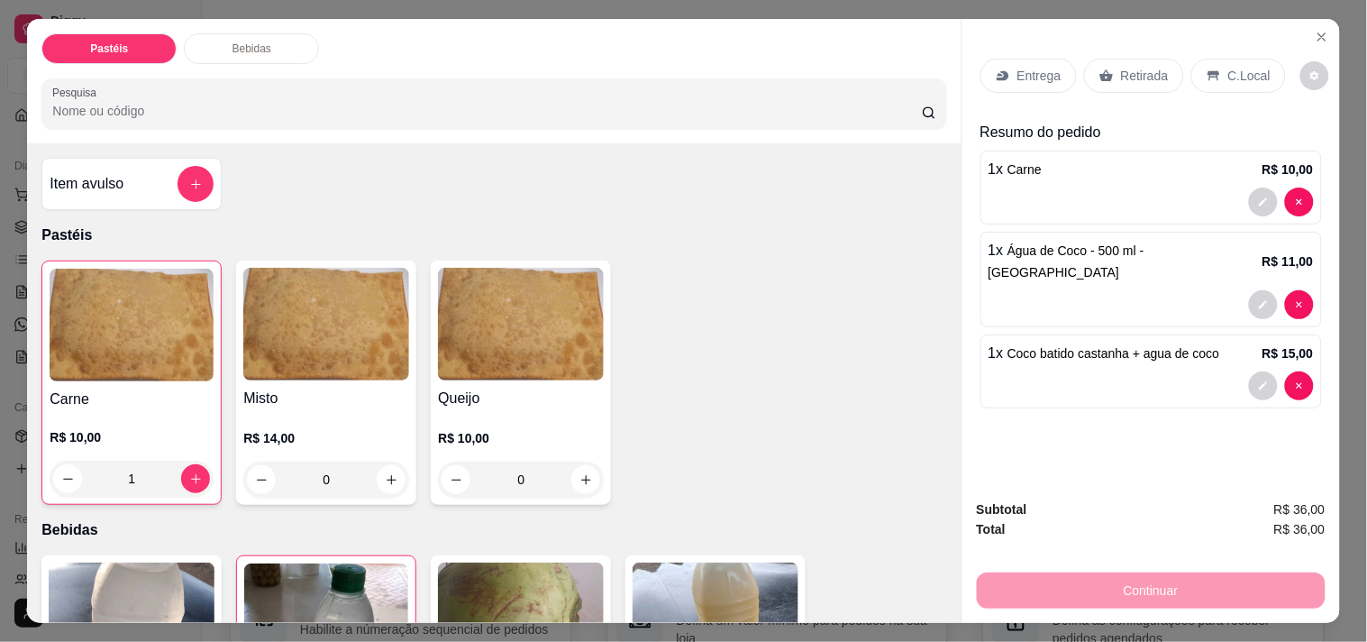
click at [1136, 68] on p "Retirada" at bounding box center [1145, 76] width 48 height 18
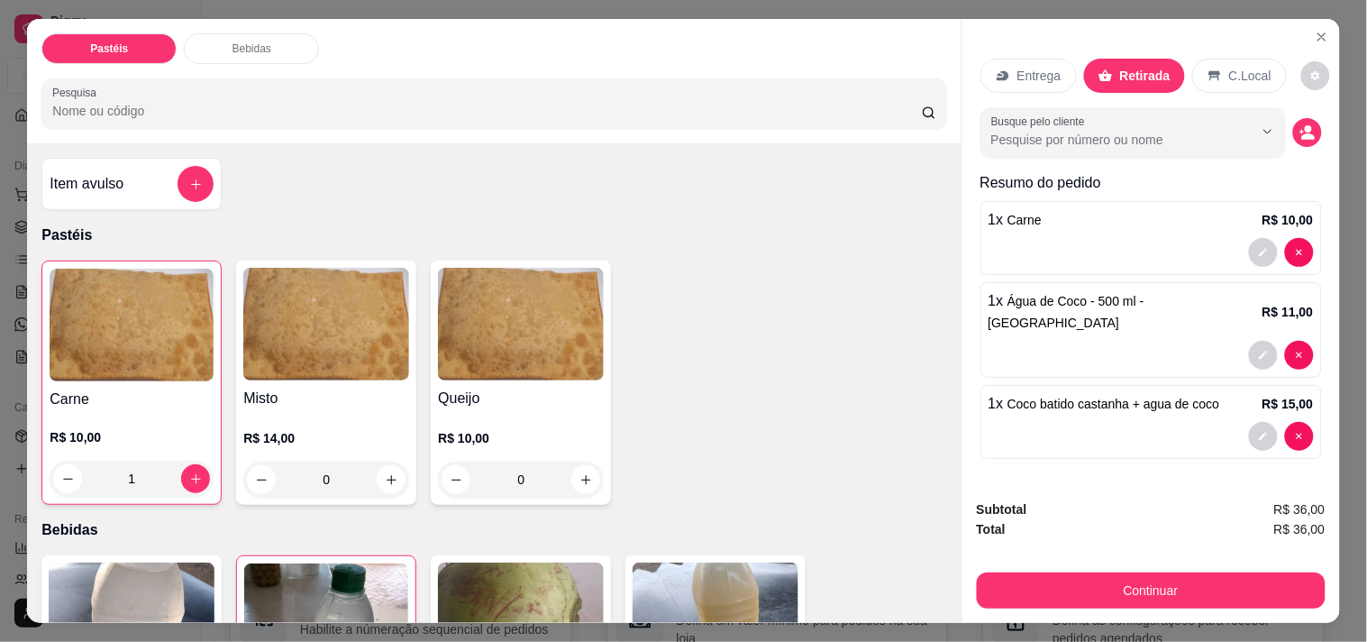
scroll to position [46, 0]
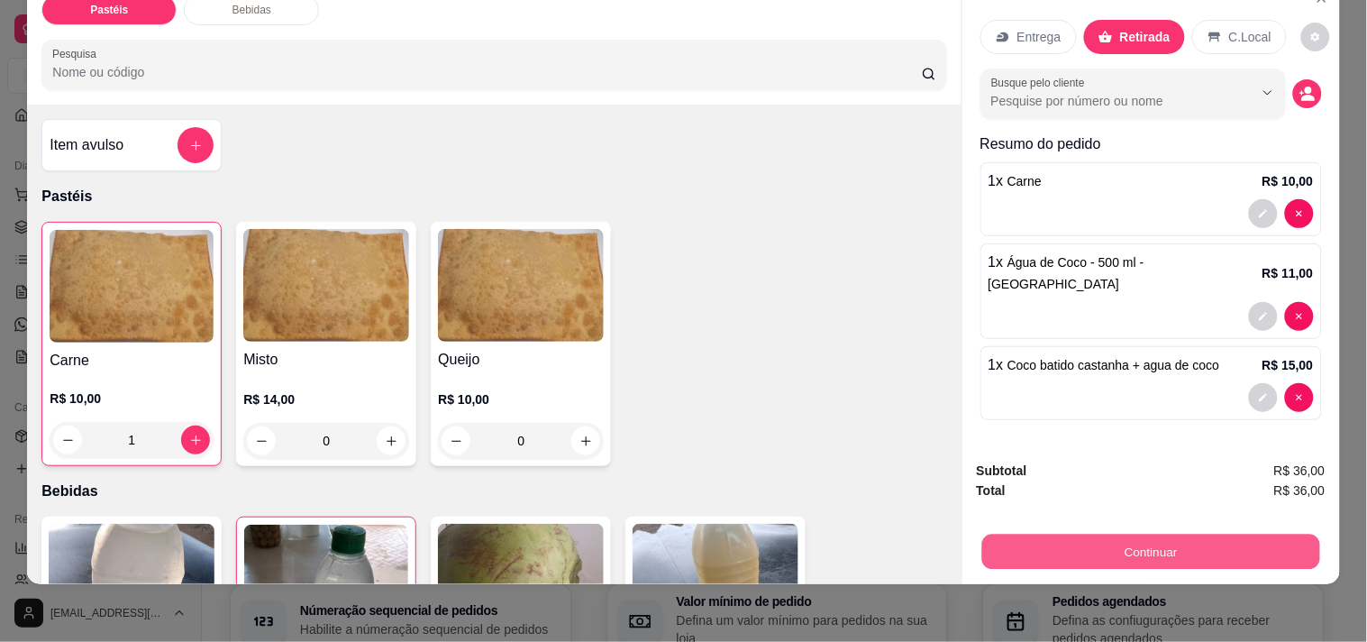
click at [1159, 534] on button "Continuar" at bounding box center [1150, 551] width 338 height 35
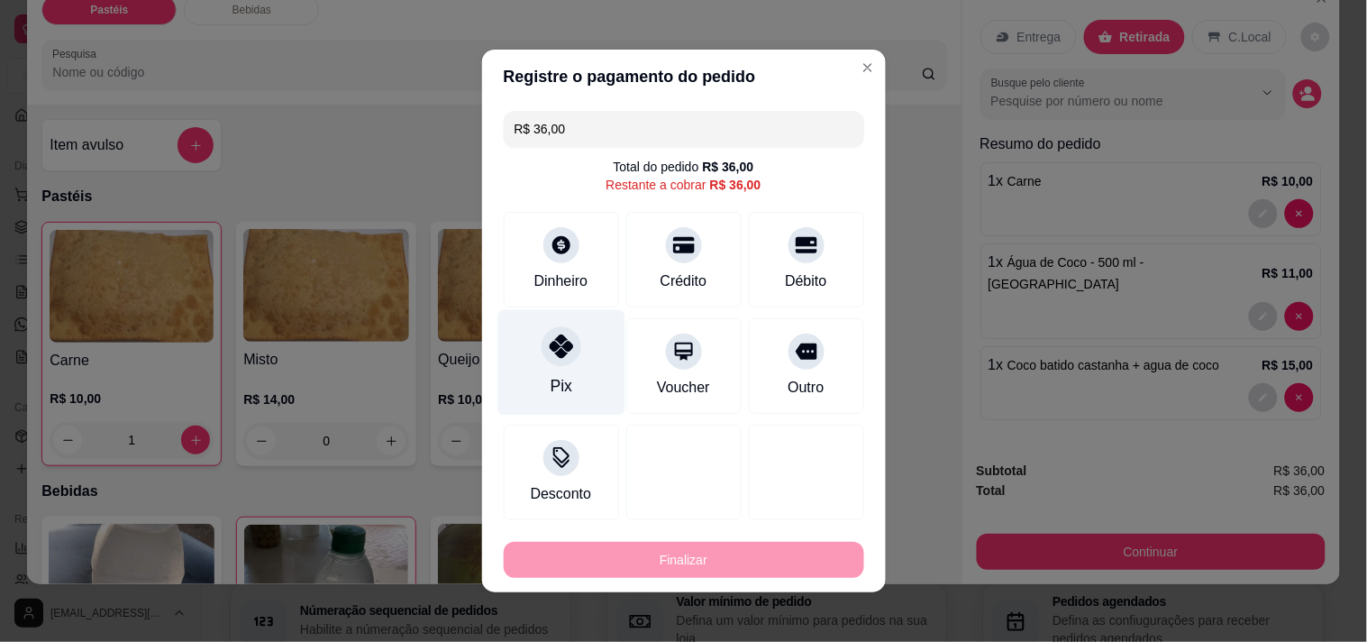
click at [568, 379] on div "Pix" at bounding box center [561, 362] width 127 height 105
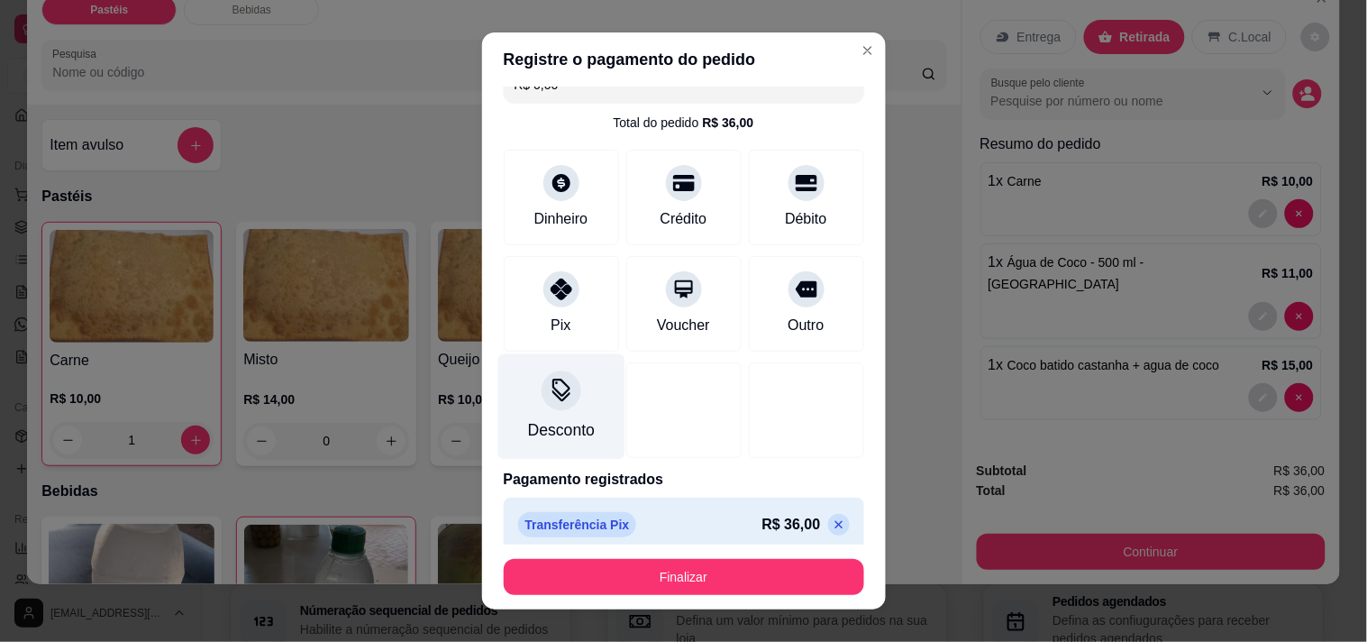
scroll to position [41, 0]
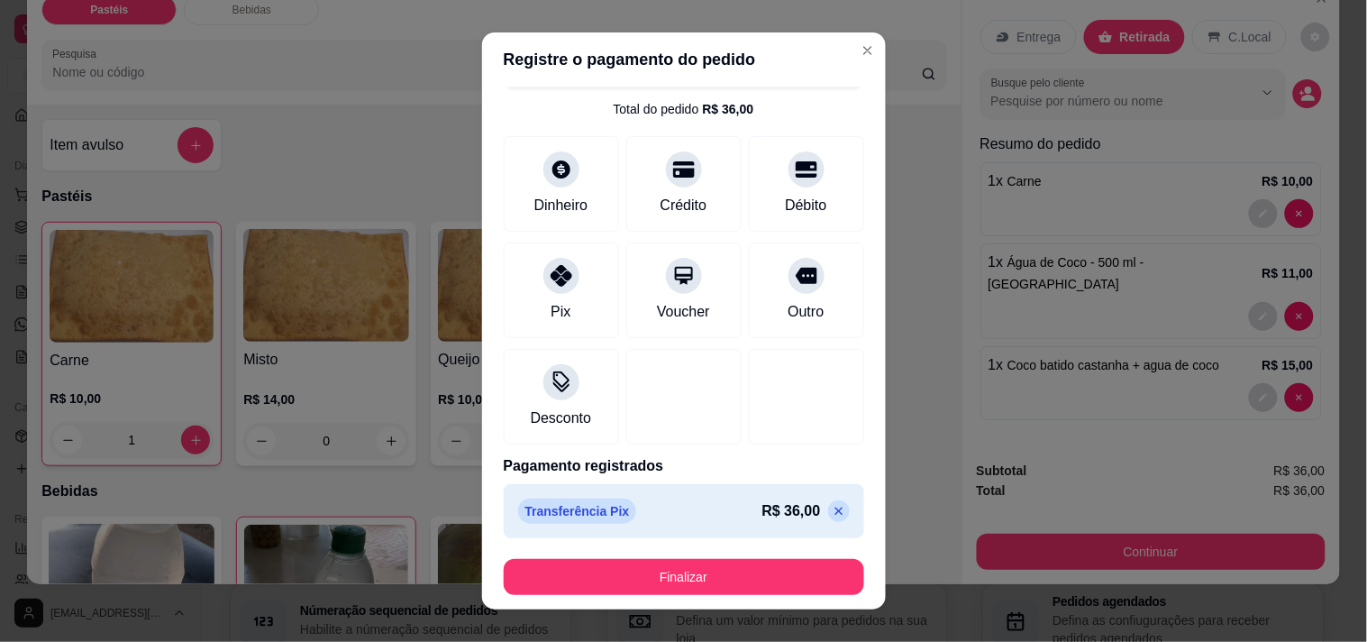
click at [571, 509] on p "Transferência Pix" at bounding box center [577, 510] width 119 height 25
click at [632, 508] on div "Transferência Pix R$ 36,00" at bounding box center [684, 510] width 332 height 25
click at [662, 500] on div "Transferência Pix R$ 36,00" at bounding box center [684, 510] width 332 height 25
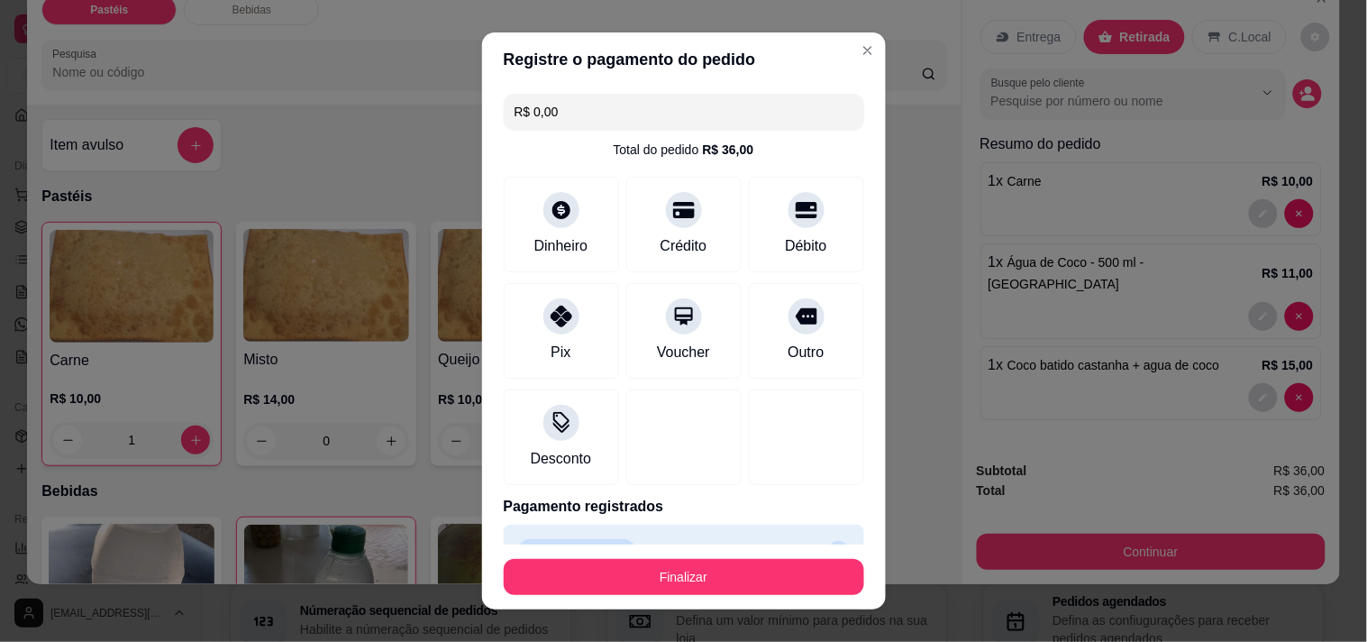
drag, startPoint x: 623, startPoint y: 91, endPoint x: 623, endPoint y: 132, distance: 40.6
click at [624, 91] on div "R$ 0,00 Total do pedido R$ 36,00 Dinheiro Crédito Débito Pix Voucher Outro Desc…" at bounding box center [684, 316] width 404 height 459
click at [623, 132] on div "R$ 0,00 Total do pedido R$ 36,00 Dinheiro Crédito Débito Pix Voucher Outro Desc…" at bounding box center [684, 316] width 404 height 459
click at [623, 120] on input "R$ 0,00" at bounding box center [684, 112] width 339 height 36
click at [700, 243] on div "Crédito" at bounding box center [683, 220] width 127 height 105
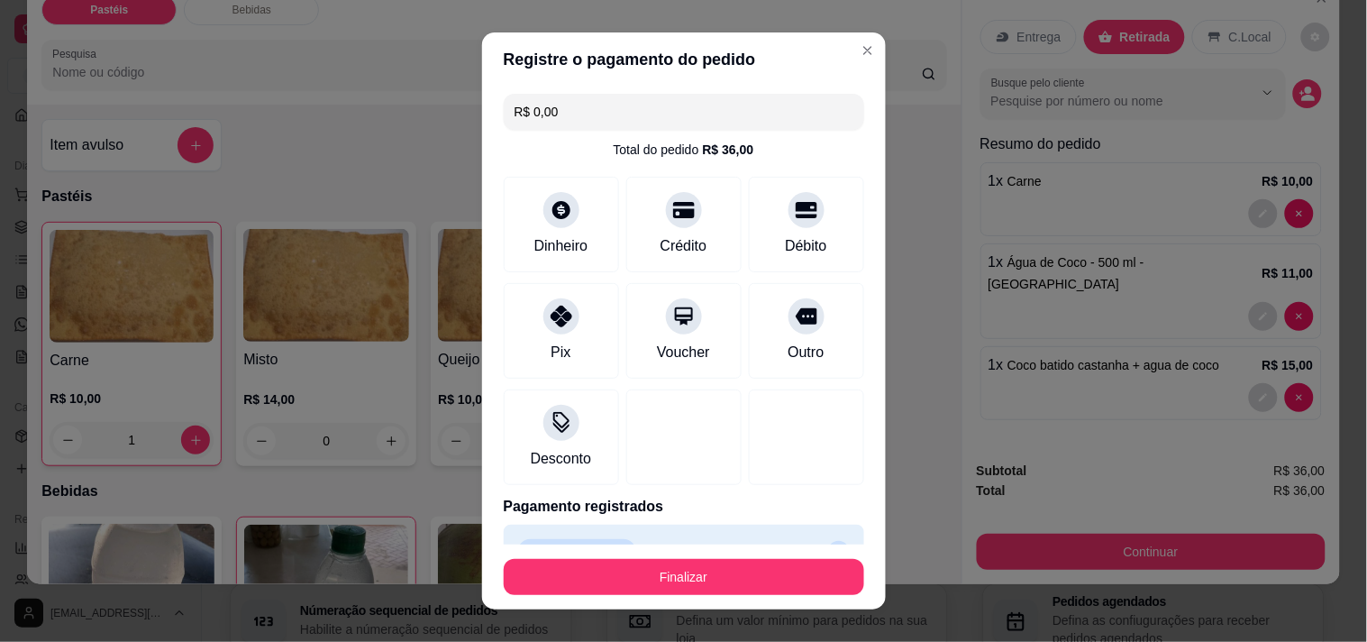
click at [725, 389] on div "Desconto" at bounding box center [684, 437] width 361 height 96
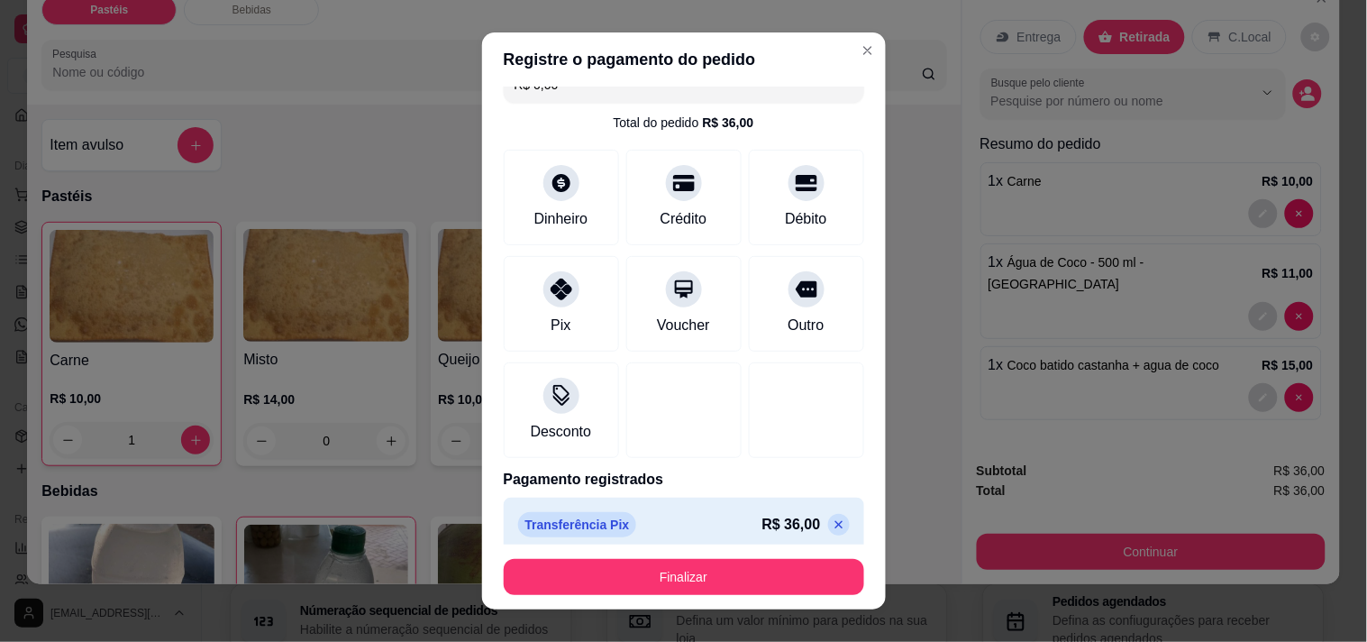
scroll to position [41, 0]
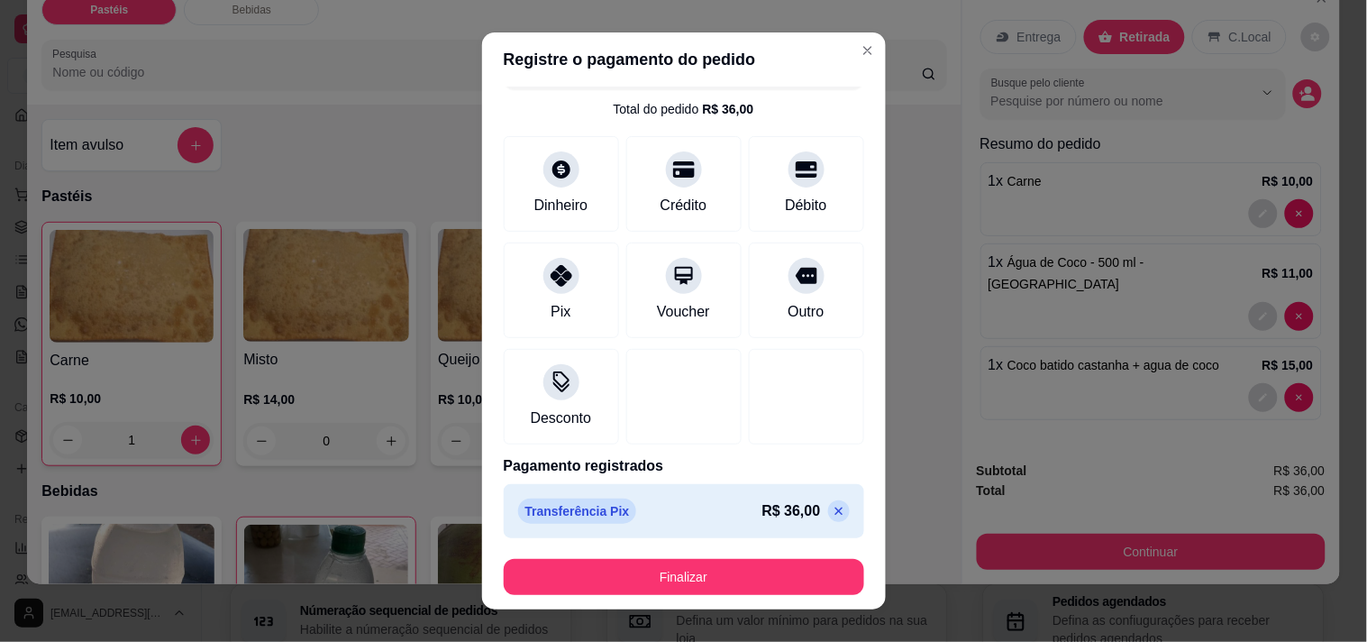
click at [832, 507] on icon at bounding box center [839, 511] width 14 height 14
type input "R$ 36,00"
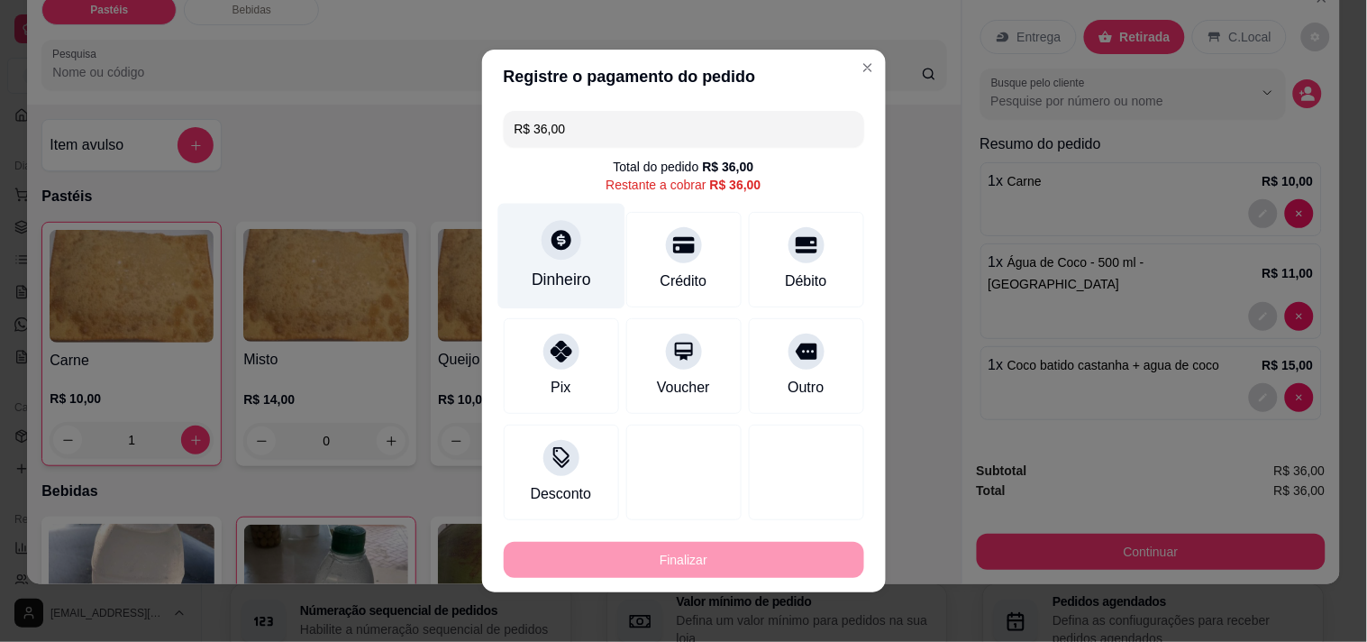
click at [602, 280] on div "Dinheiro" at bounding box center [561, 256] width 127 height 105
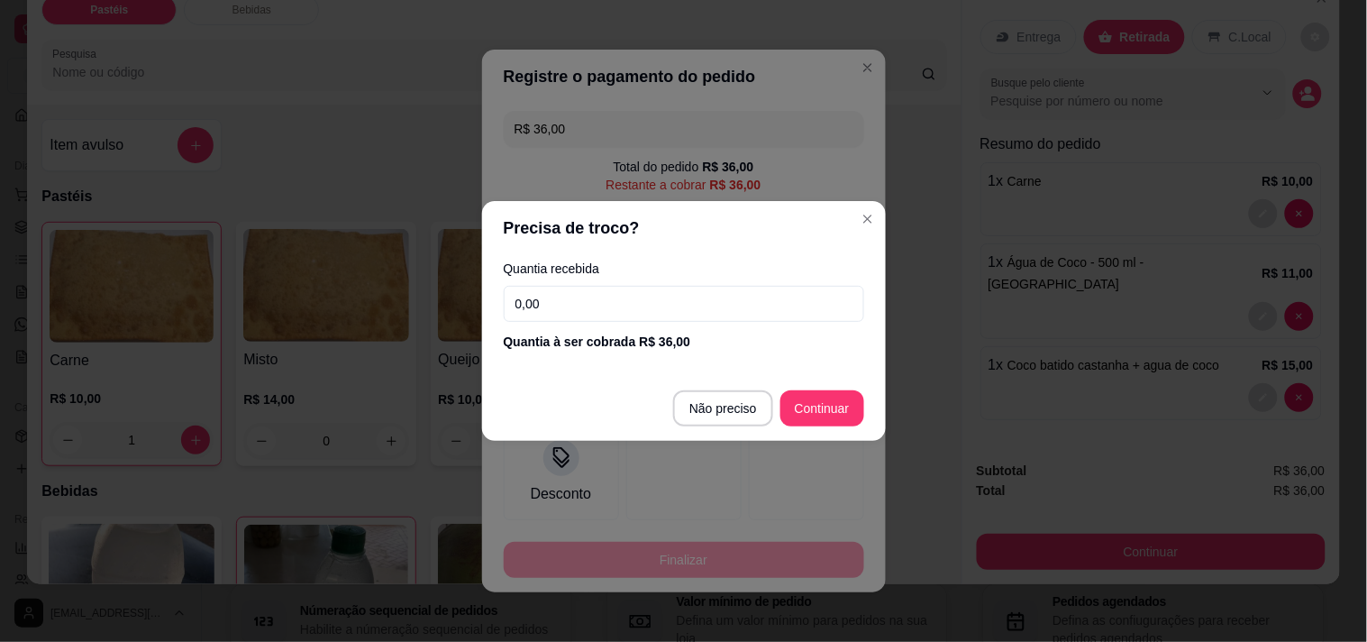
click at [680, 311] on input "0,00" at bounding box center [684, 304] width 361 height 36
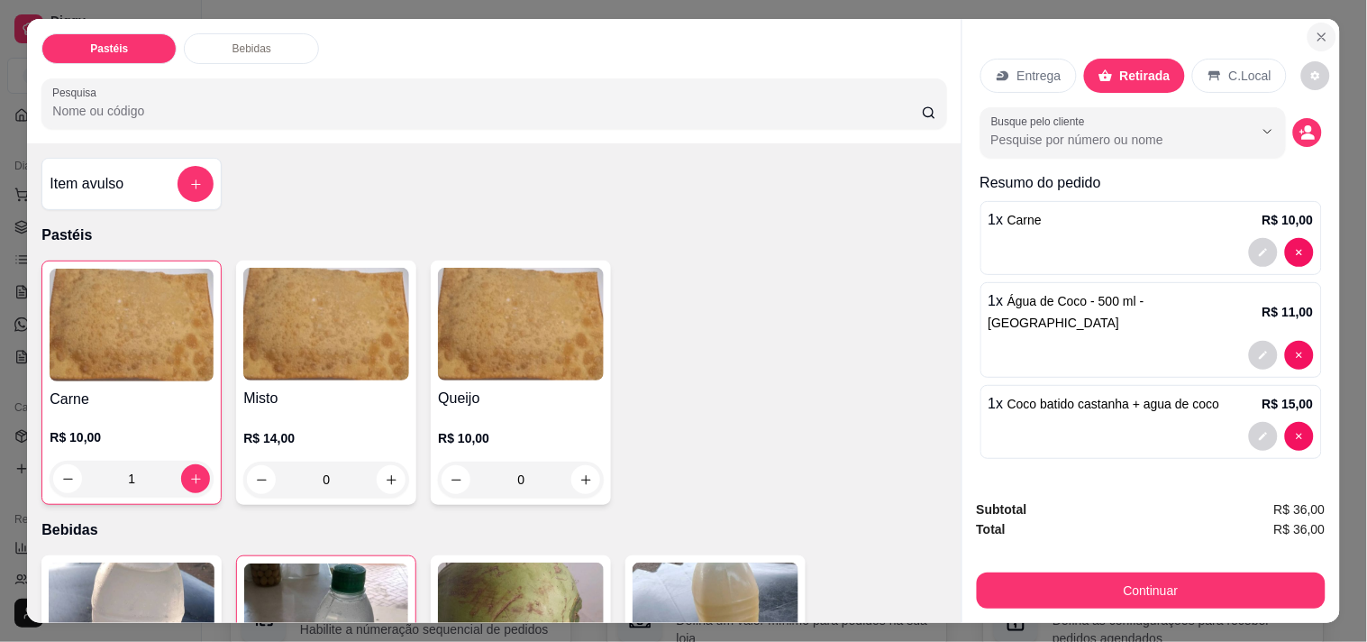
click at [1317, 34] on icon "Close" at bounding box center [1322, 37] width 14 height 14
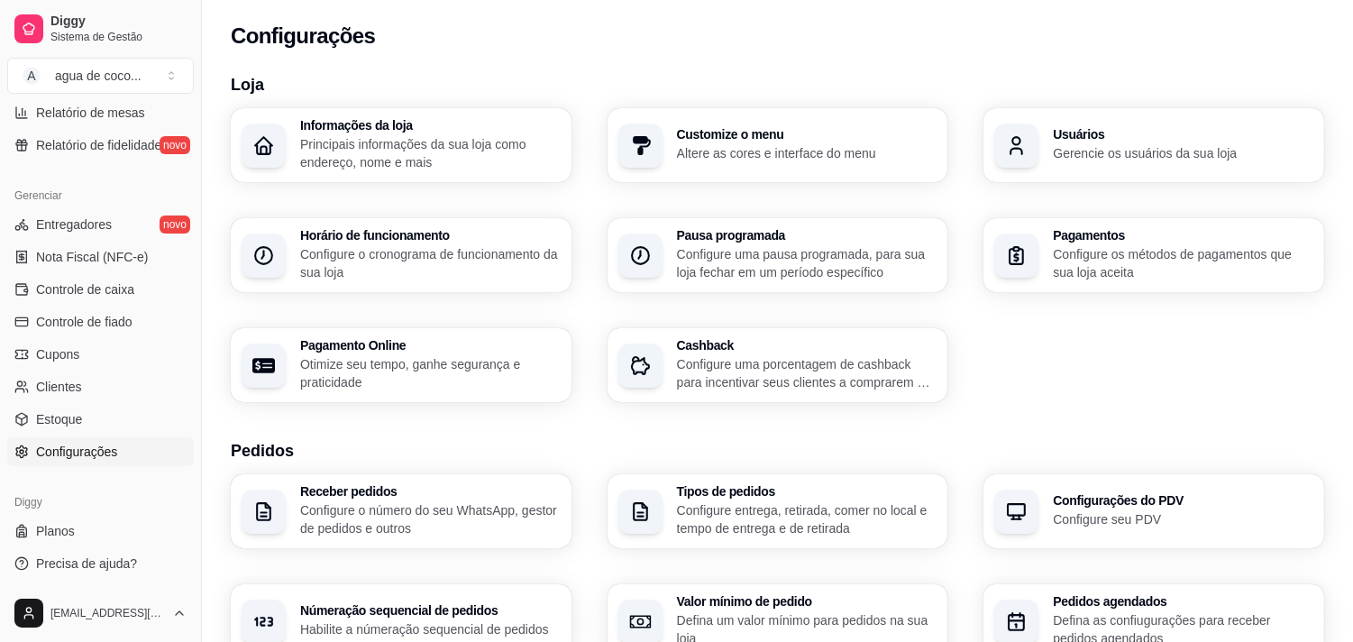
scroll to position [554, 0]
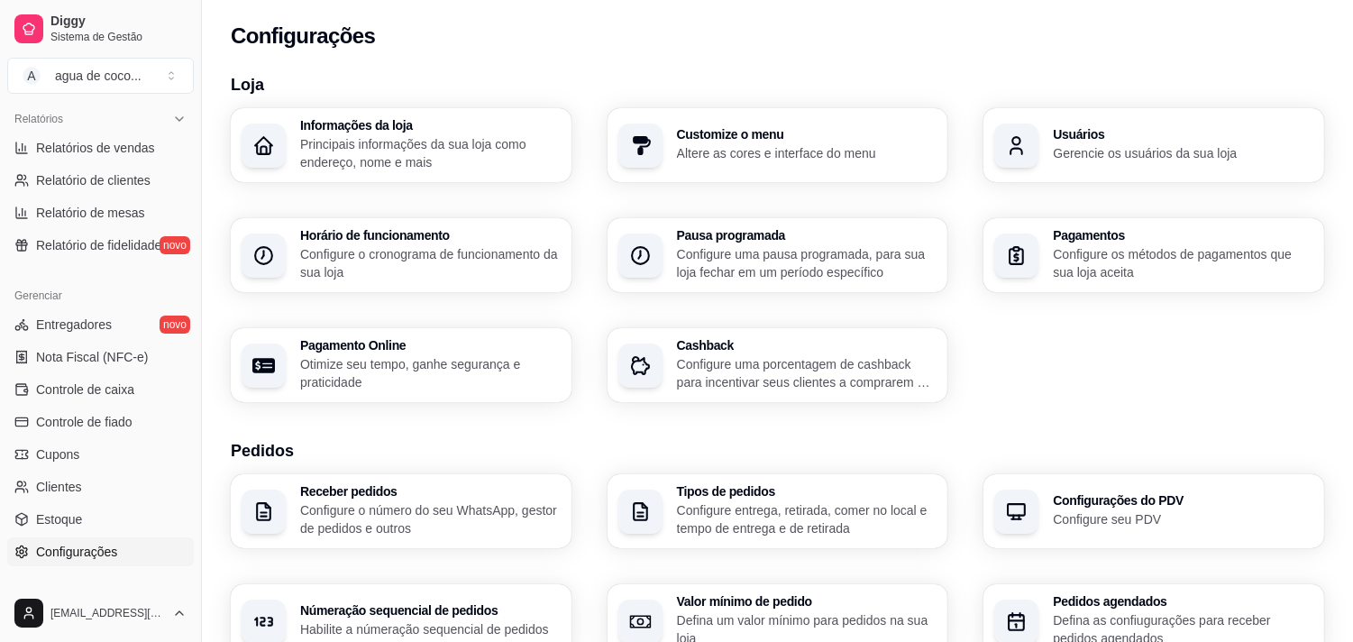
click at [104, 559] on span "Configurações" at bounding box center [76, 552] width 81 height 18
click at [106, 543] on span "Configurações" at bounding box center [76, 552] width 81 height 18
click at [442, 345] on h3 "Pagamento Online" at bounding box center [429, 346] width 252 height 13
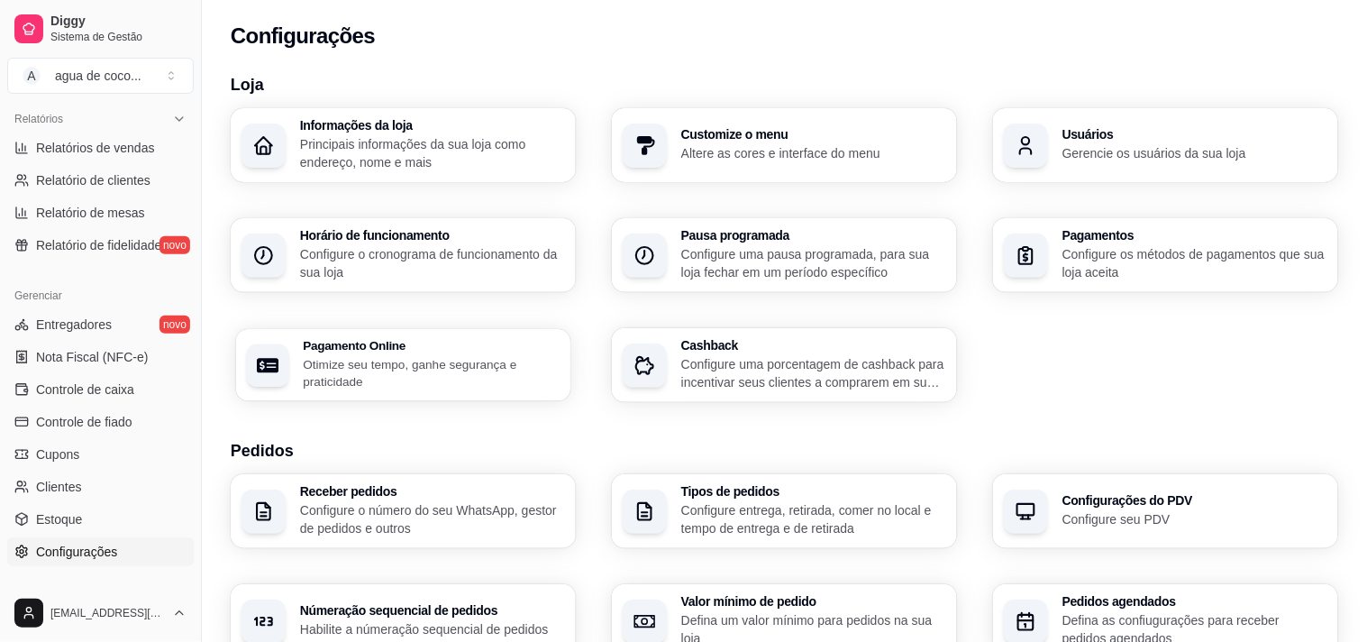
select select "4.98"
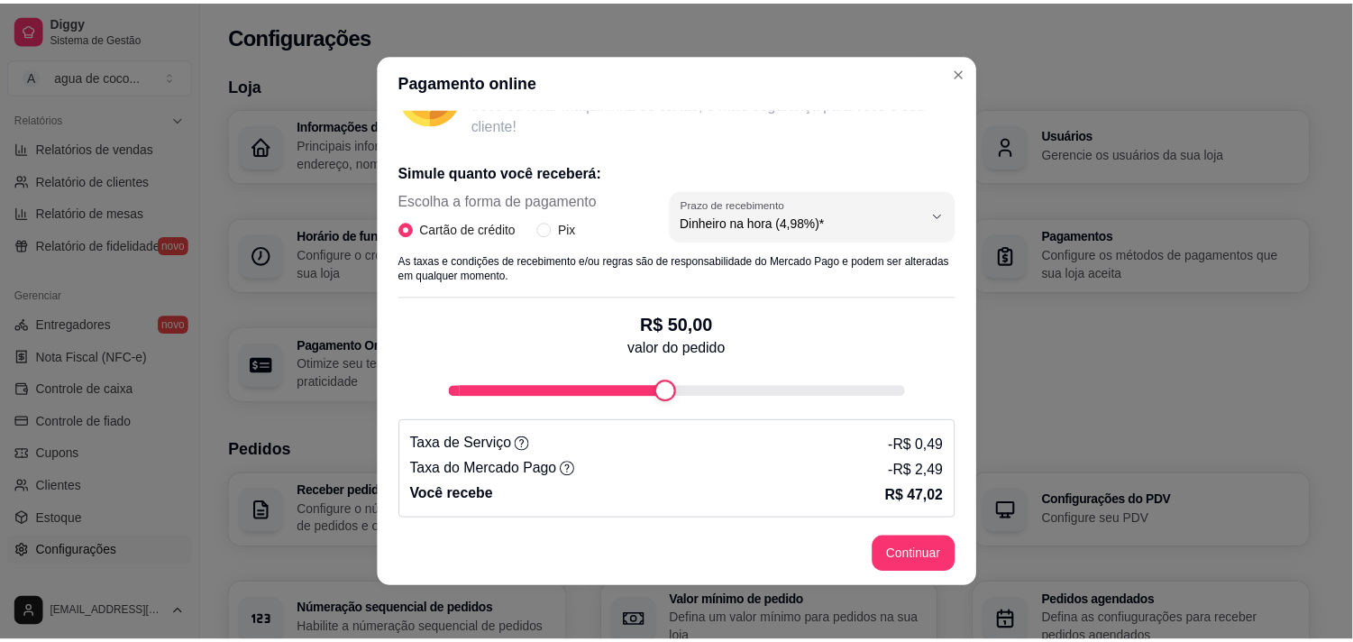
scroll to position [311, 0]
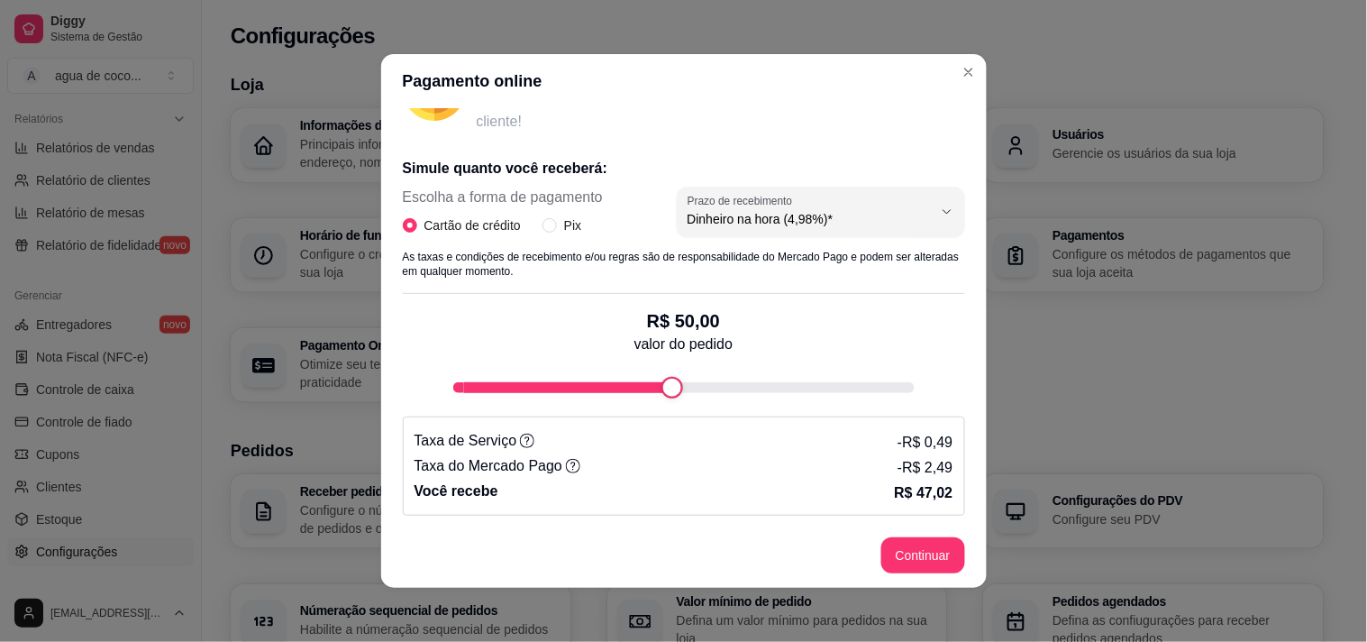
click at [524, 228] on div "Cartão de crédito Pix" at bounding box center [503, 225] width 200 height 20
click at [557, 229] on span "Pix" at bounding box center [573, 225] width 32 height 20
click at [553, 229] on input "Pix" at bounding box center [550, 225] width 14 height 14
radio input "true"
radio input "false"
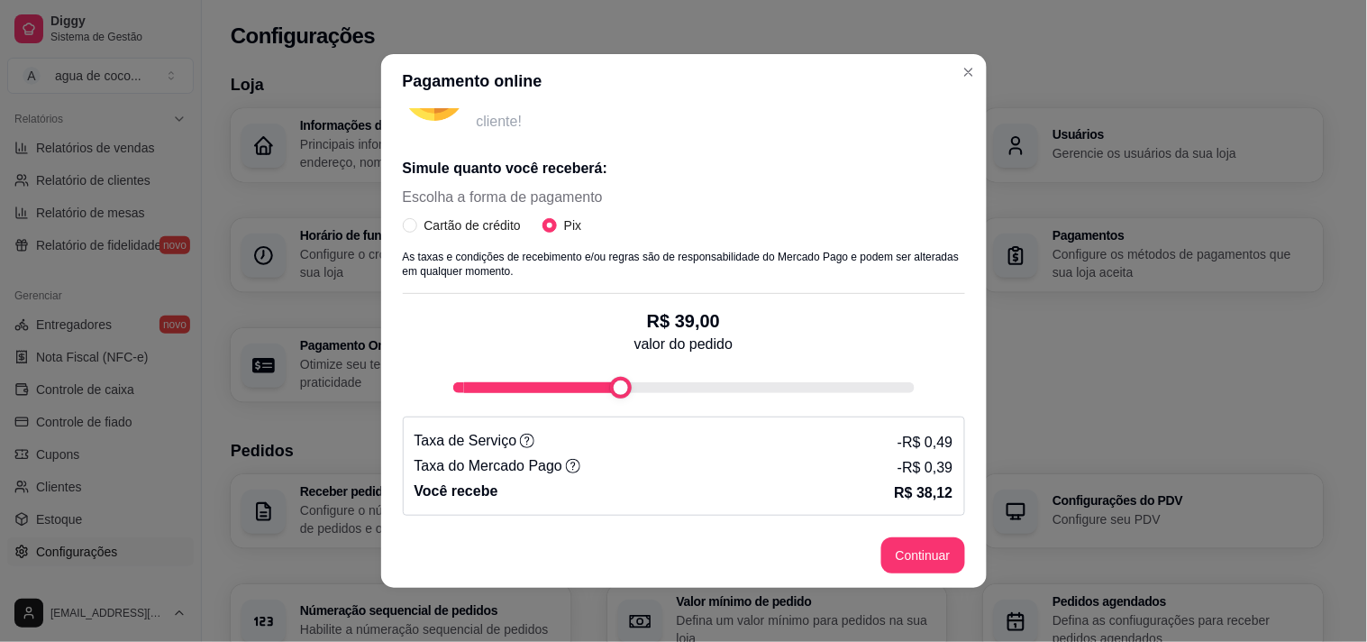
type input "20"
click at [512, 457] on div "Simule quanto você receberá: Escolha a forma de pagamento Cartão de crédito Pix…" at bounding box center [684, 329] width 562 height 372
click at [925, 550] on button "Continuar" at bounding box center [923, 555] width 84 height 36
